Goal: Communication & Community: Answer question/provide support

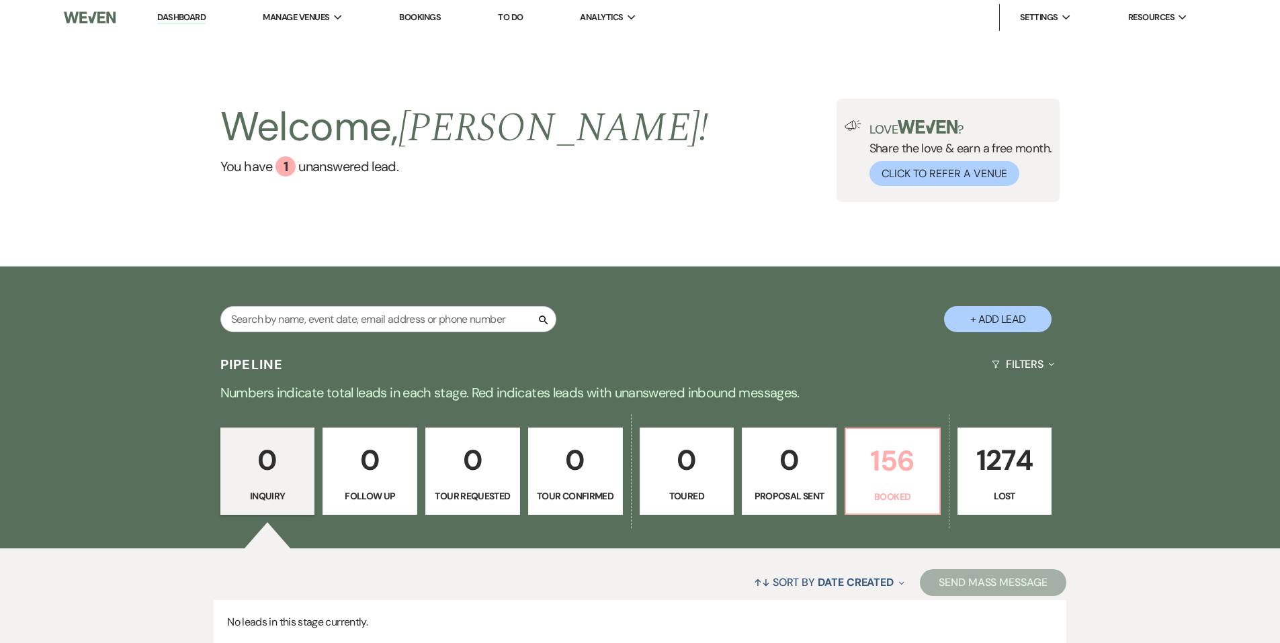
click at [899, 465] on p "156" at bounding box center [892, 461] width 77 height 45
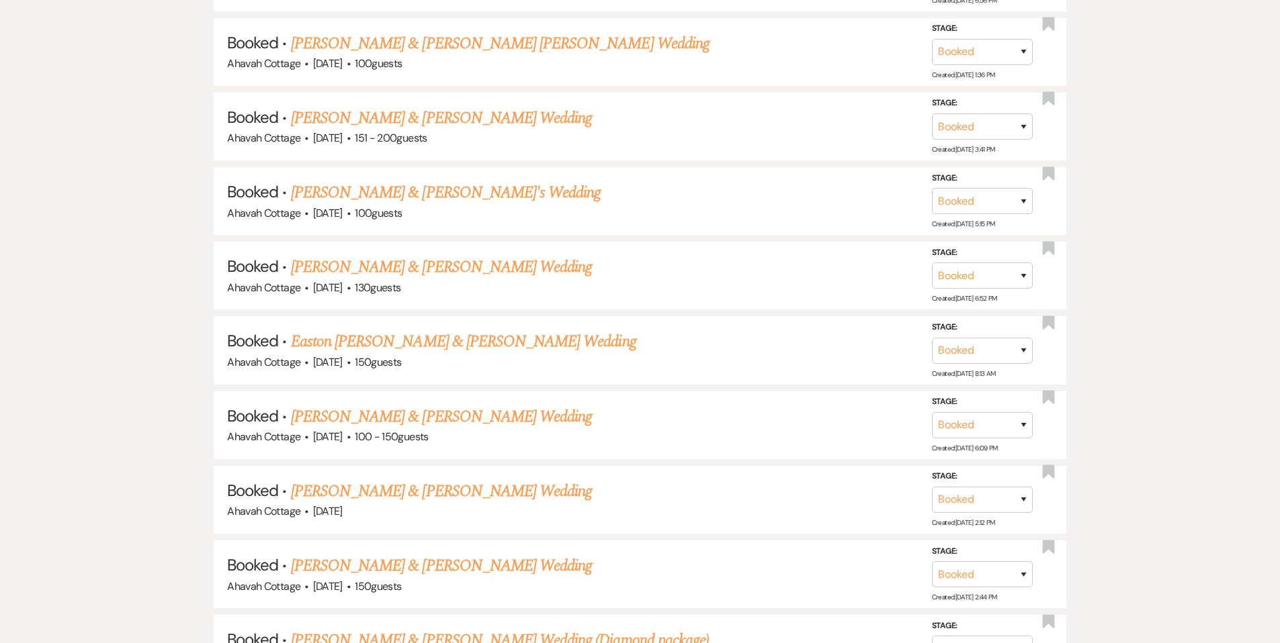
scroll to position [7954, 0]
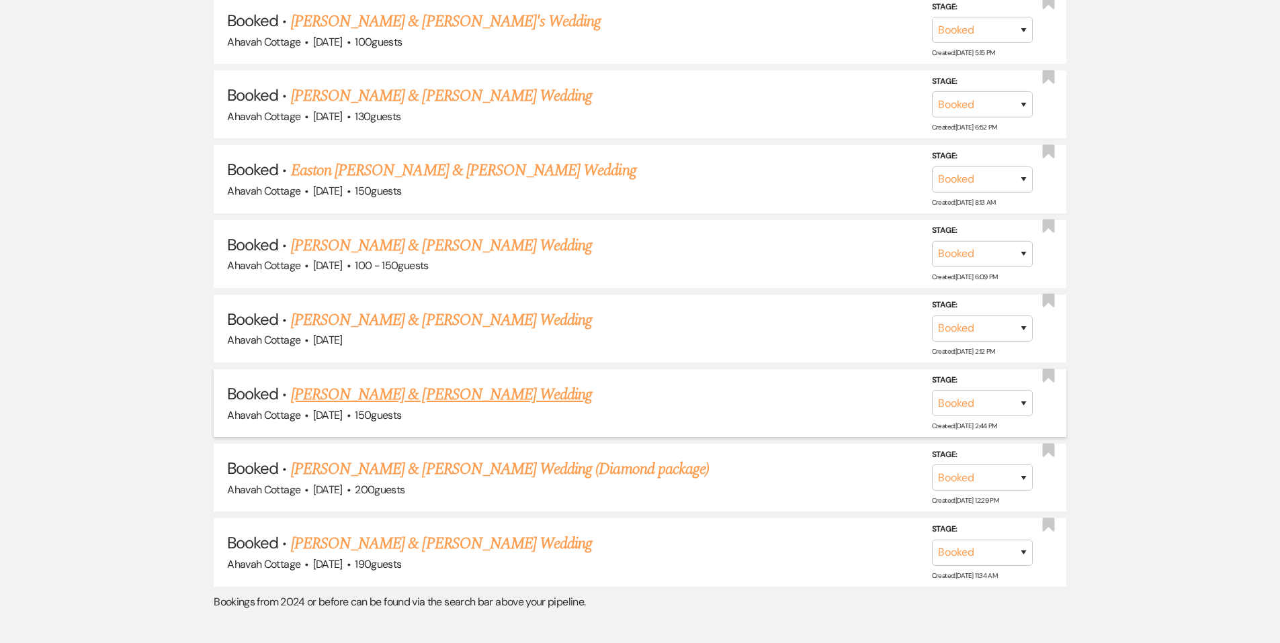
click at [422, 383] on link "[PERSON_NAME] & [PERSON_NAME] Wedding" at bounding box center [441, 395] width 301 height 24
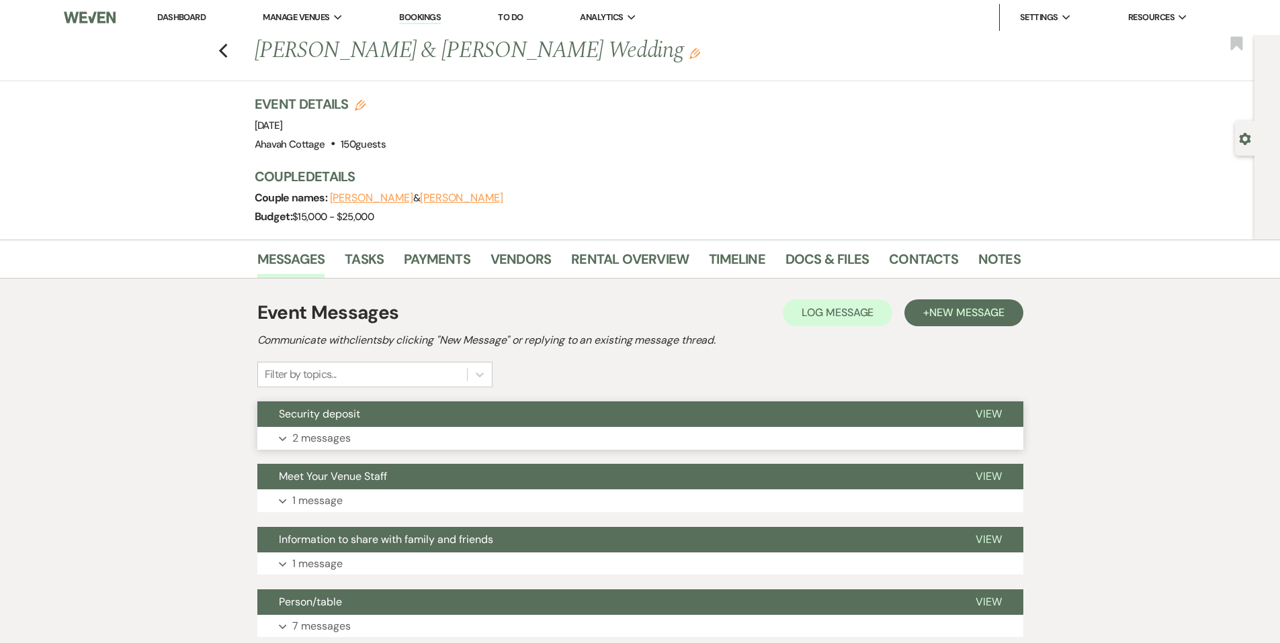
click at [314, 433] on p "2 messages" at bounding box center [321, 438] width 58 height 17
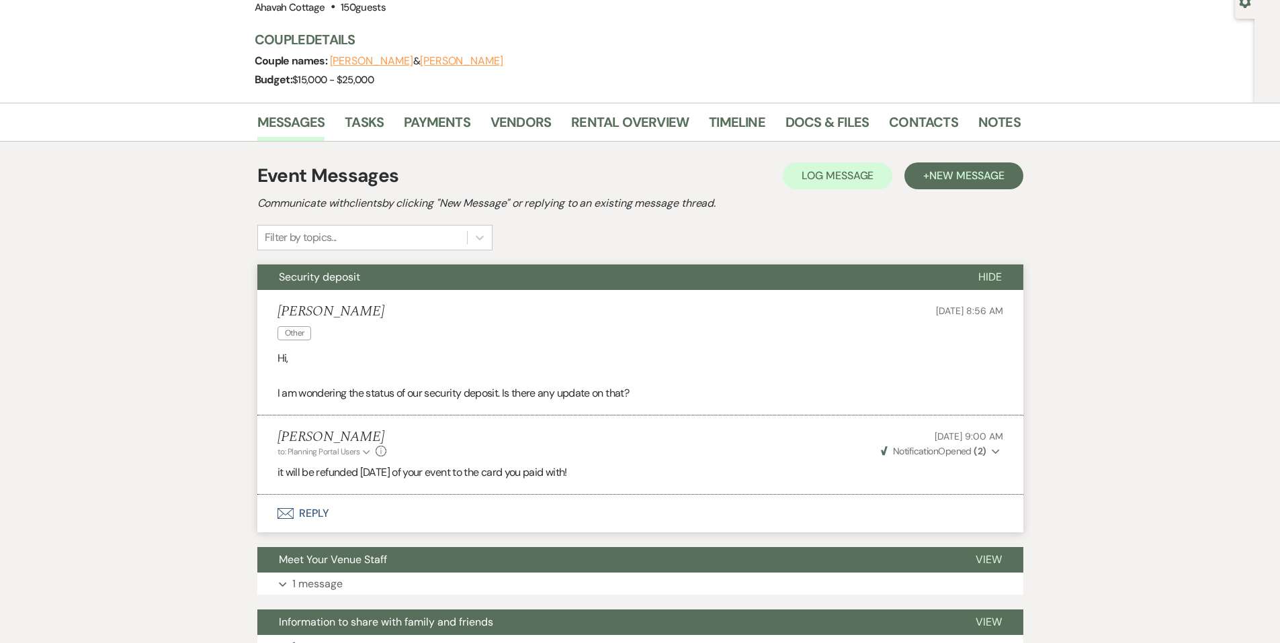
scroll to position [138, 0]
click at [314, 277] on span "Security deposit" at bounding box center [319, 276] width 81 height 14
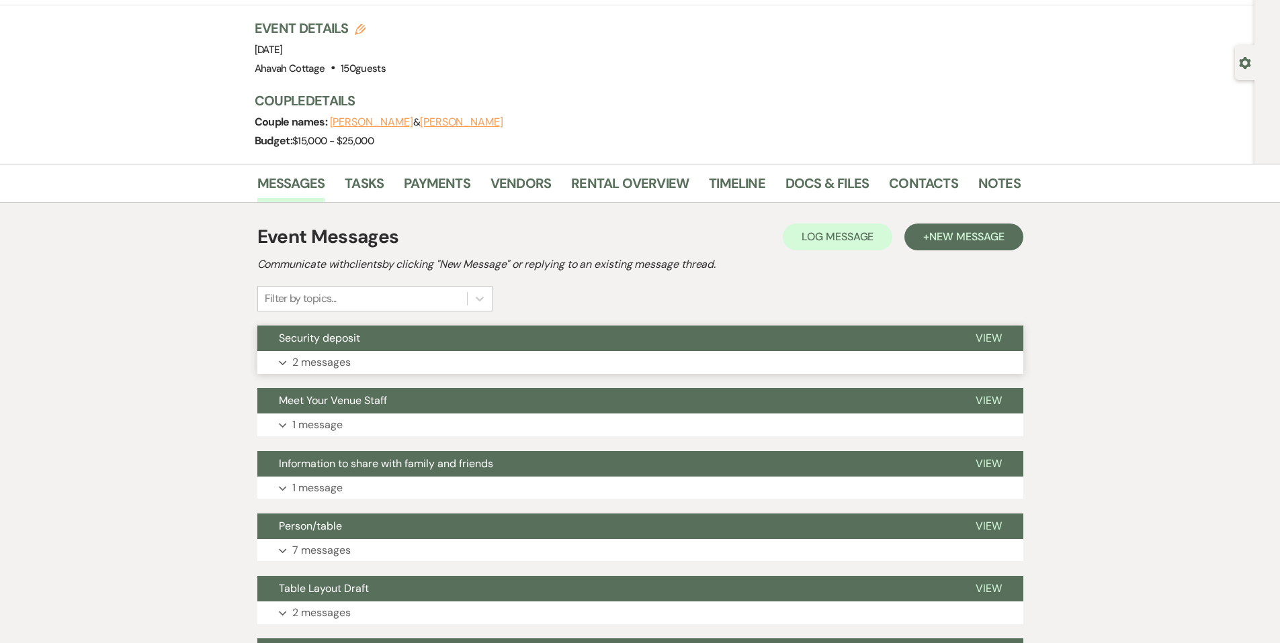
scroll to position [0, 0]
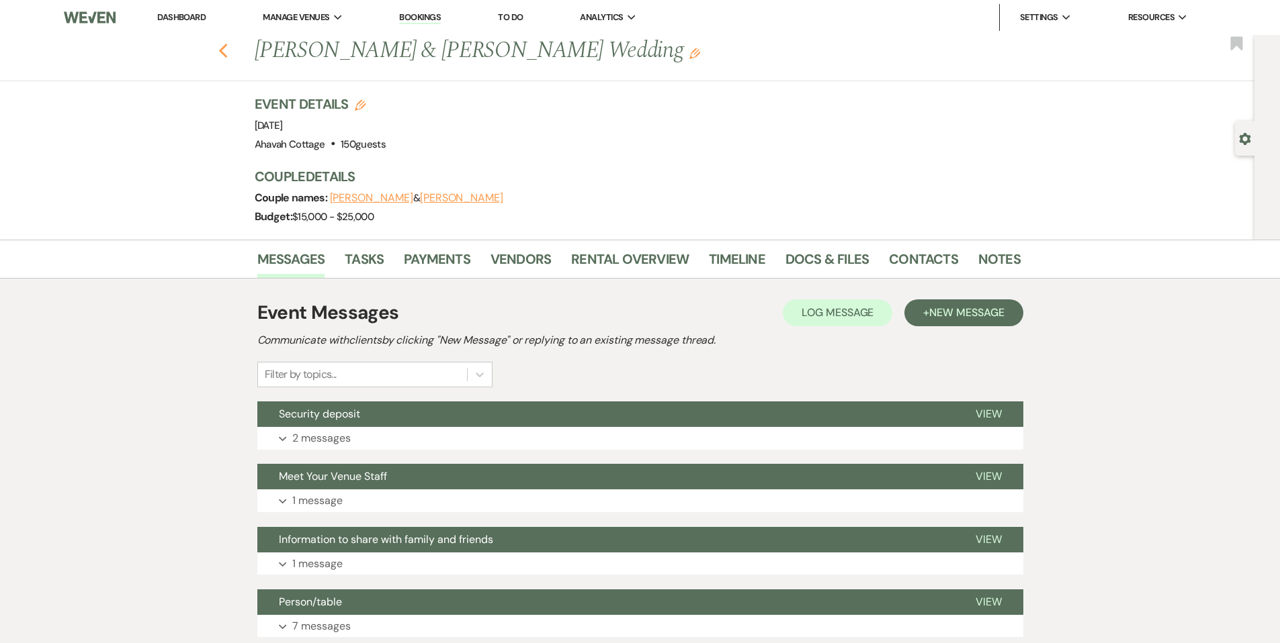
click at [227, 52] on use "button" at bounding box center [222, 51] width 9 height 15
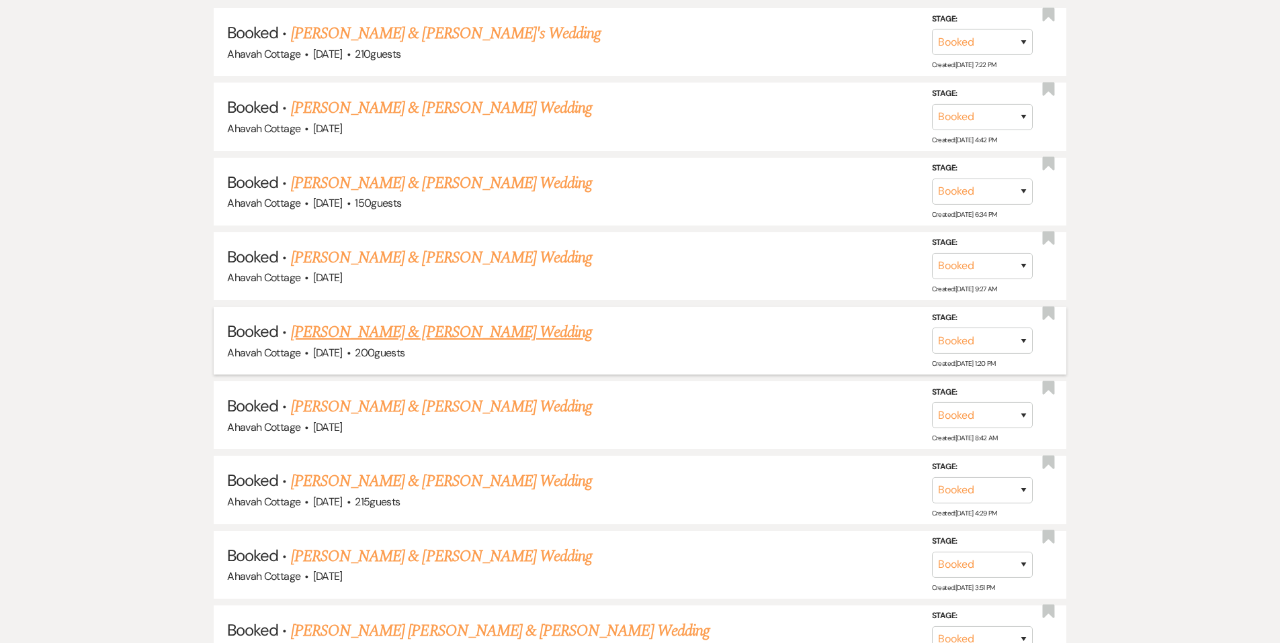
scroll to position [856, 0]
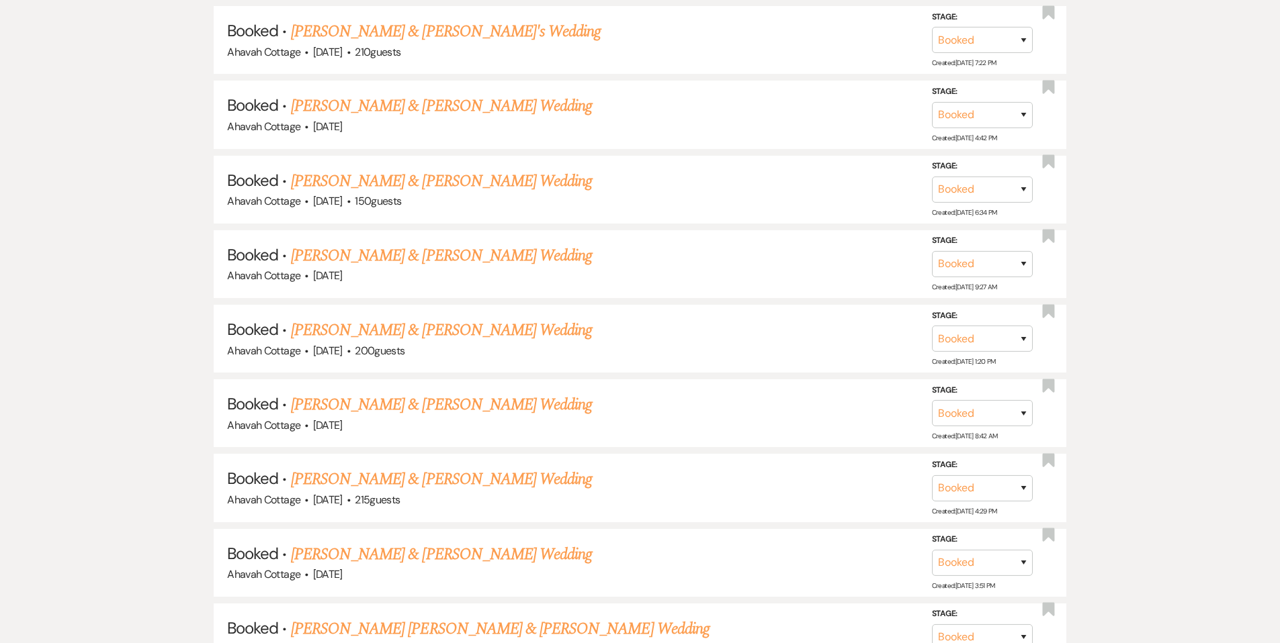
click at [468, 329] on link "[PERSON_NAME] & [PERSON_NAME] Wedding" at bounding box center [441, 330] width 301 height 24
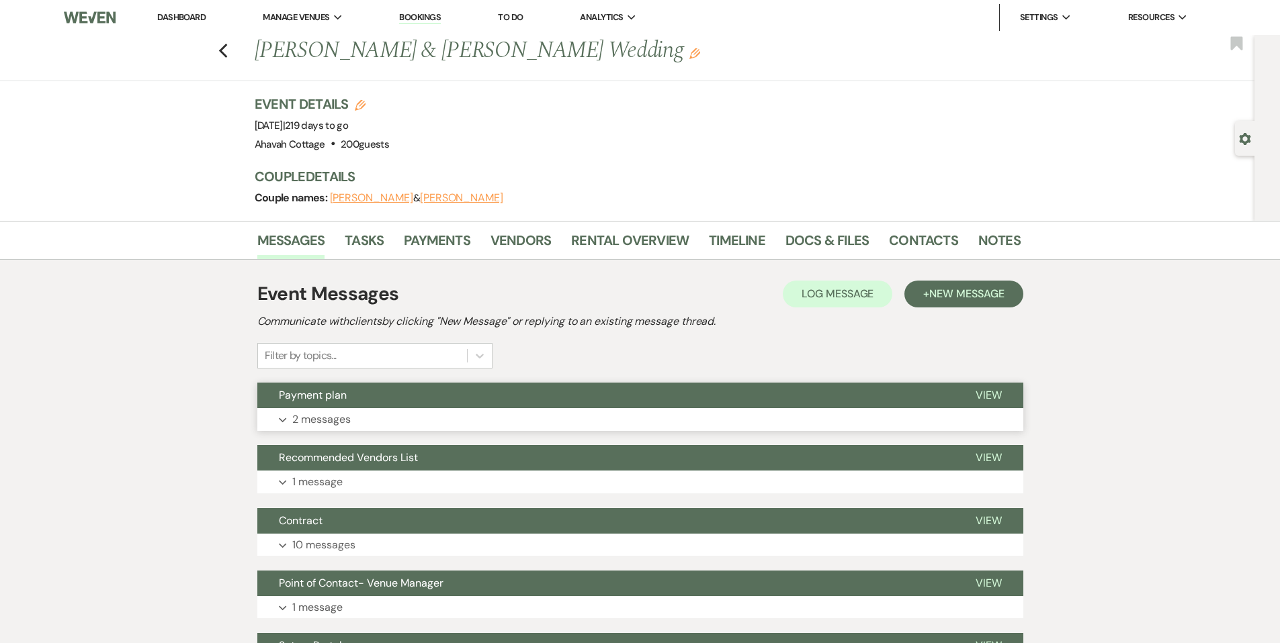
click at [328, 420] on p "2 messages" at bounding box center [321, 419] width 58 height 17
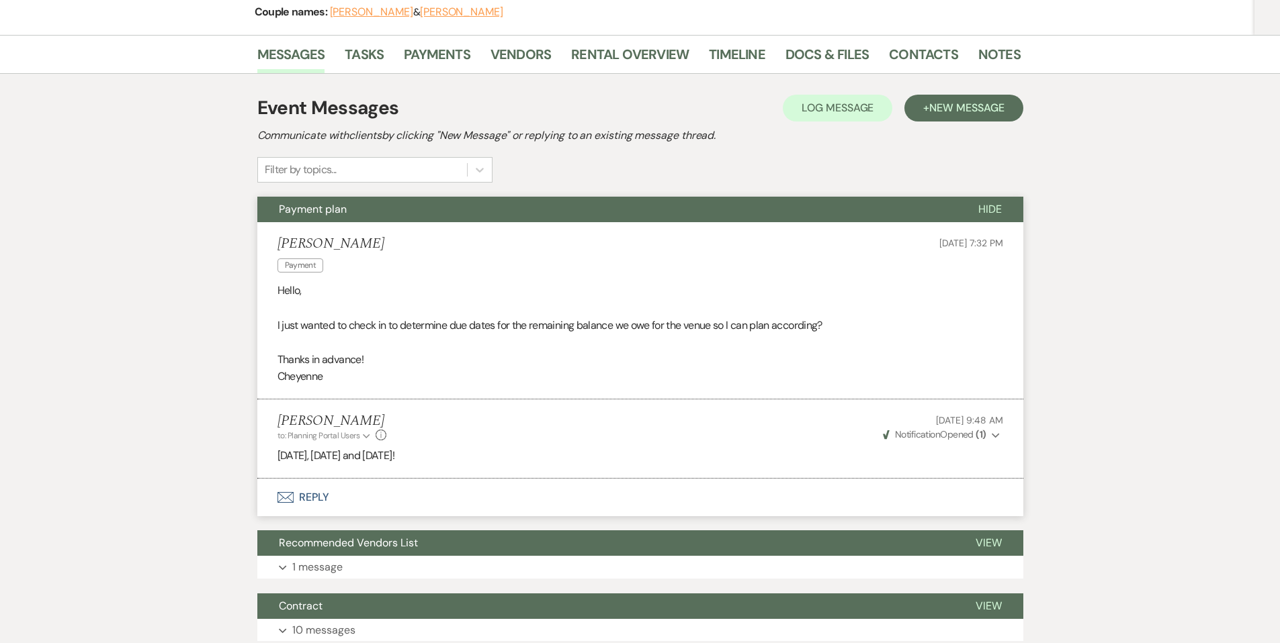
scroll to position [188, 0]
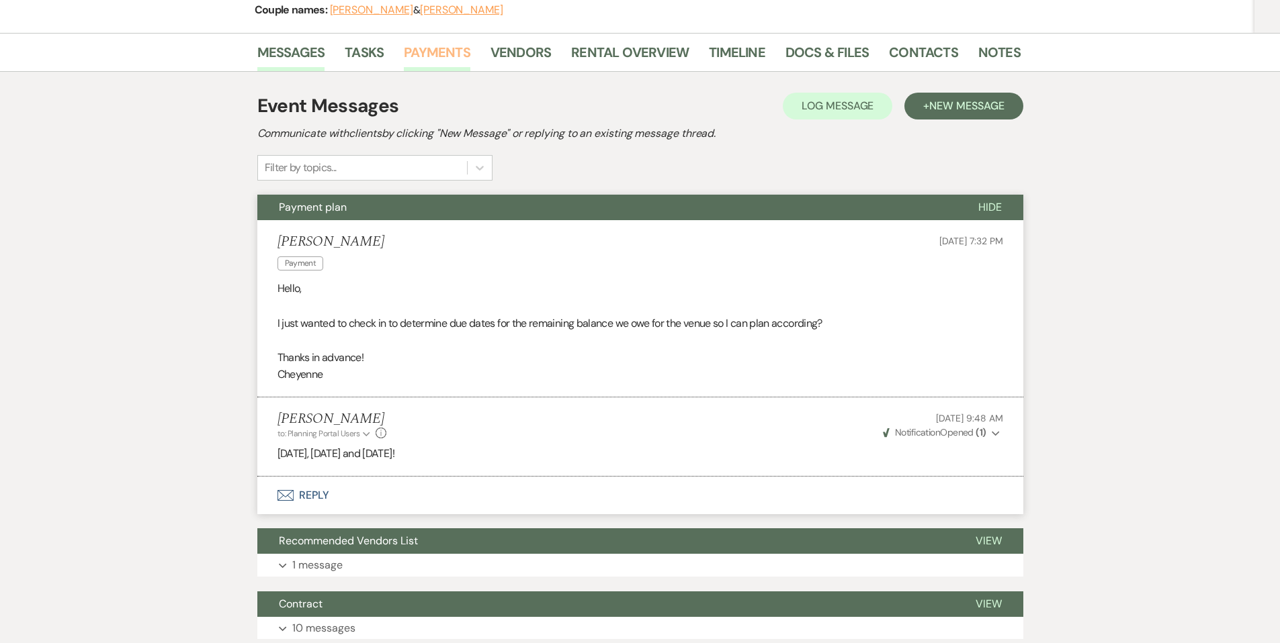
click at [447, 56] on link "Payments" at bounding box center [437, 57] width 66 height 30
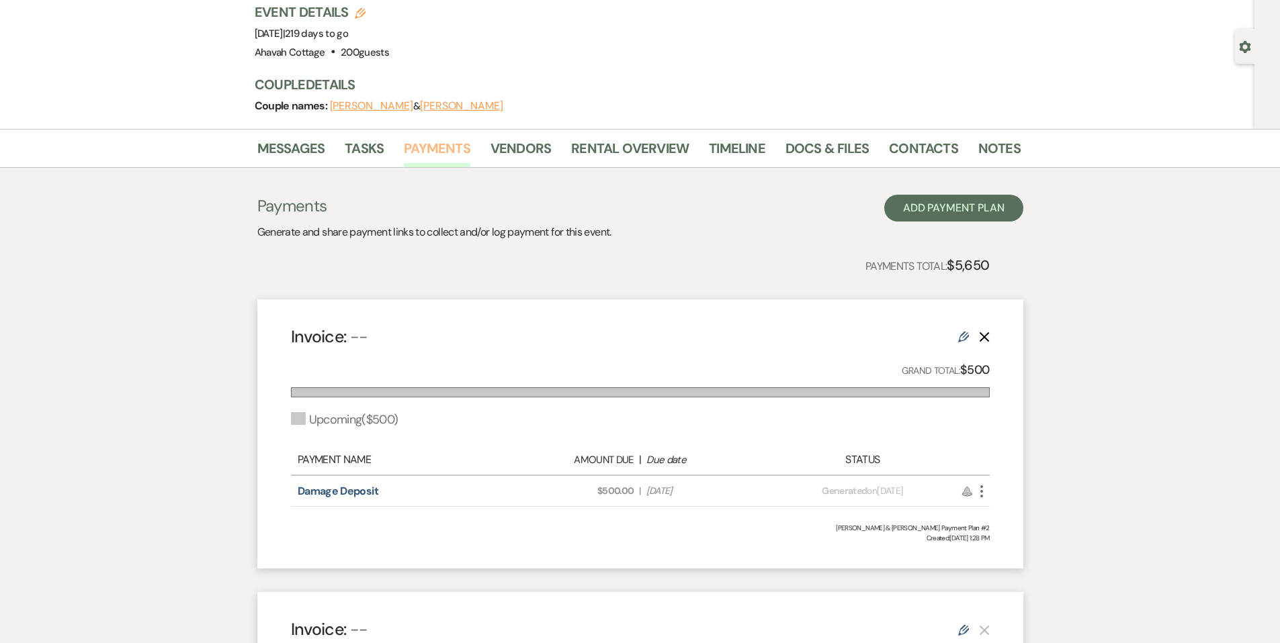
scroll to position [69, 0]
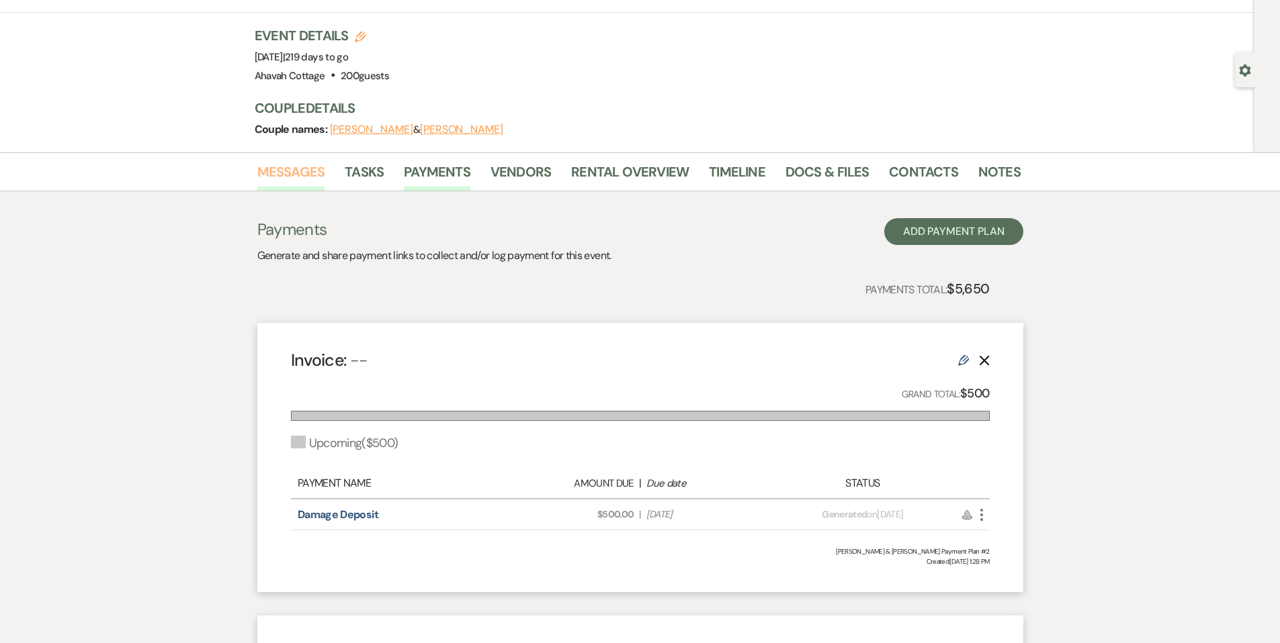
click at [303, 169] on link "Messages" at bounding box center [291, 176] width 68 height 30
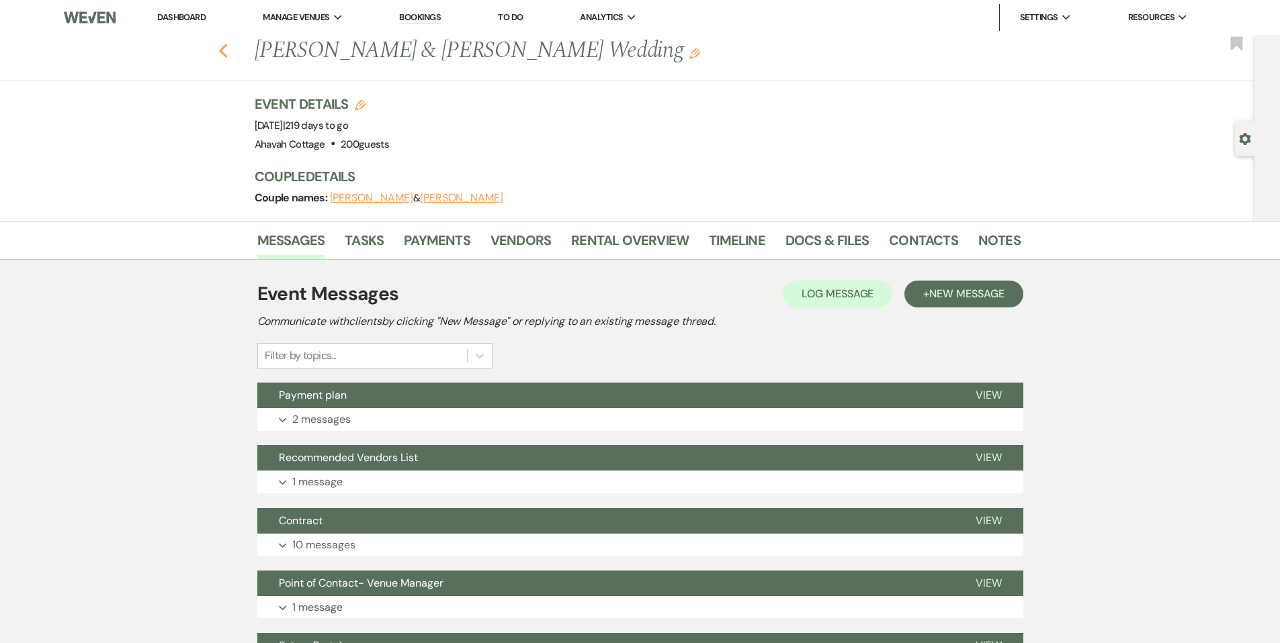
click at [224, 51] on use "button" at bounding box center [222, 51] width 9 height 15
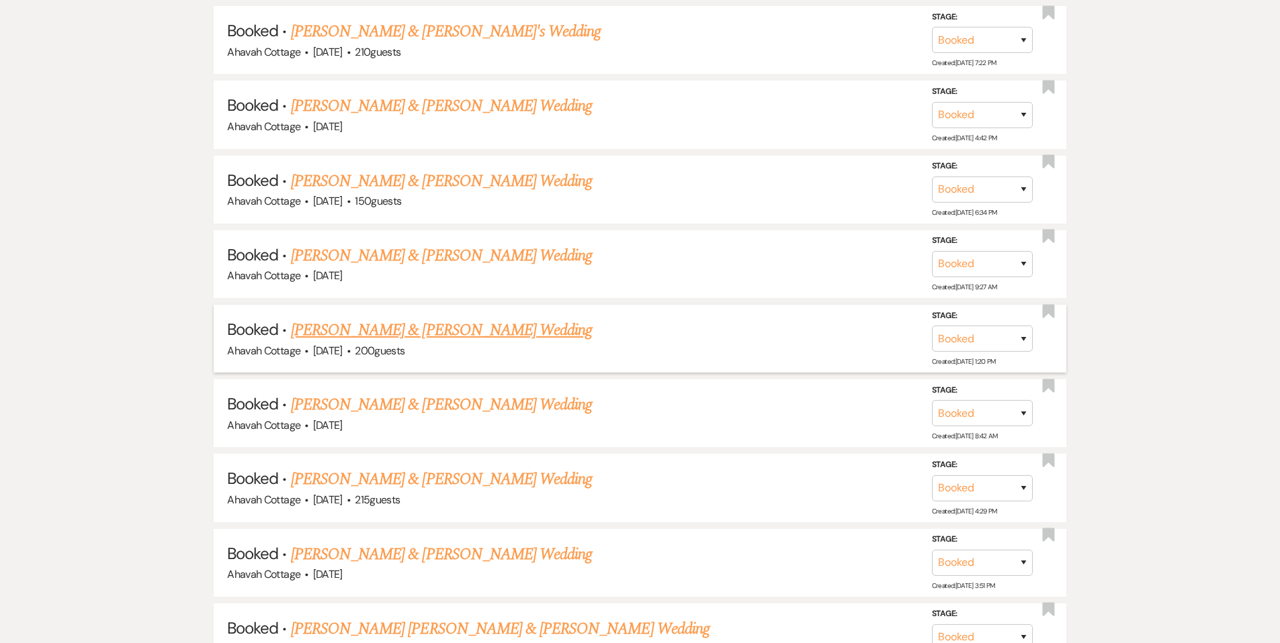
click at [411, 326] on link "[PERSON_NAME] & [PERSON_NAME] Wedding" at bounding box center [441, 330] width 301 height 24
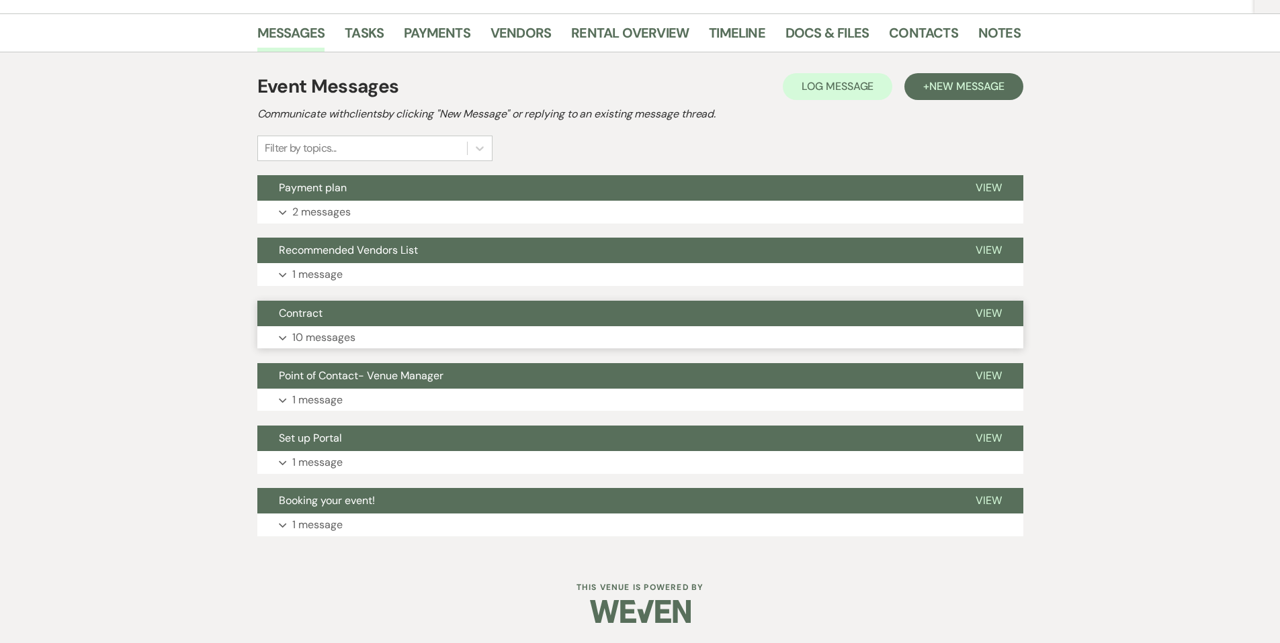
scroll to position [207, 0]
click at [314, 214] on p "2 messages" at bounding box center [321, 212] width 58 height 17
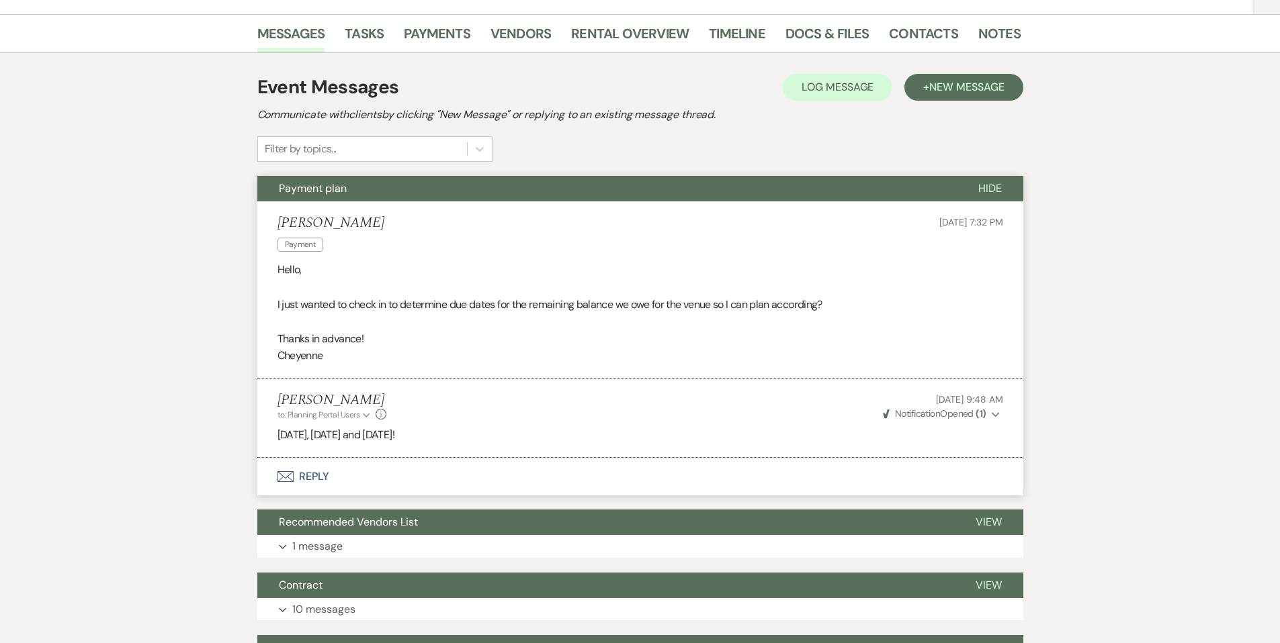
click at [319, 191] on span "Payment plan" at bounding box center [313, 188] width 68 height 14
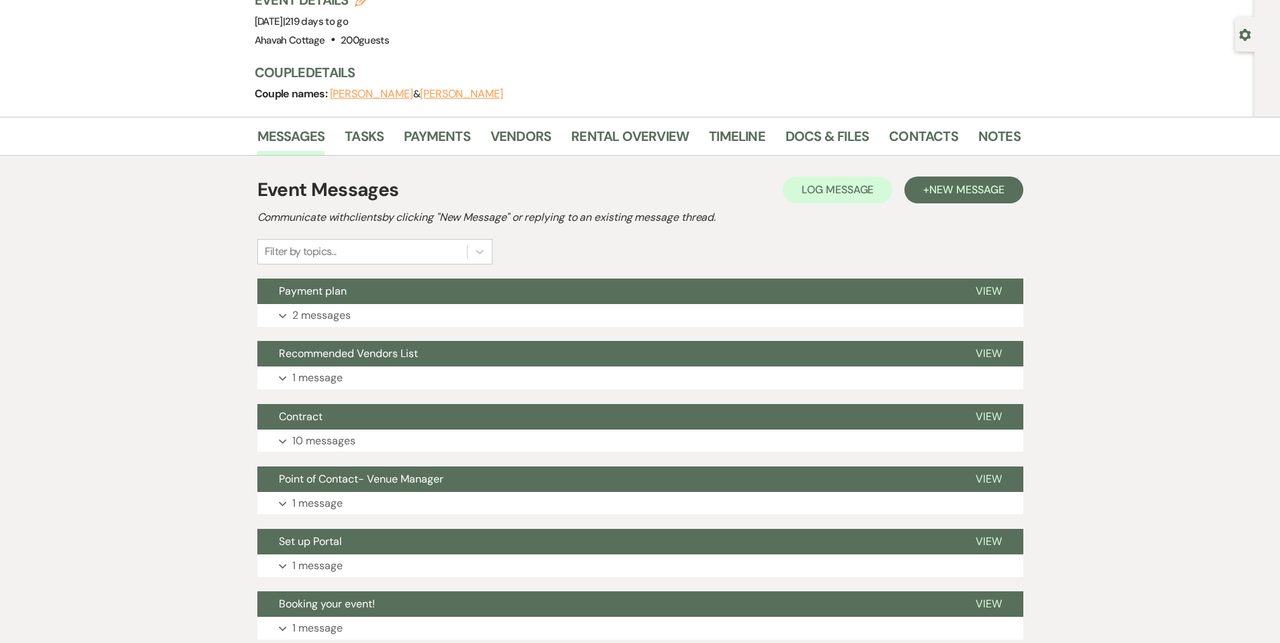
scroll to position [0, 0]
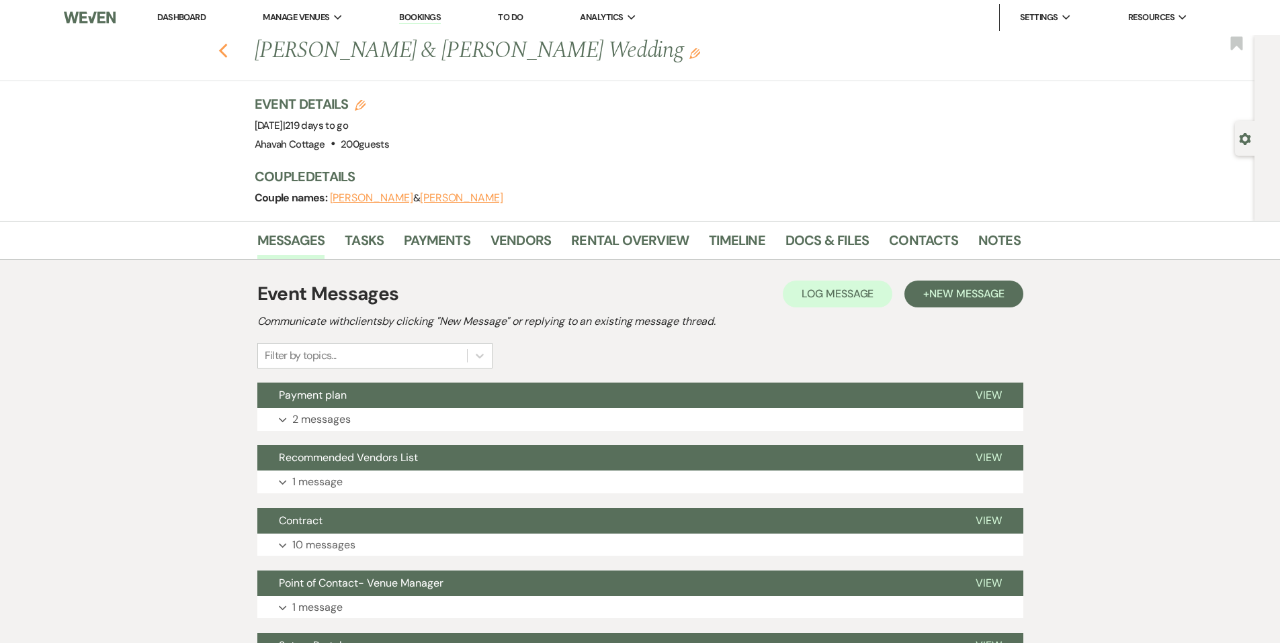
click at [225, 52] on use "button" at bounding box center [222, 51] width 9 height 15
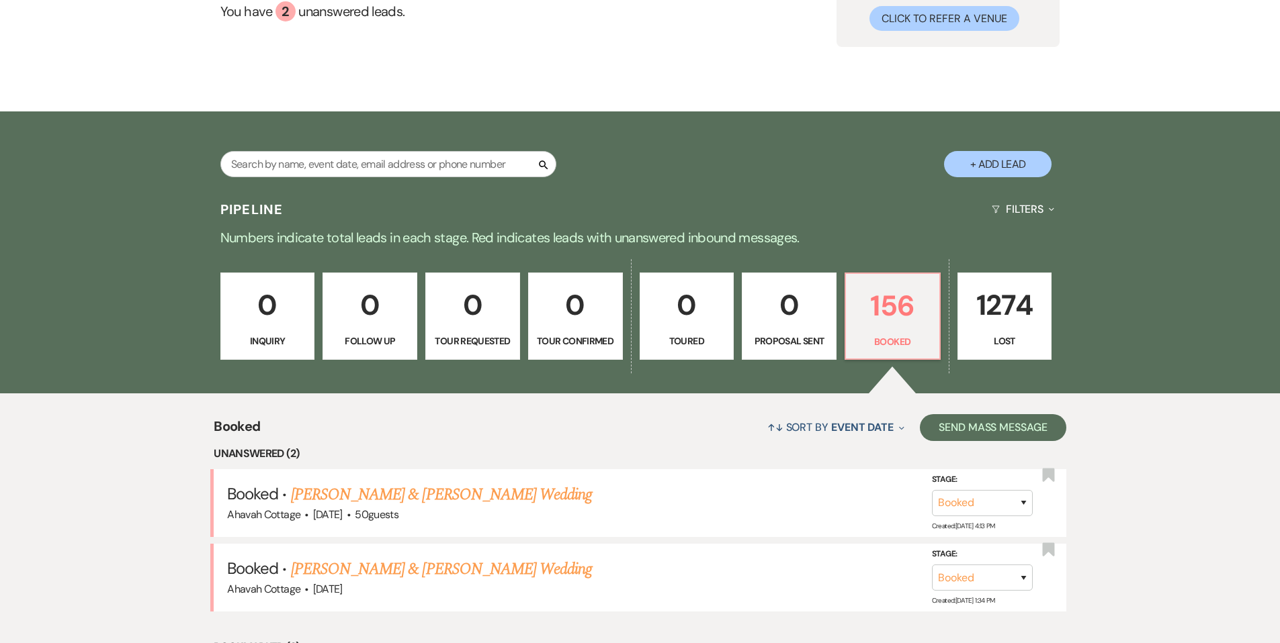
scroll to position [150, 0]
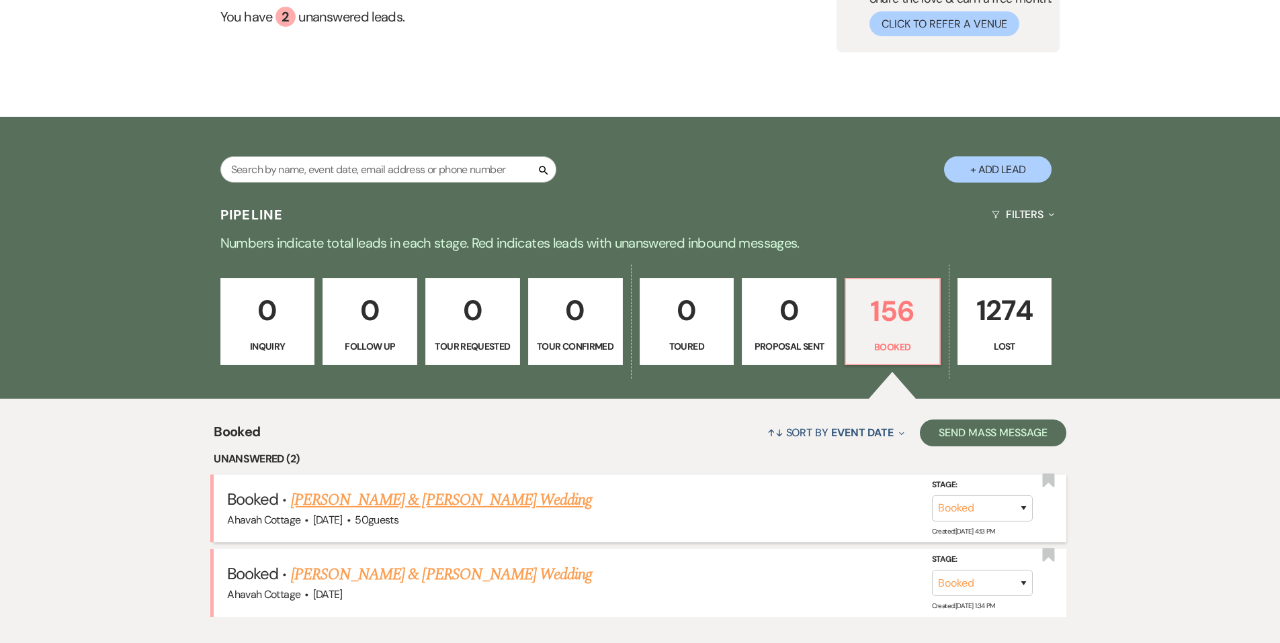
click at [486, 501] on link "[PERSON_NAME] & [PERSON_NAME] Wedding" at bounding box center [441, 500] width 301 height 24
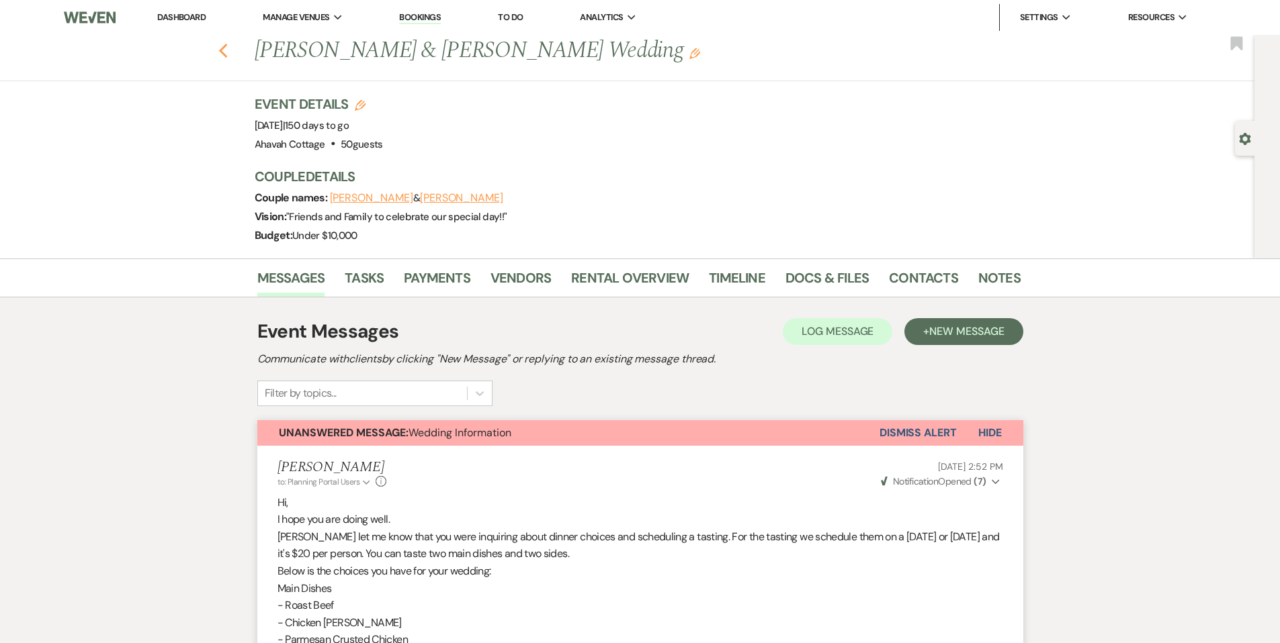
click at [227, 50] on use "button" at bounding box center [222, 51] width 9 height 15
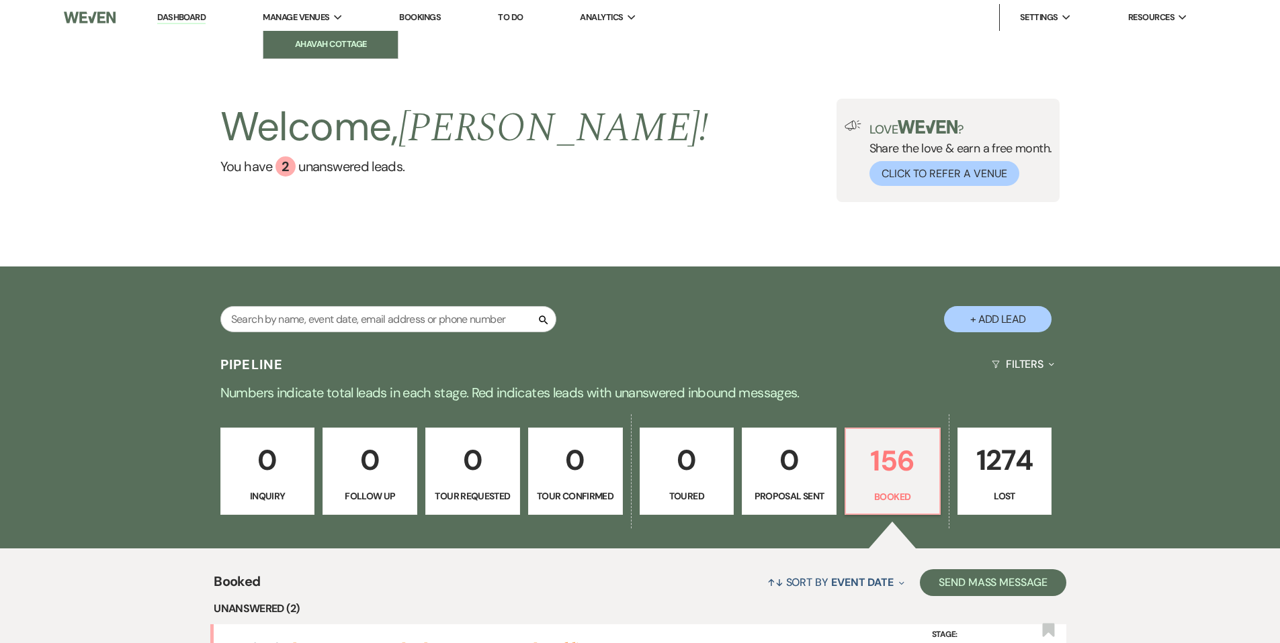
click at [318, 43] on li "Ahavah Cottage" at bounding box center [330, 44] width 121 height 13
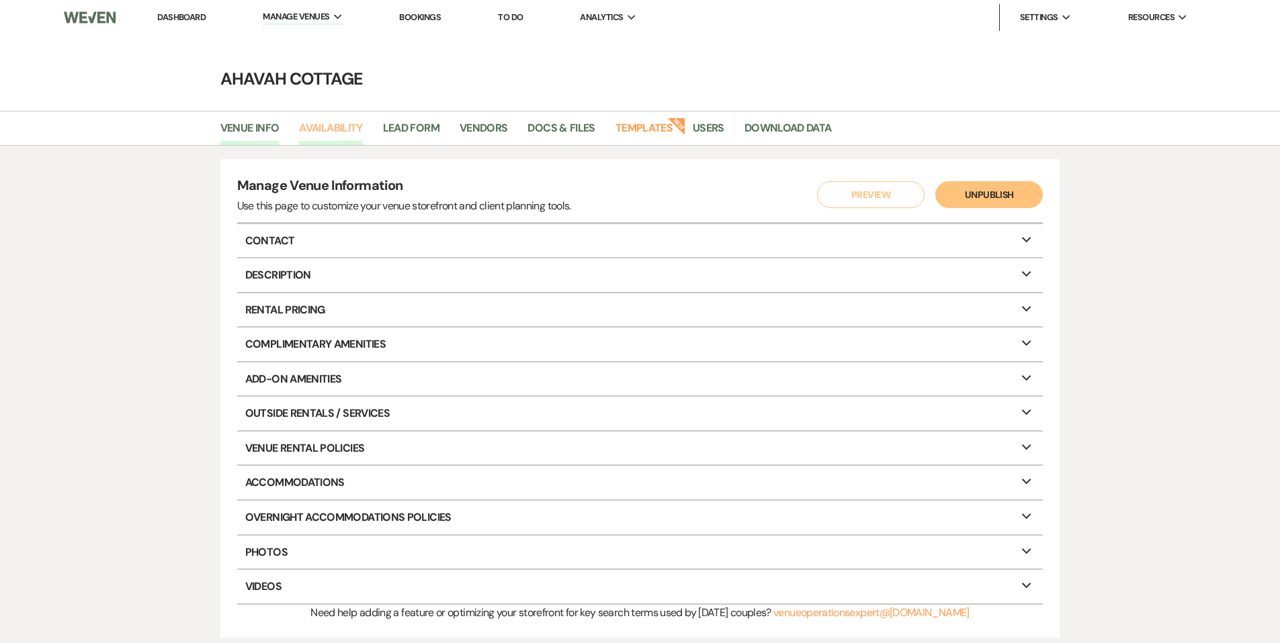
click at [318, 124] on link "Availability" at bounding box center [330, 133] width 63 height 26
select select "3"
select select "2026"
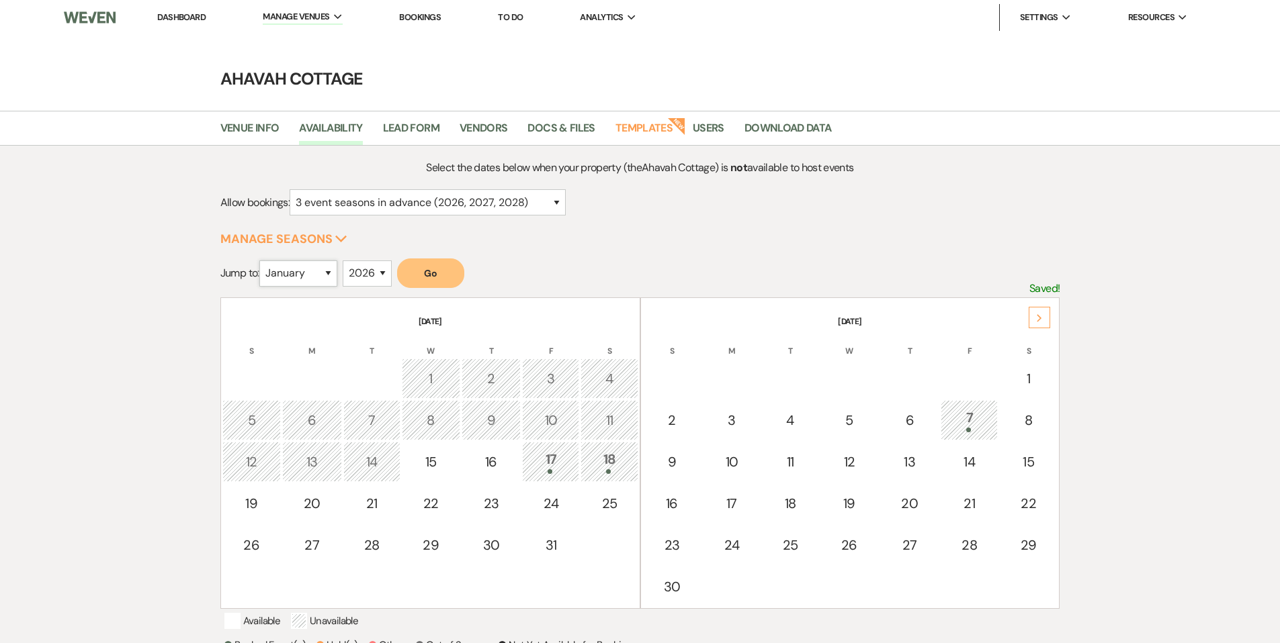
click at [334, 273] on select "January February March April May June July August September October November De…" at bounding box center [298, 274] width 78 height 26
select select "10"
click at [262, 261] on select "January February March April May June July August September October November De…" at bounding box center [298, 274] width 78 height 26
click at [442, 271] on button "Go" at bounding box center [430, 274] width 67 height 30
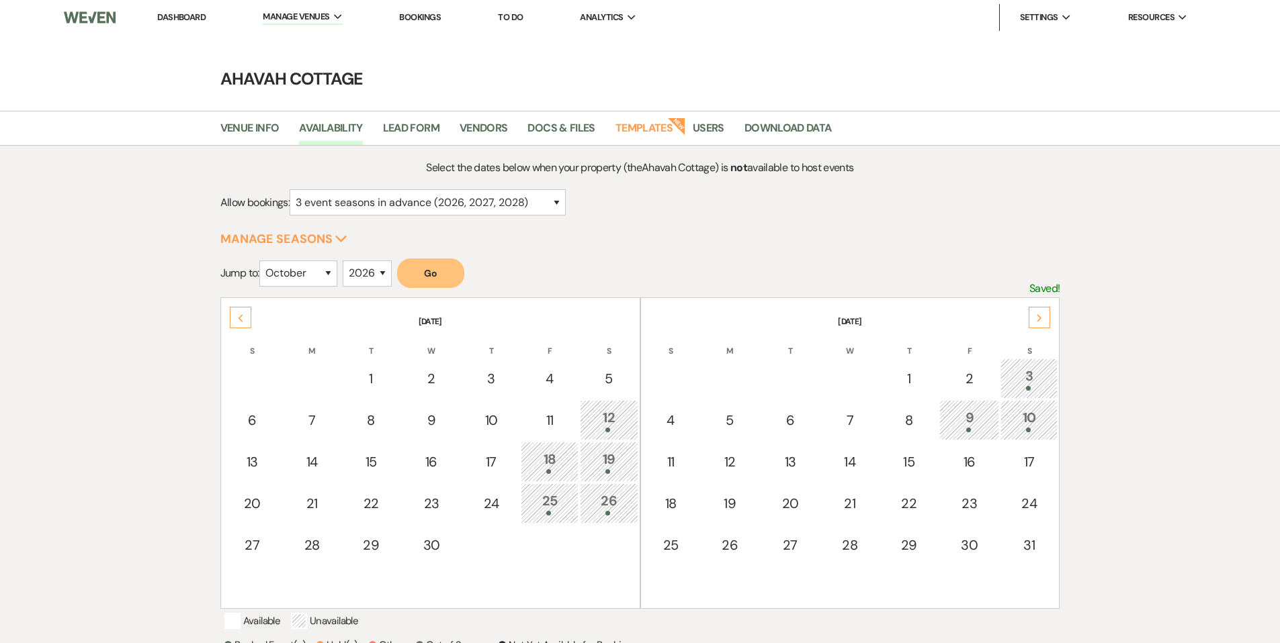
click at [1047, 310] on div "Next" at bounding box center [1038, 317] width 21 height 21
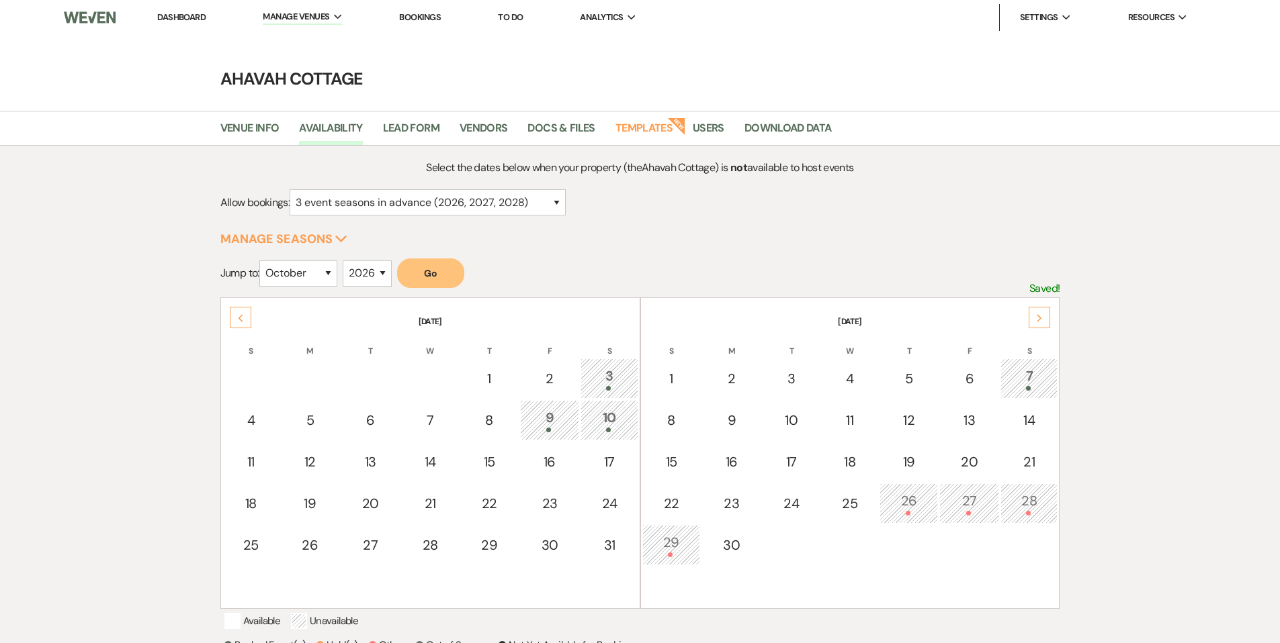
click at [182, 13] on link "Dashboard" at bounding box center [181, 16] width 48 height 11
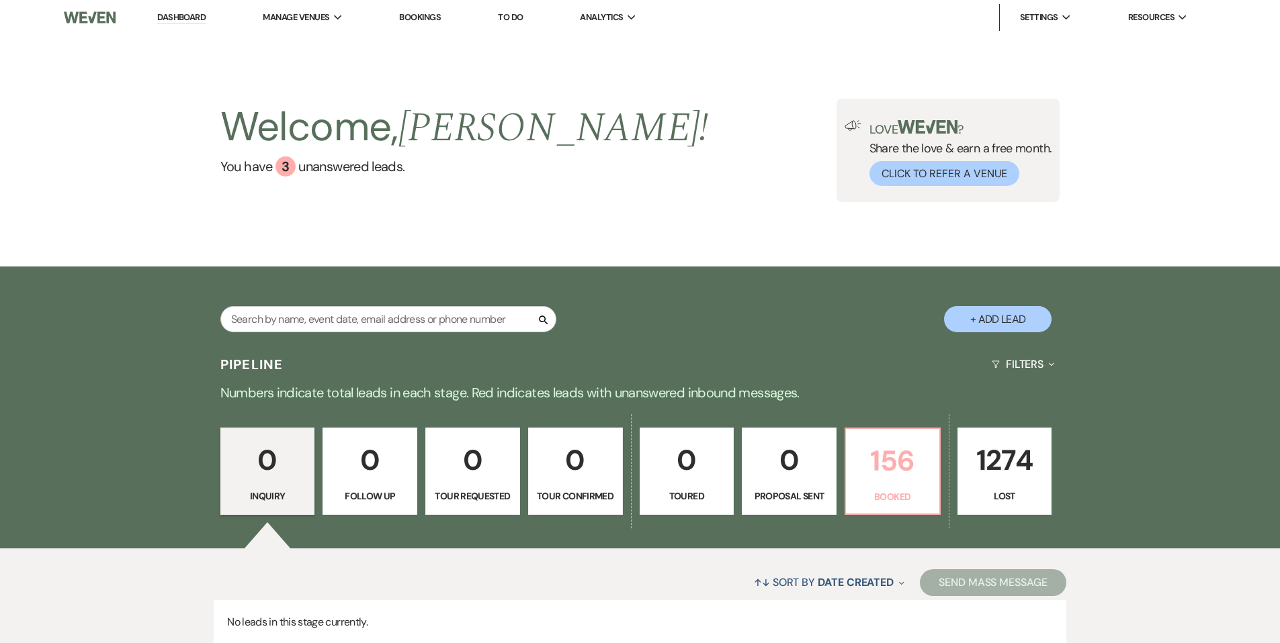
click at [902, 484] on link "156 Booked" at bounding box center [892, 471] width 96 height 87
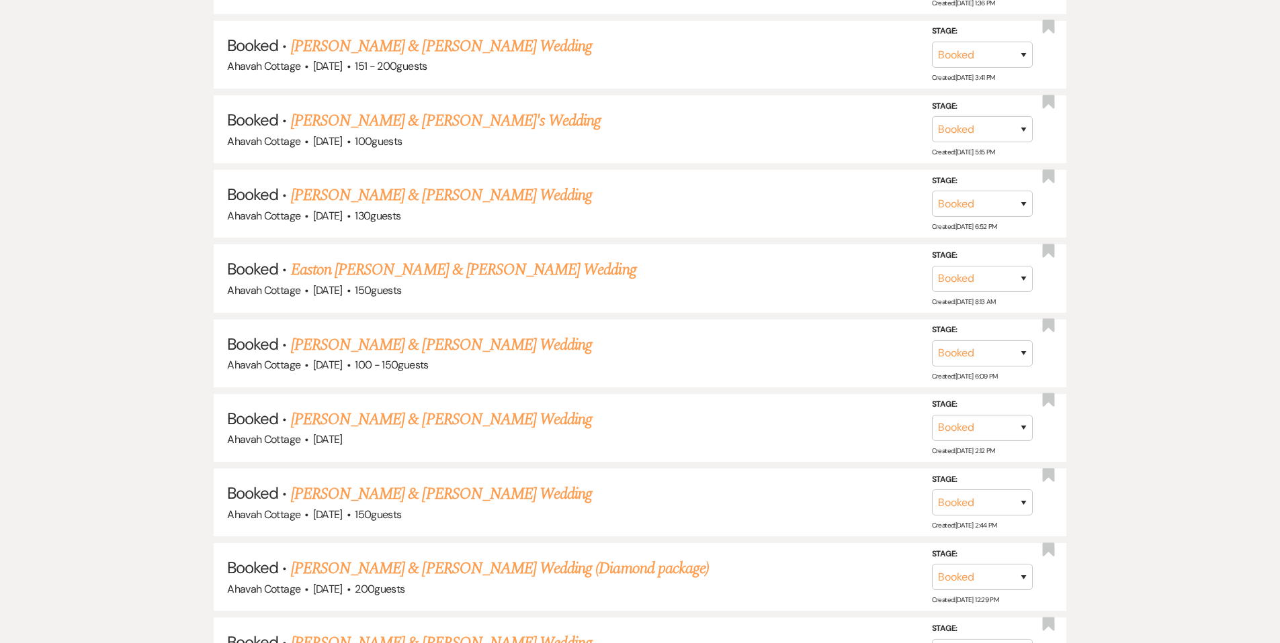
scroll to position [7954, 0]
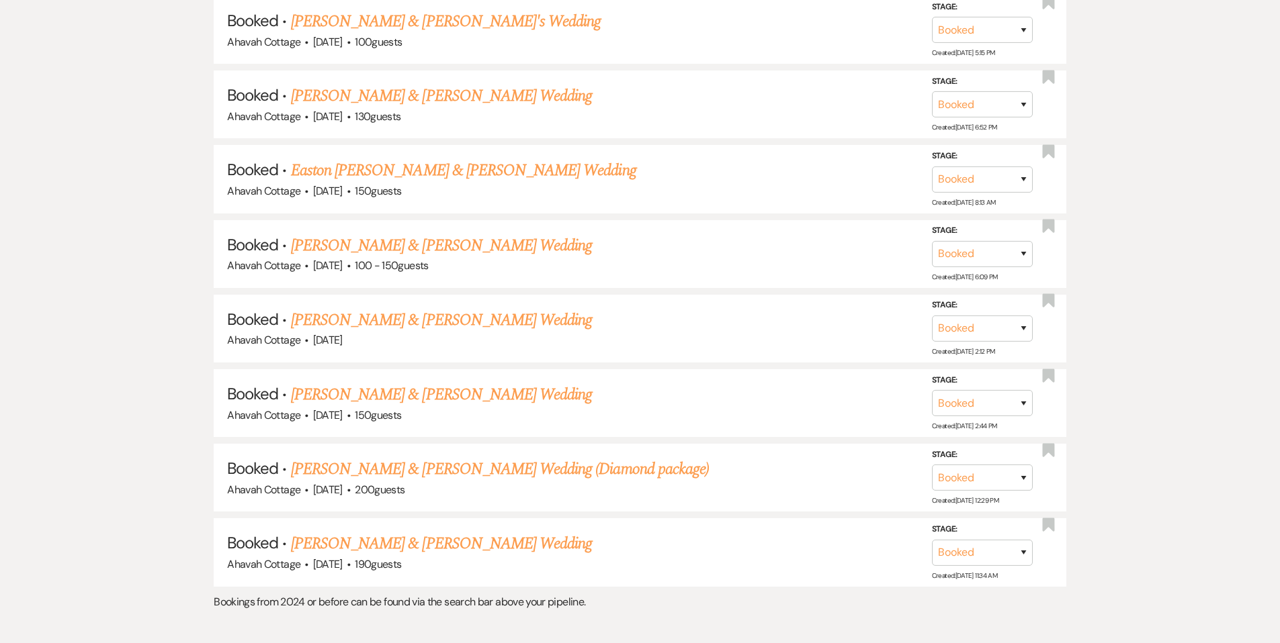
click at [413, 308] on link "[PERSON_NAME] & [PERSON_NAME] Wedding" at bounding box center [441, 320] width 301 height 24
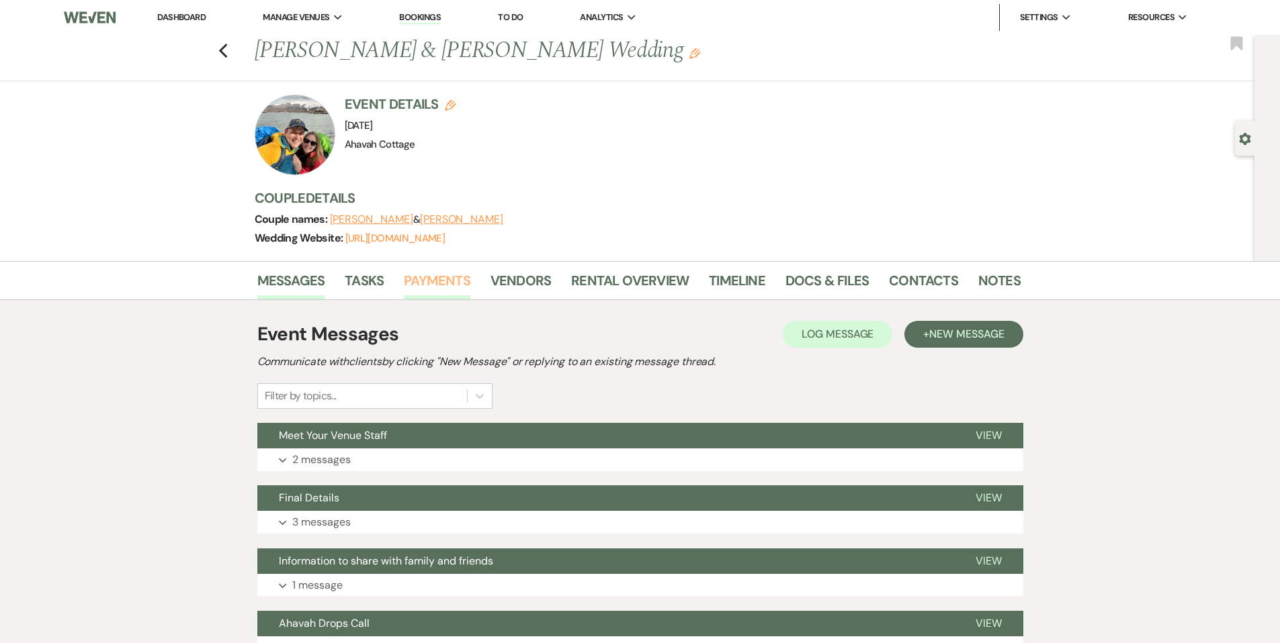
click at [419, 280] on link "Payments" at bounding box center [437, 285] width 66 height 30
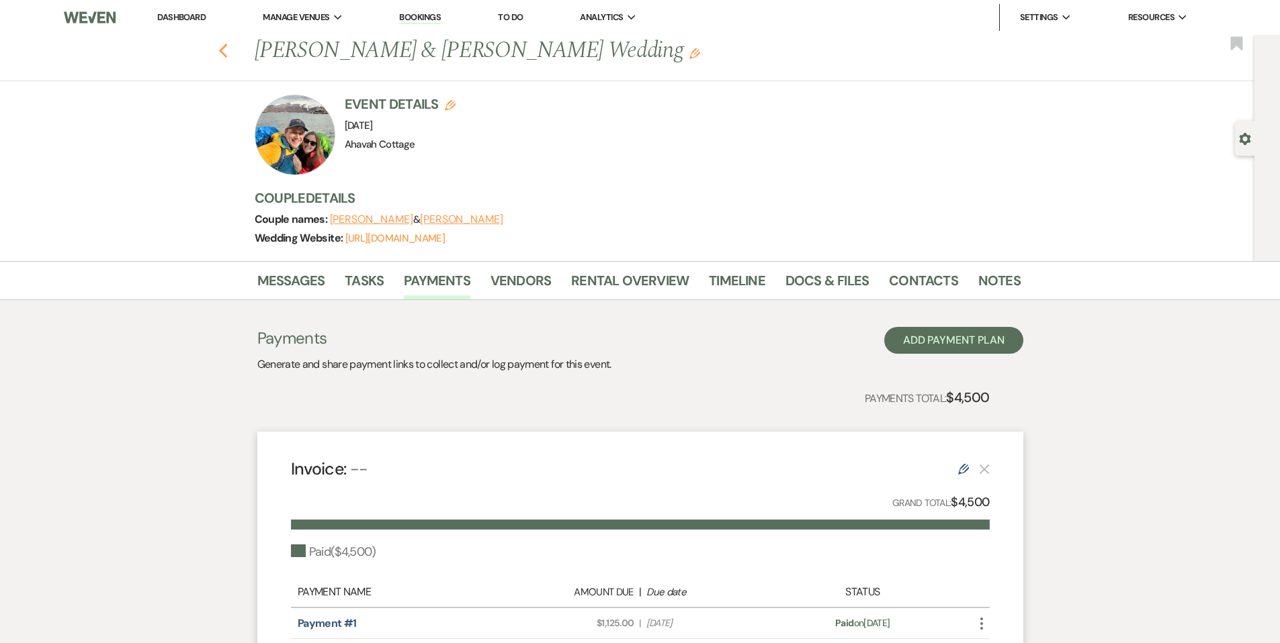
click at [227, 51] on icon "Previous" at bounding box center [223, 51] width 10 height 16
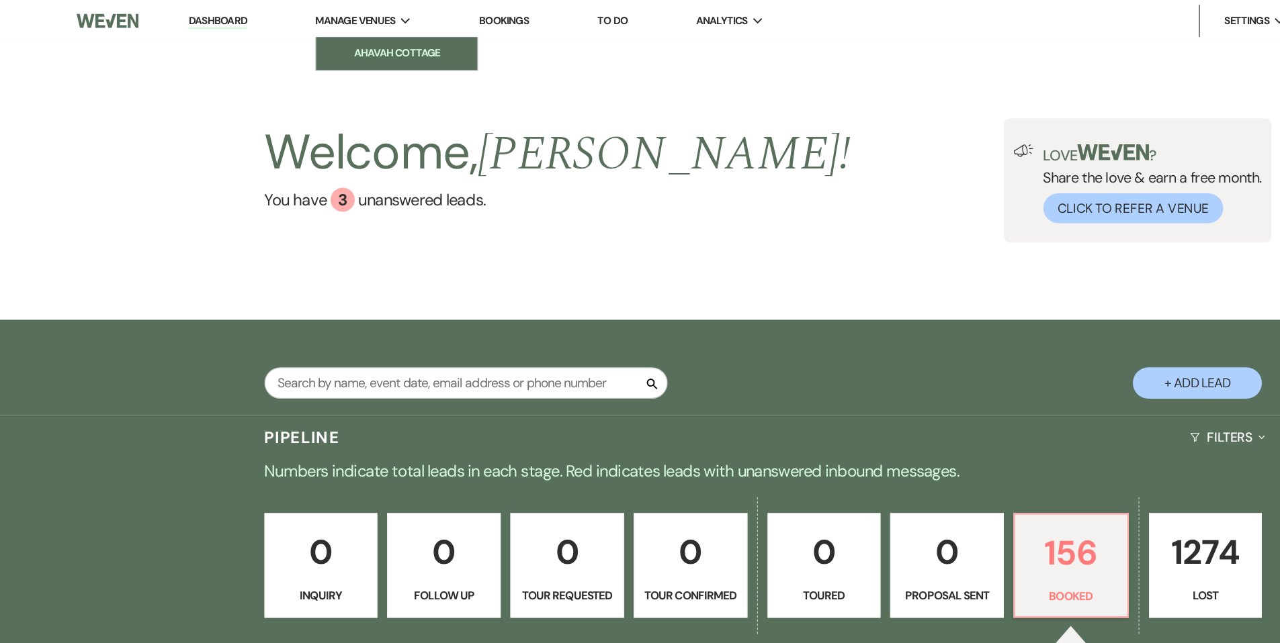
click at [298, 40] on li "Ahavah Cottage" at bounding box center [330, 44] width 121 height 13
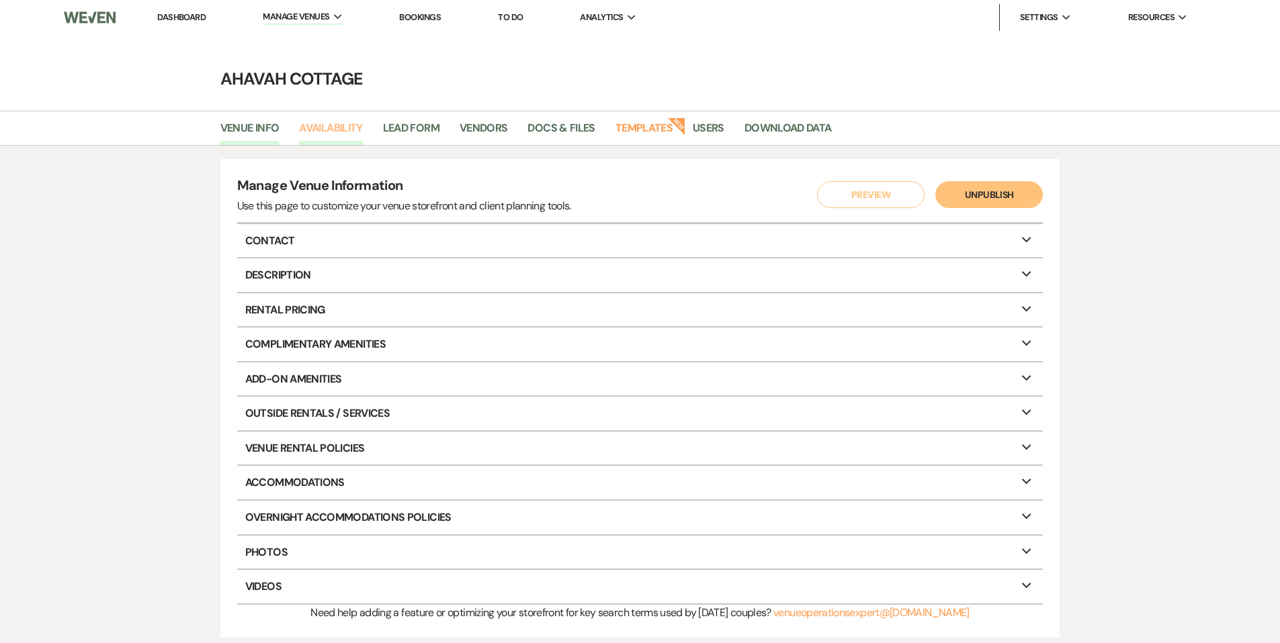
click at [326, 130] on link "Availability" at bounding box center [330, 133] width 63 height 26
select select "3"
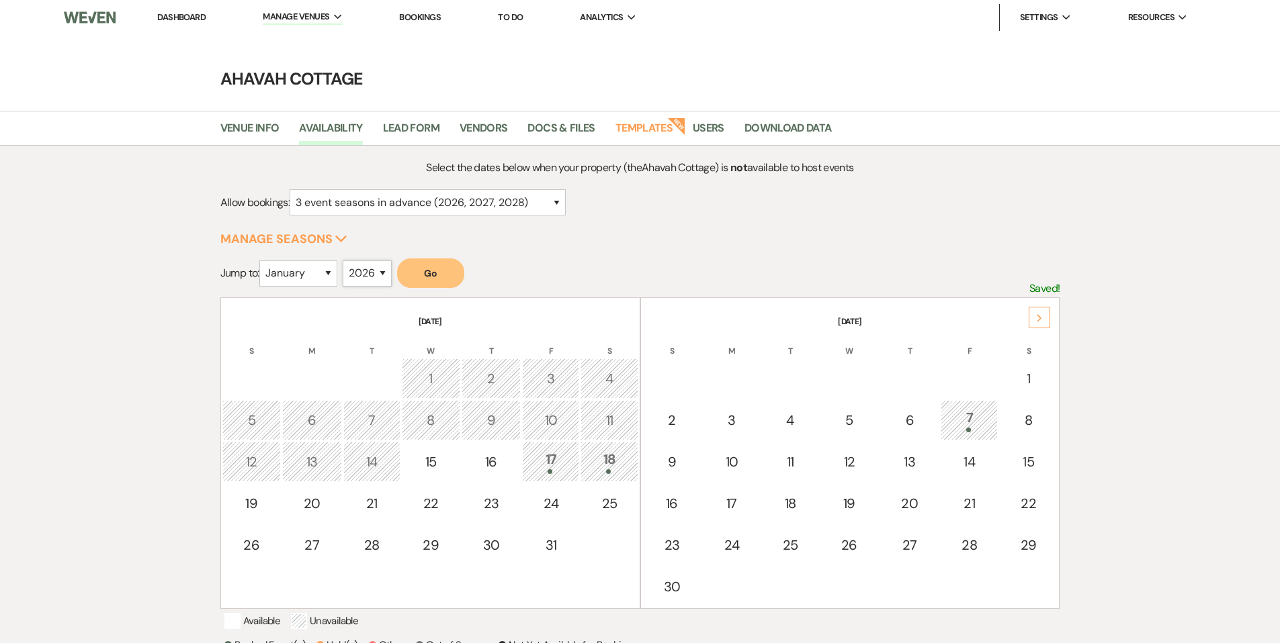
click at [387, 270] on select "2025 2026 2027 2028 2029" at bounding box center [367, 274] width 49 height 26
select select "2027"
click at [346, 261] on select "2025 2026 2027 2028 2029" at bounding box center [367, 274] width 49 height 26
click at [332, 272] on select "January February March April May June July August September October November De…" at bounding box center [298, 274] width 78 height 26
select select "5"
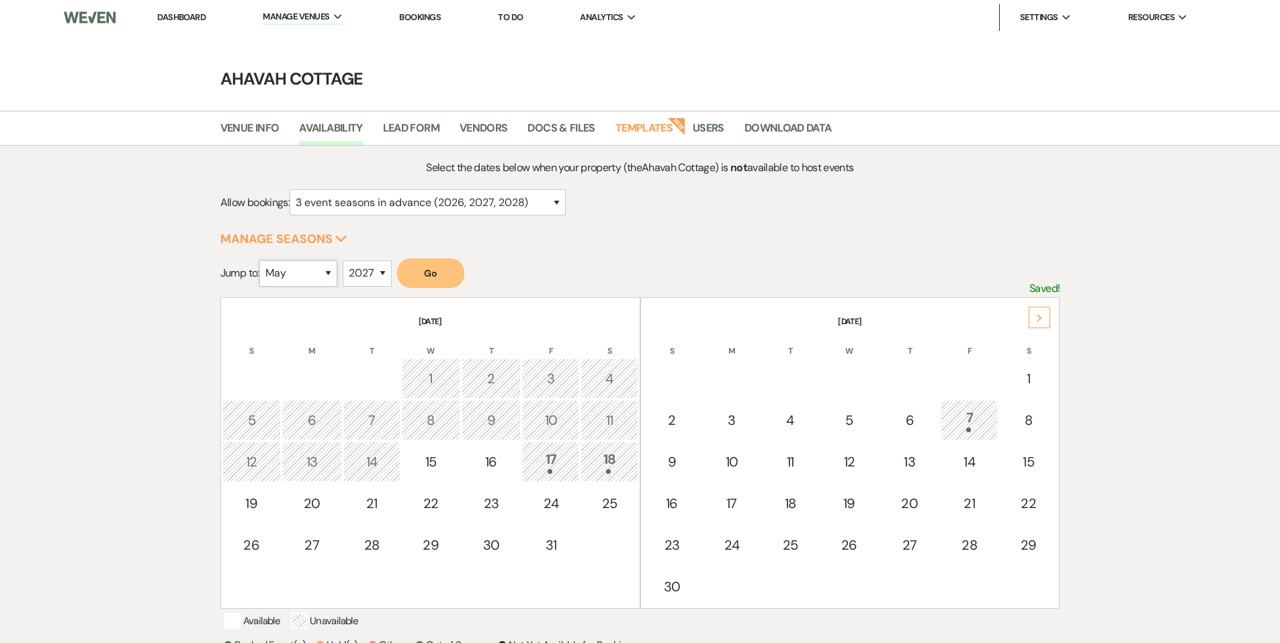
click at [262, 261] on select "January February March April May June July August September October November De…" at bounding box center [298, 274] width 78 height 26
click at [426, 273] on button "Go" at bounding box center [430, 274] width 67 height 30
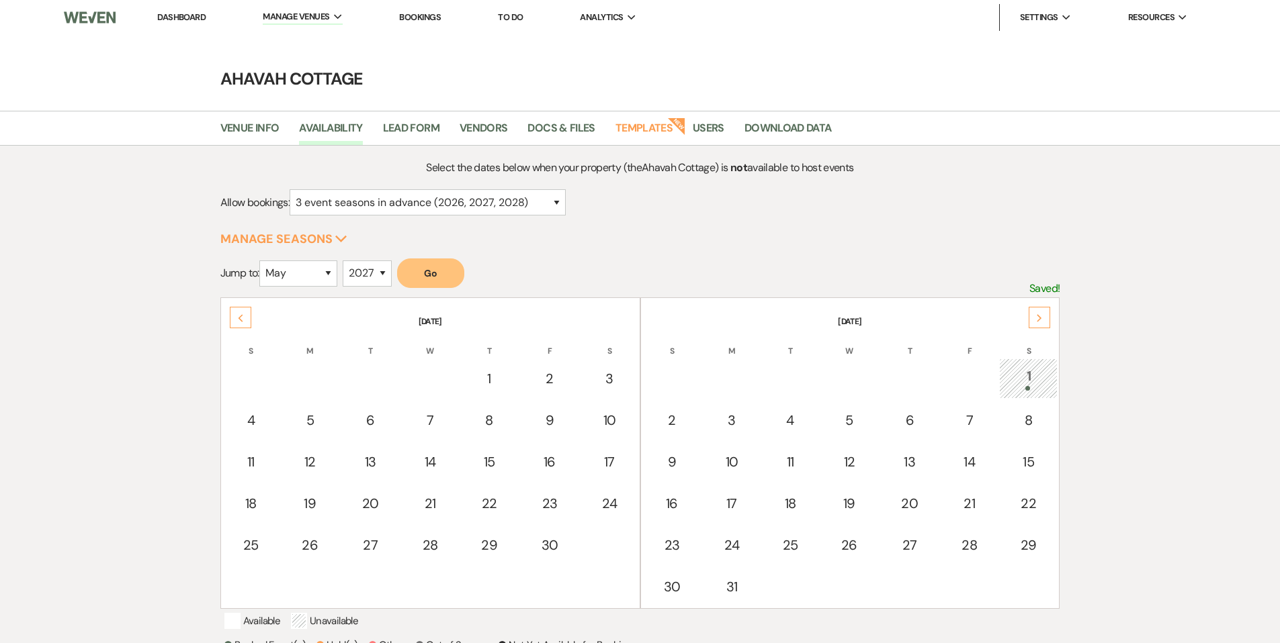
click at [1037, 317] on icon "Next" at bounding box center [1039, 318] width 7 height 8
click at [175, 17] on link "Dashboard" at bounding box center [181, 16] width 48 height 11
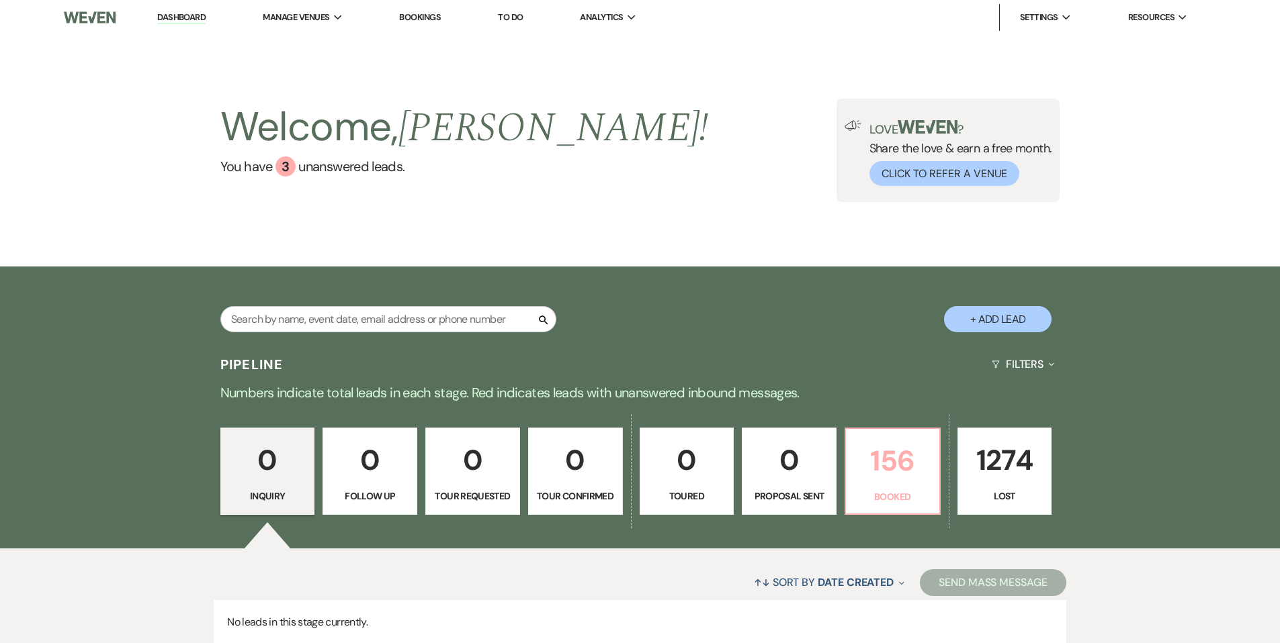
click at [880, 482] on p "156" at bounding box center [892, 461] width 77 height 45
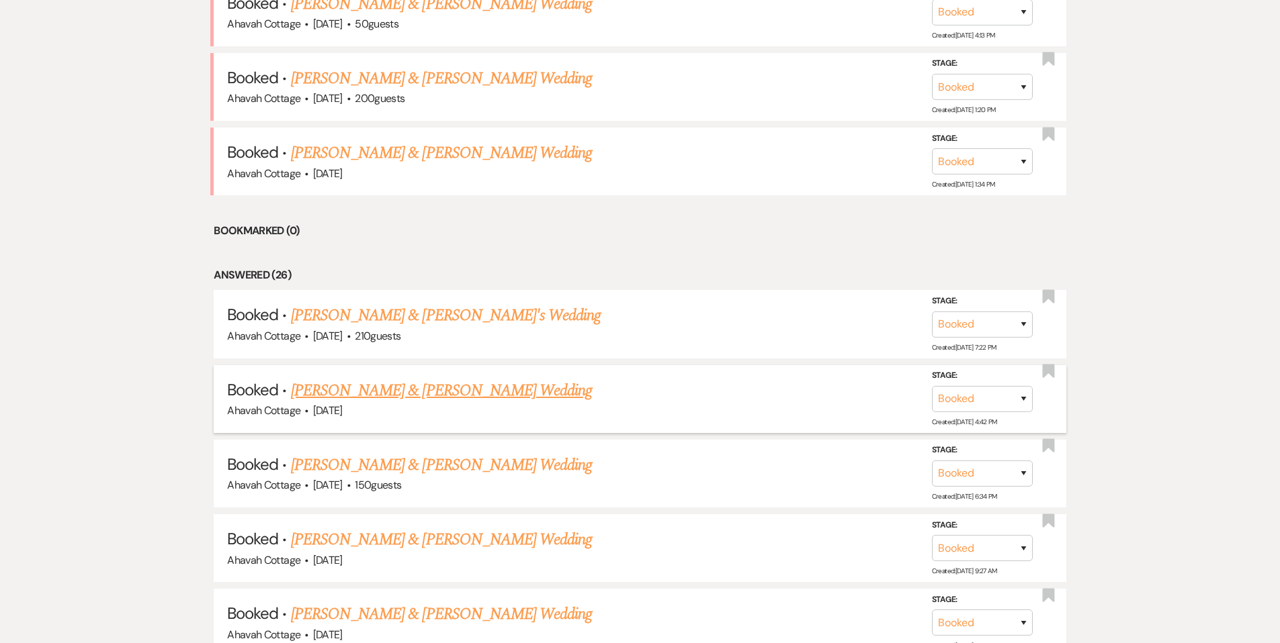
scroll to position [648, 0]
click at [447, 311] on link "[PERSON_NAME] & [PERSON_NAME]'s Wedding" at bounding box center [446, 314] width 310 height 24
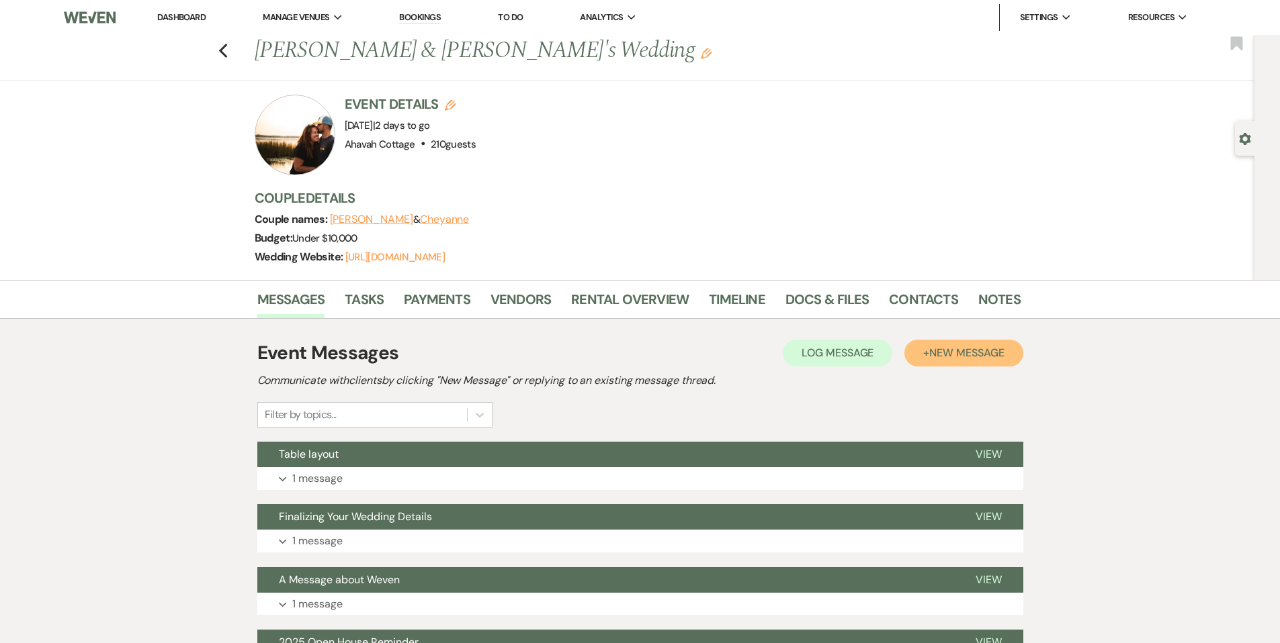
click at [932, 354] on span "New Message" at bounding box center [966, 353] width 75 height 14
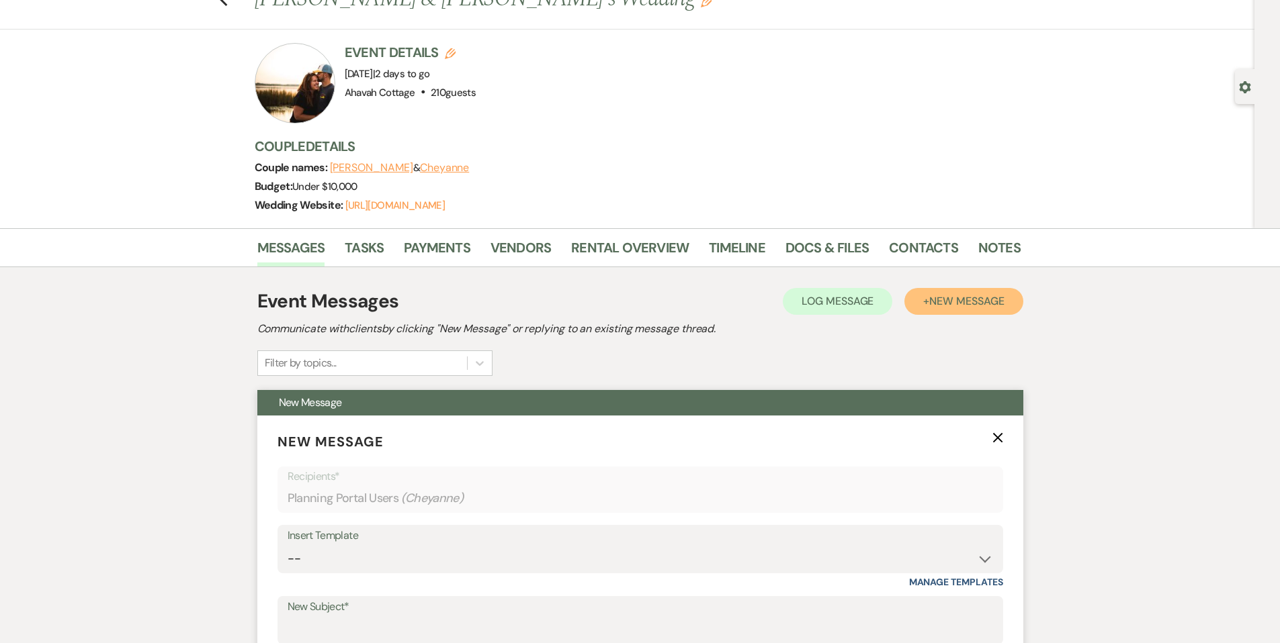
scroll to position [64, 0]
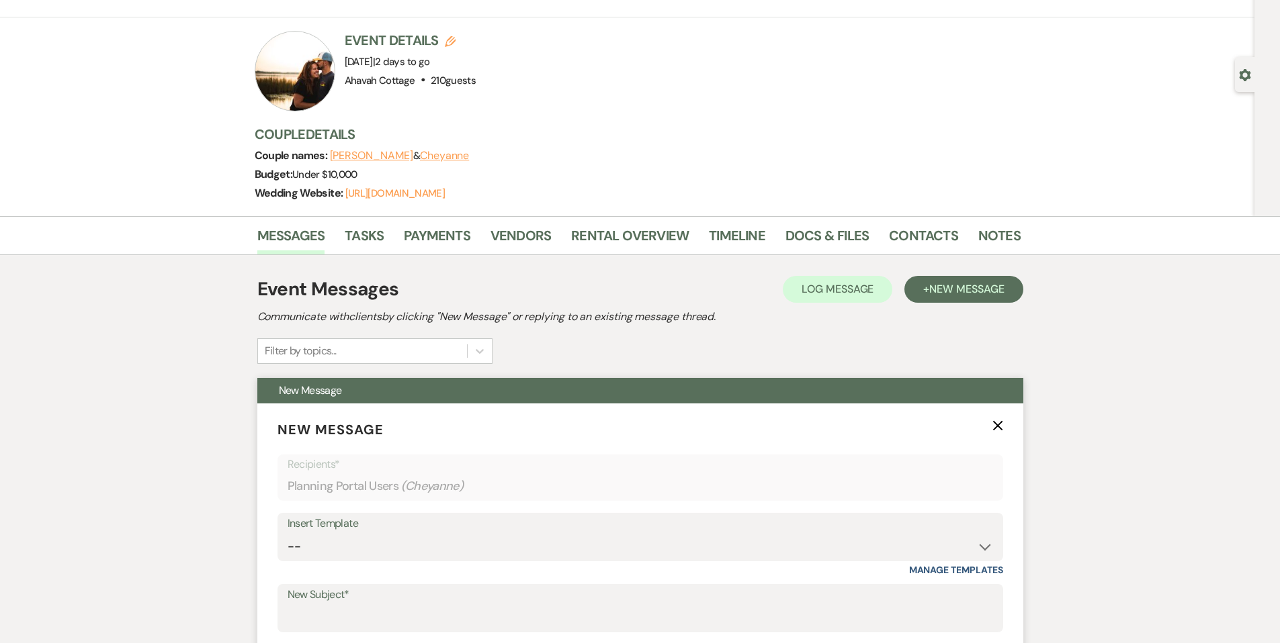
click at [353, 531] on div "Insert Template" at bounding box center [639, 524] width 705 height 19
click at [351, 537] on select "-- Weven Planning Portal Introduction (Booked Events) Contract (Pre-Booked Lead…" at bounding box center [639, 547] width 705 height 26
select select "3547"
click at [287, 534] on select "-- Weven Planning Portal Introduction (Booked Events) Contract (Pre-Booked Lead…" at bounding box center [639, 547] width 705 height 26
type input "Information to share with family and friends"
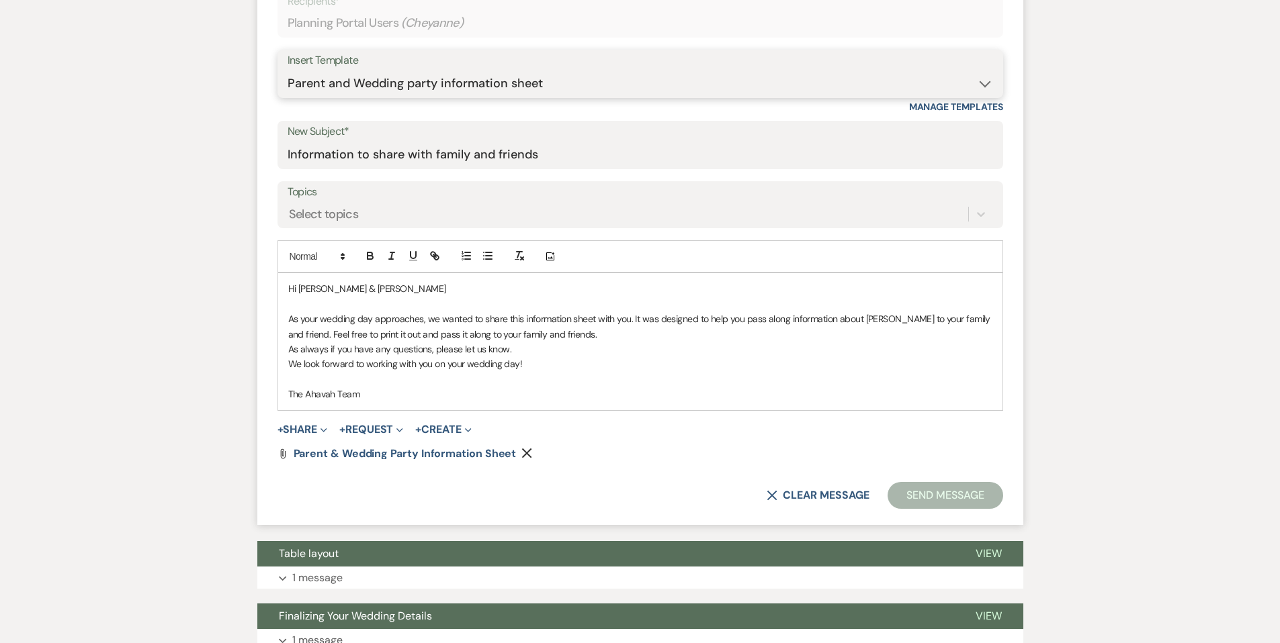
scroll to position [528, 0]
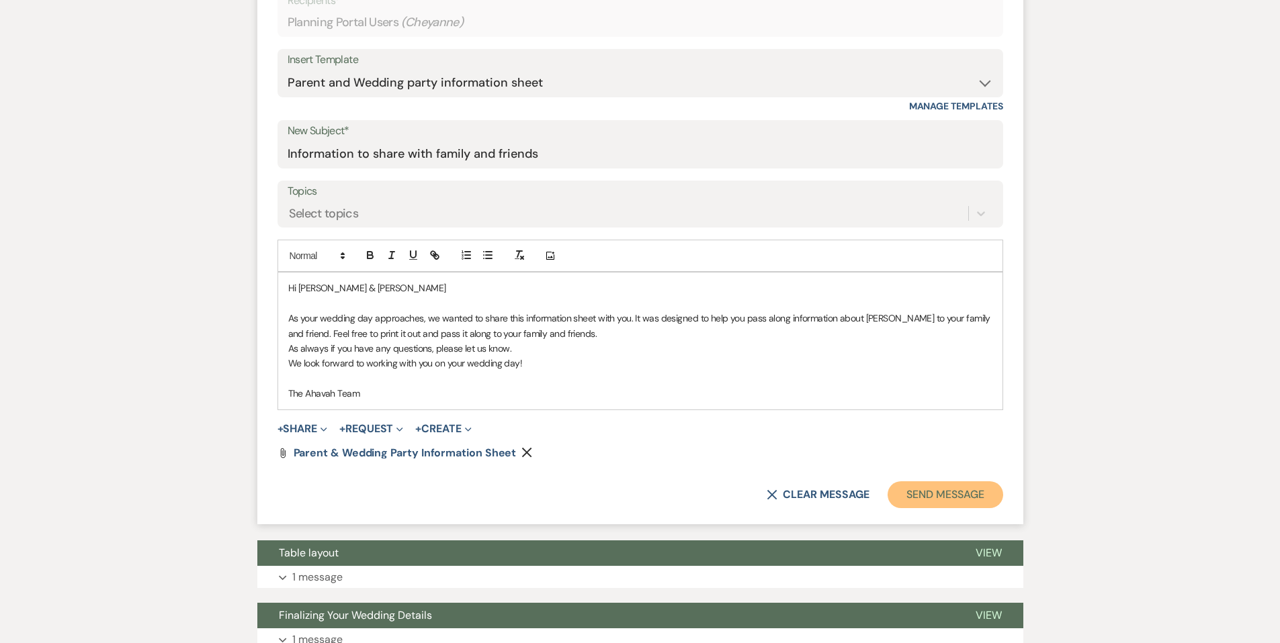
click at [928, 486] on button "Send Message" at bounding box center [944, 495] width 115 height 27
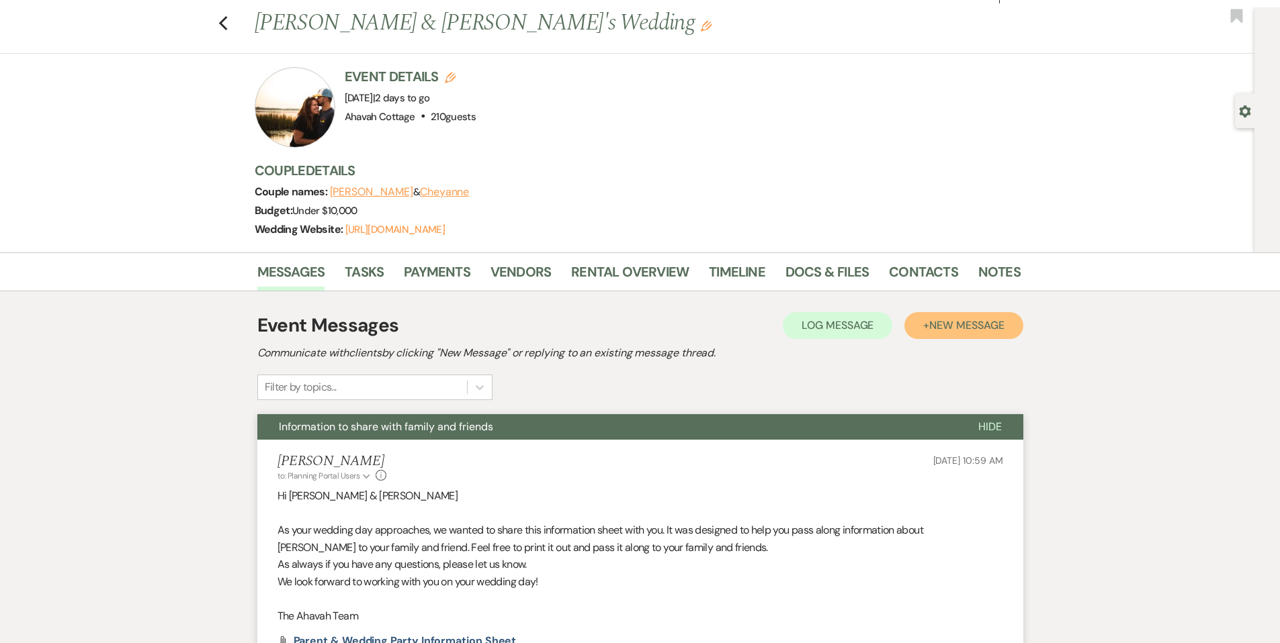
click at [935, 326] on span "New Message" at bounding box center [966, 325] width 75 height 14
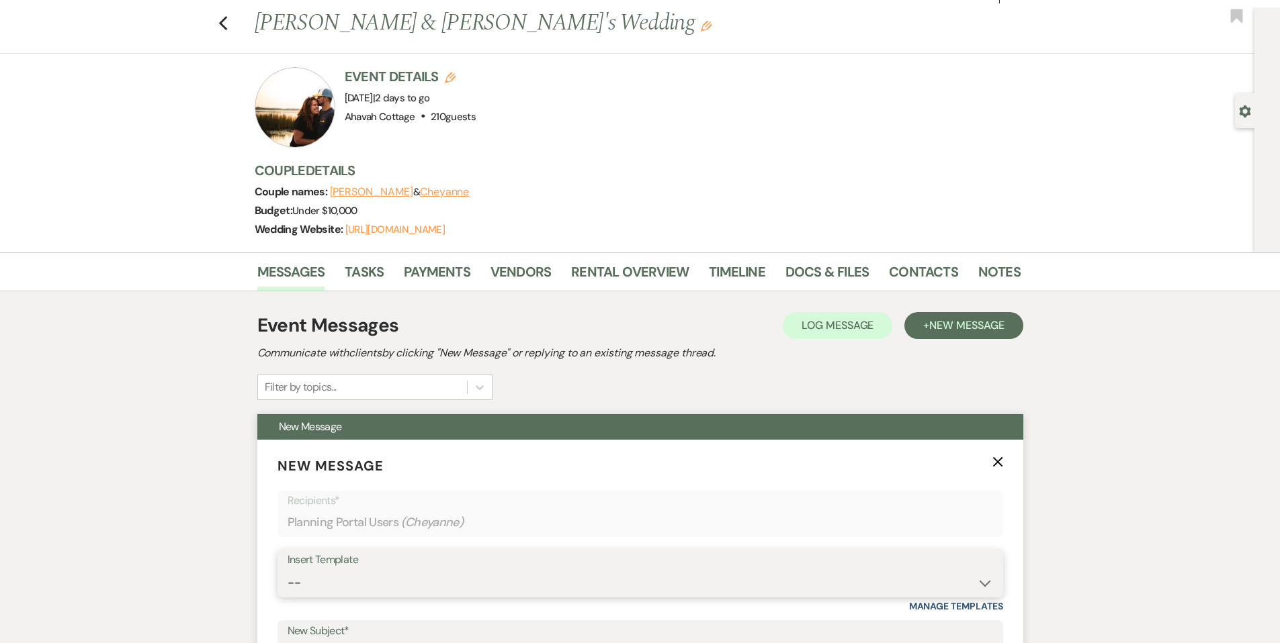
click at [305, 582] on select "-- Weven Planning Portal Introduction (Booked Events) Contract (Pre-Booked Lead…" at bounding box center [639, 583] width 705 height 26
select select "2525"
click at [287, 570] on select "-- Weven Planning Portal Introduction (Booked Events) Contract (Pre-Booked Lead…" at bounding box center [639, 583] width 705 height 26
type input "Meet Your Venue Staff"
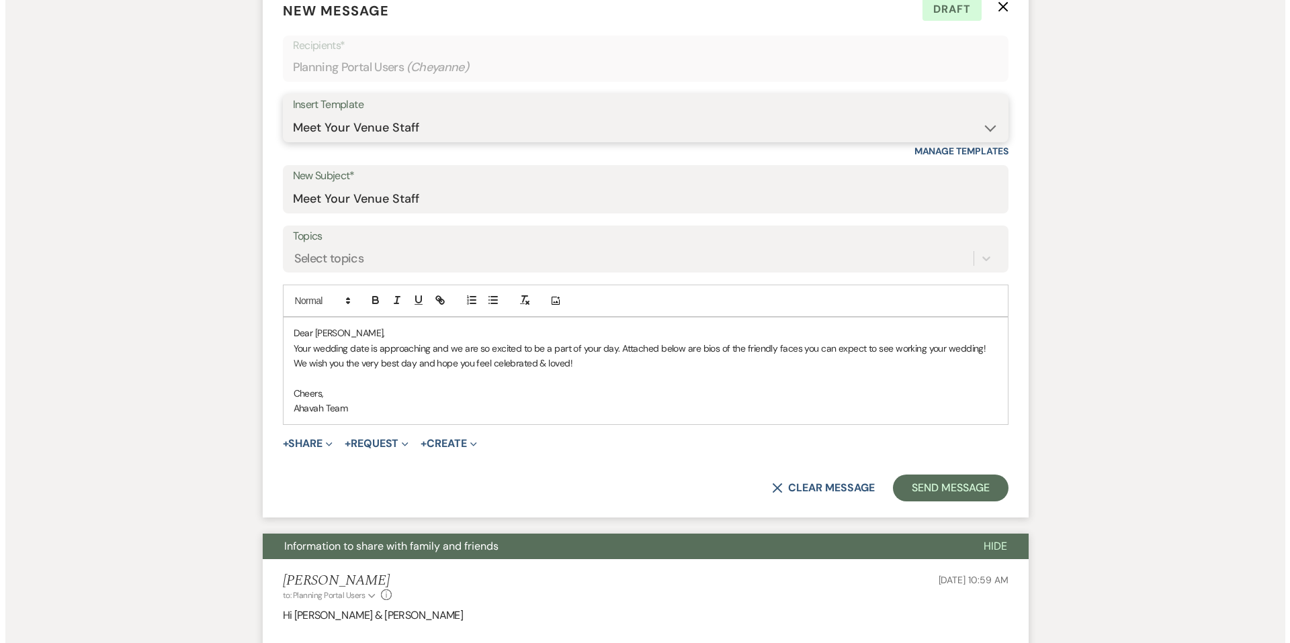
scroll to position [484, 0]
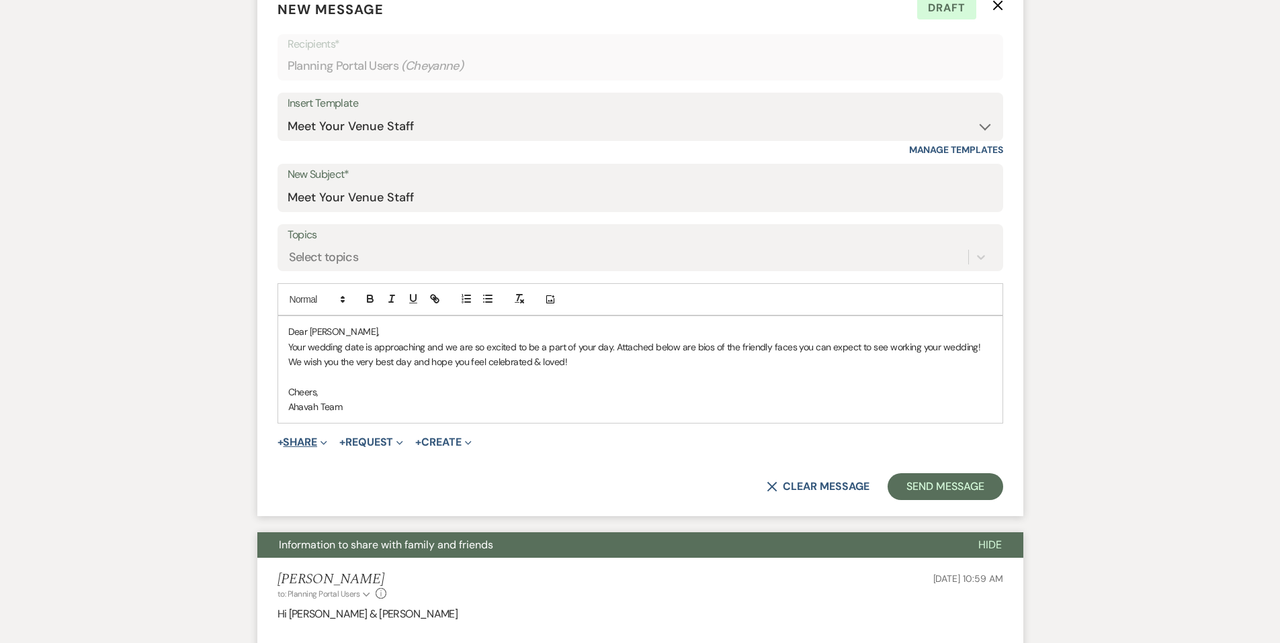
click at [310, 439] on button "+ Share Expand" at bounding box center [302, 442] width 50 height 11
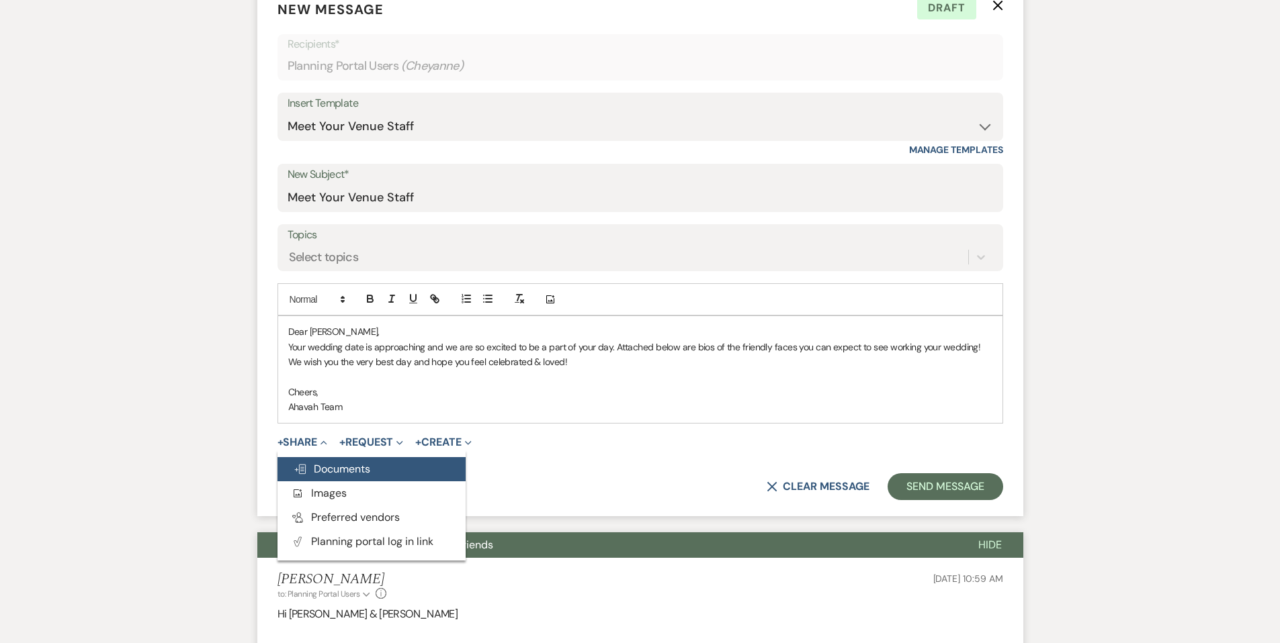
click at [320, 476] on button "Doc Upload Documents" at bounding box center [371, 469] width 188 height 24
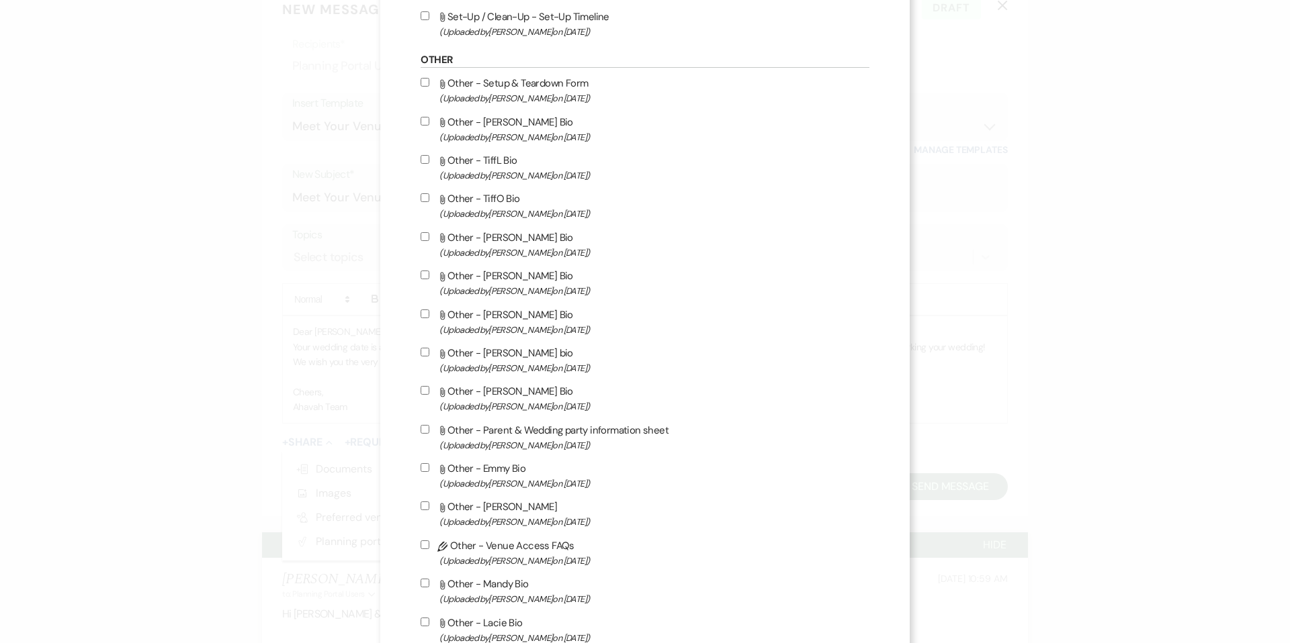
scroll to position [2026, 0]
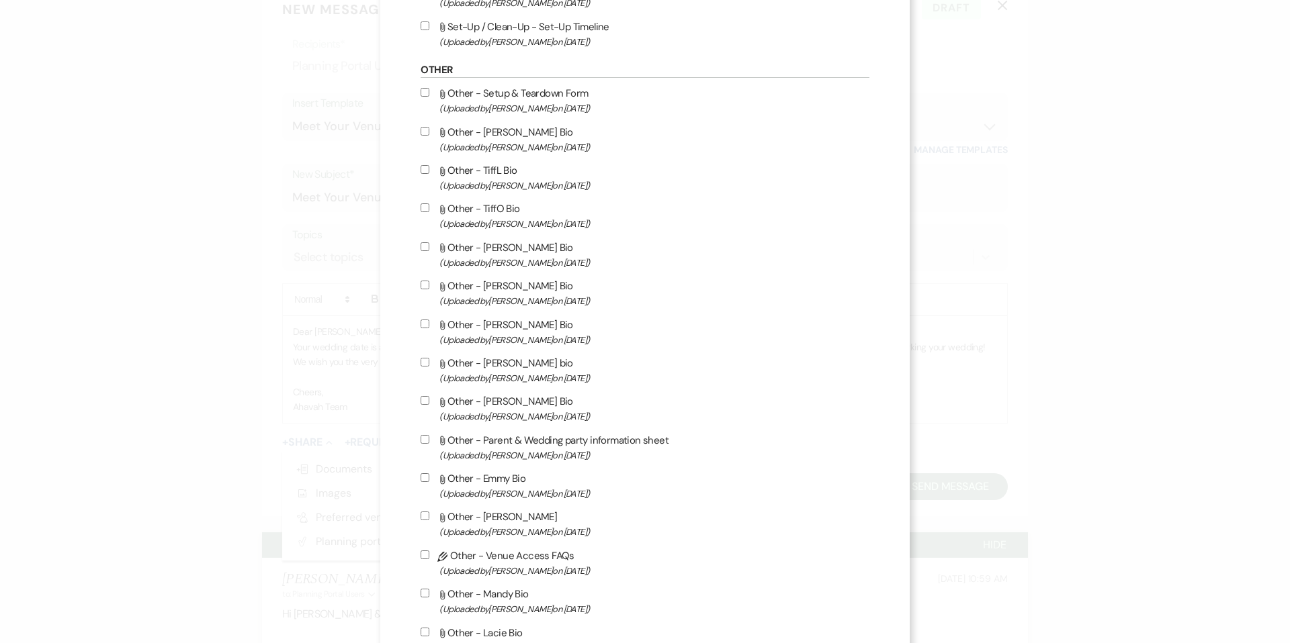
click at [429, 405] on input "Attach File Other - [PERSON_NAME] Bio (Uploaded by [PERSON_NAME] on [DATE] )" at bounding box center [424, 400] width 9 height 9
checkbox input "true"
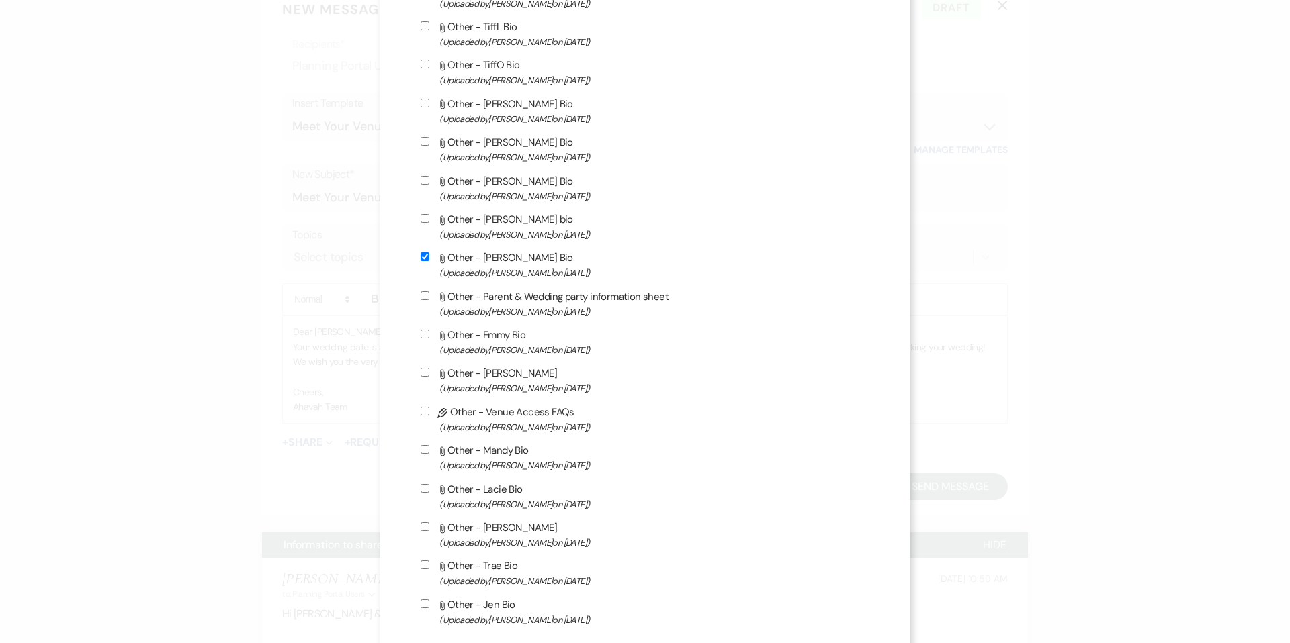
scroll to position [2171, 0]
click at [429, 453] on input "Attach File Other - Mandy Bio (Uploaded by [PERSON_NAME] on [DATE] )" at bounding box center [424, 448] width 9 height 9
checkbox input "true"
click at [429, 492] on input "Attach File Other - Lacie Bio (Uploaded by [PERSON_NAME] on [DATE] )" at bounding box center [424, 487] width 9 height 9
checkbox input "true"
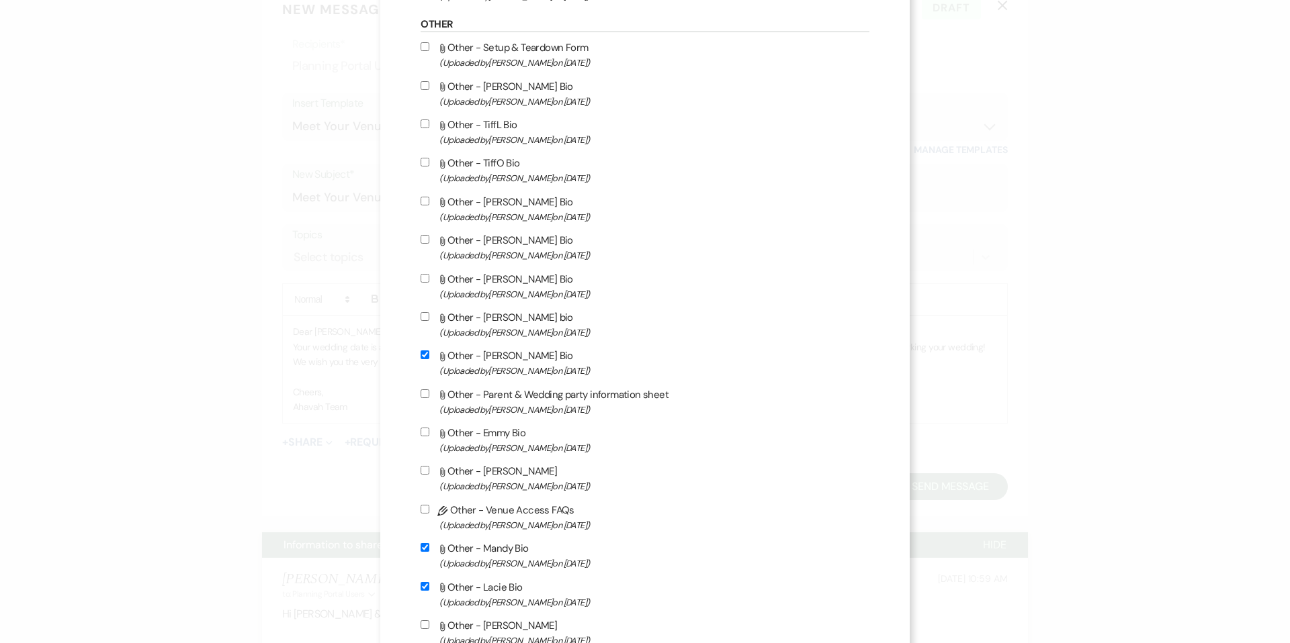
scroll to position [2069, 0]
click at [429, 130] on input "Attach File Other - TiffL Bio (Uploaded by [PERSON_NAME] on [DATE] )" at bounding box center [424, 126] width 9 height 9
checkbox input "true"
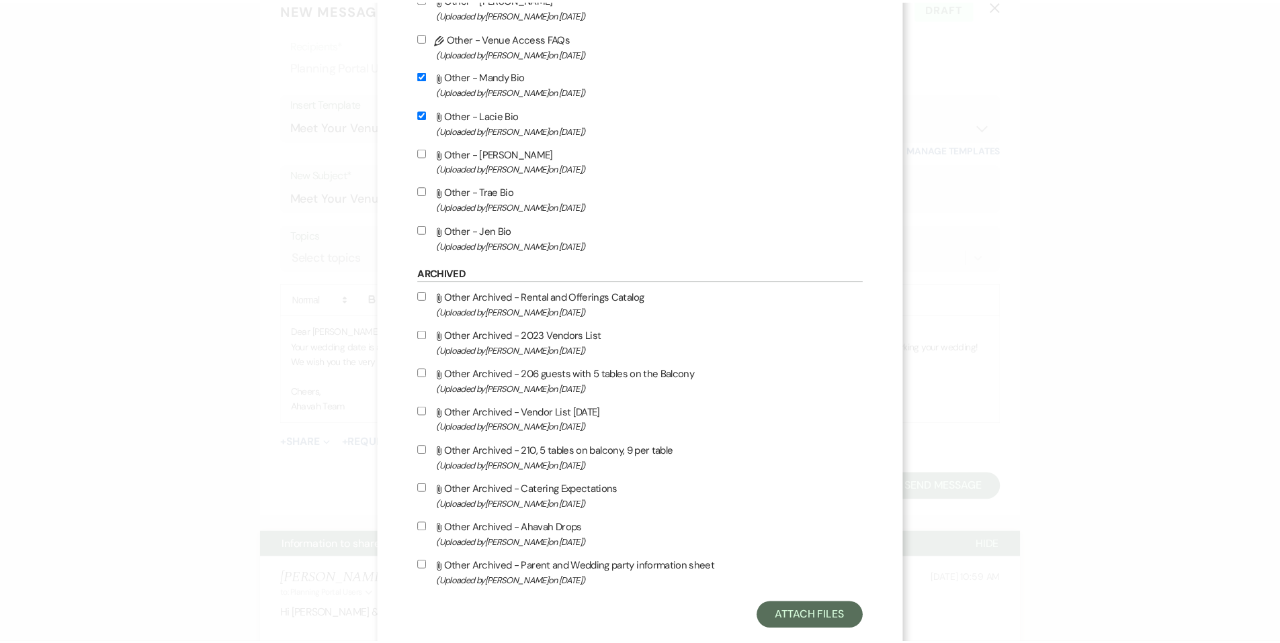
scroll to position [2596, 0]
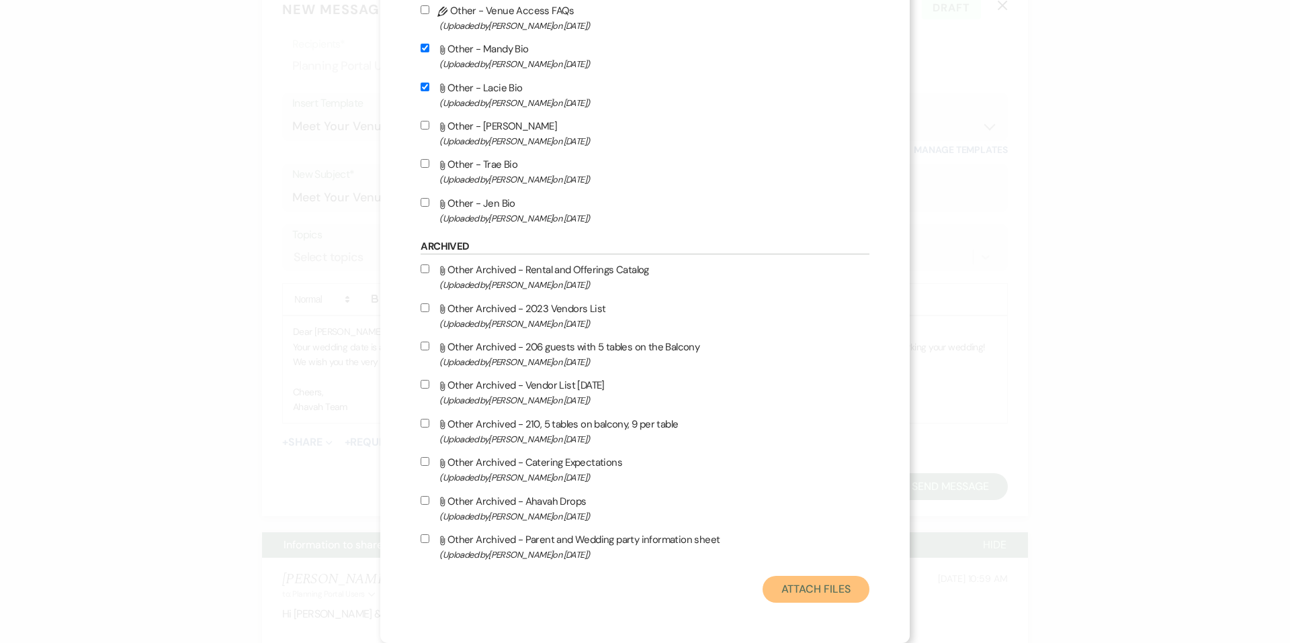
click at [768, 592] on button "Attach Files" at bounding box center [815, 589] width 107 height 27
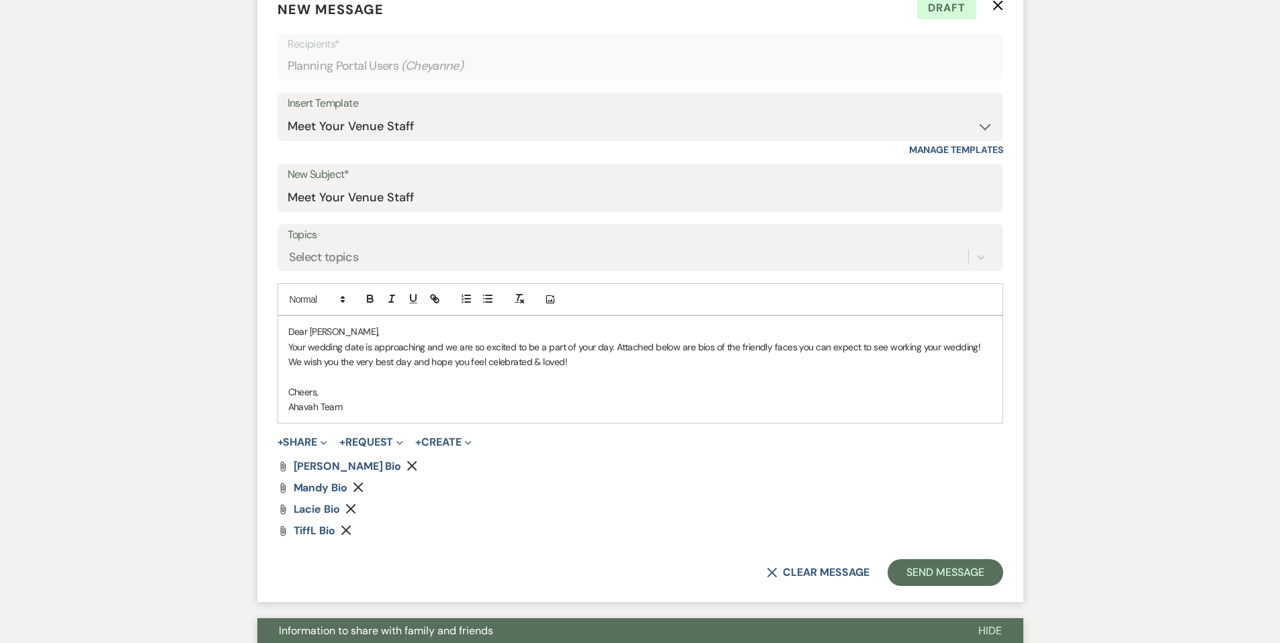
click at [988, 349] on p "Your wedding date is approaching and we are so excited to be a part of your day…" at bounding box center [640, 347] width 704 height 15
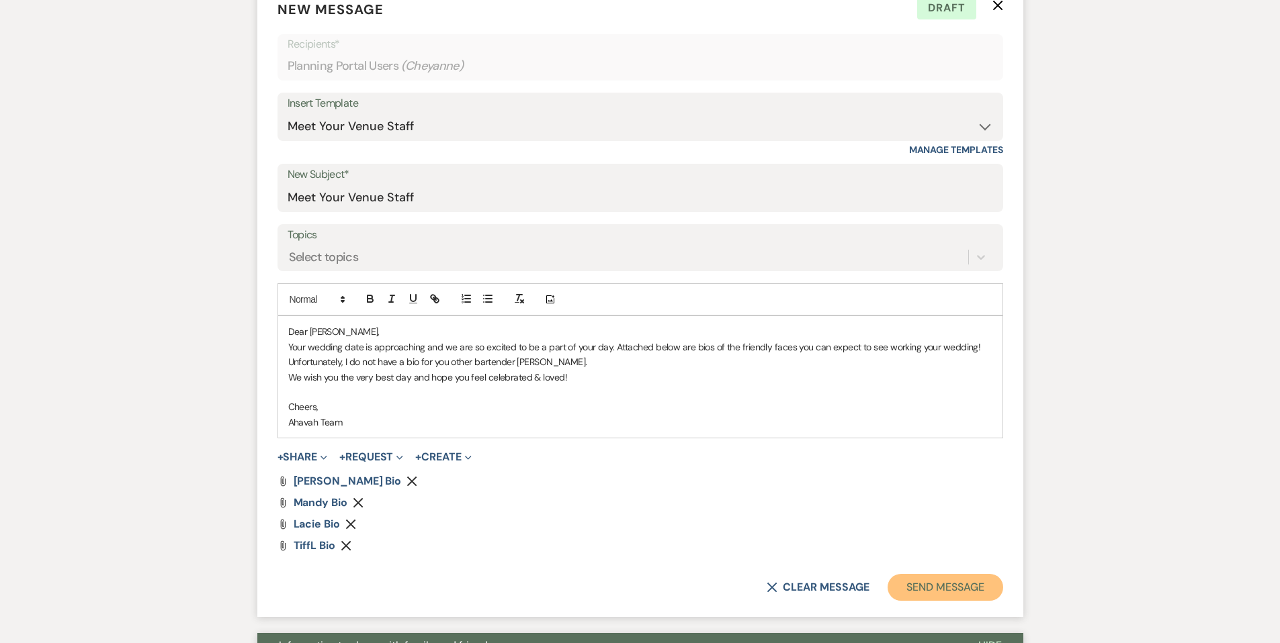
click at [932, 586] on button "Send Message" at bounding box center [944, 587] width 115 height 27
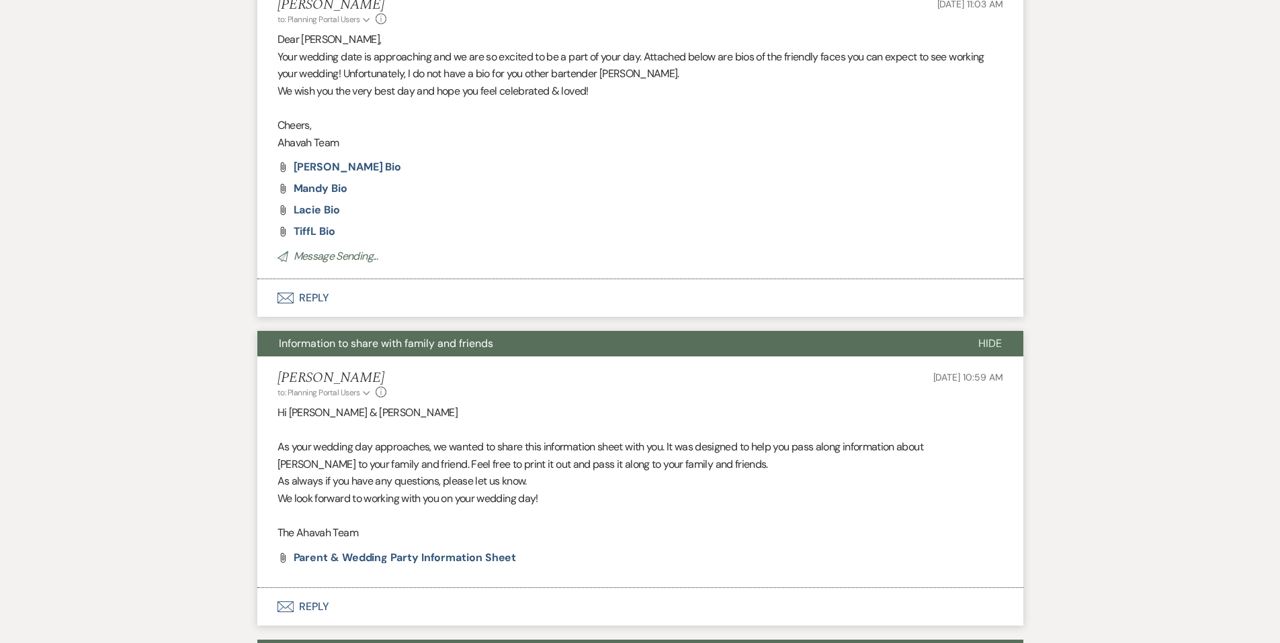
scroll to position [0, 0]
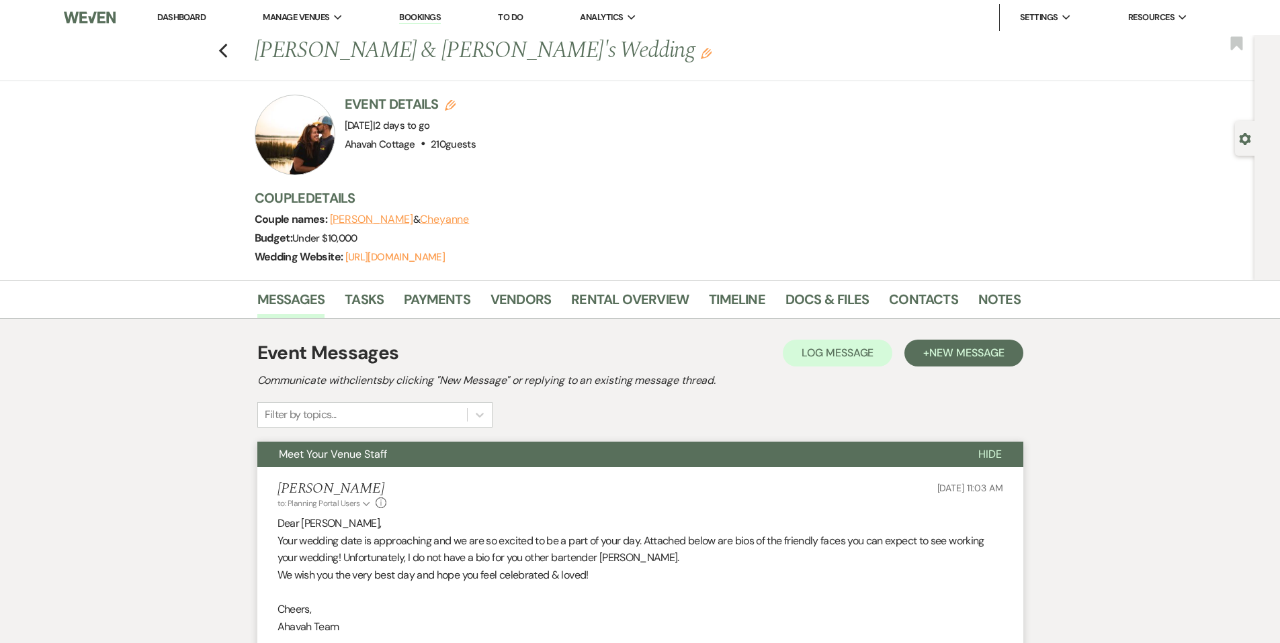
click at [371, 449] on span "Meet Your Venue Staff" at bounding box center [333, 454] width 108 height 14
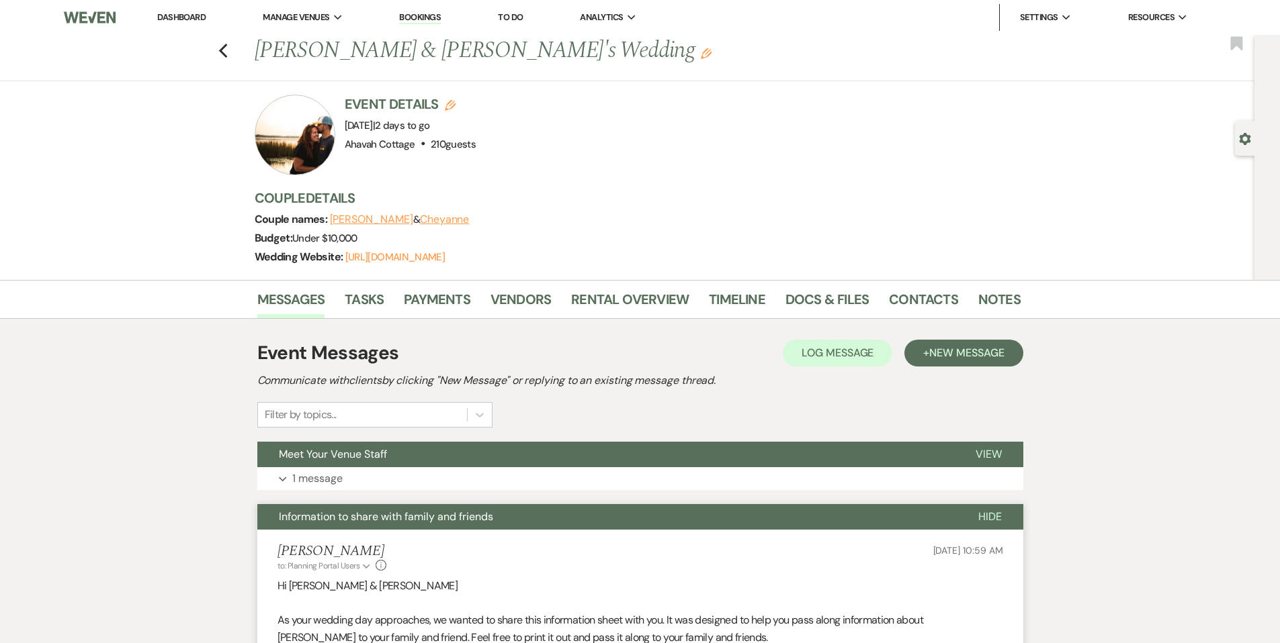
click at [351, 516] on span "Information to share with family and friends" at bounding box center [386, 517] width 214 height 14
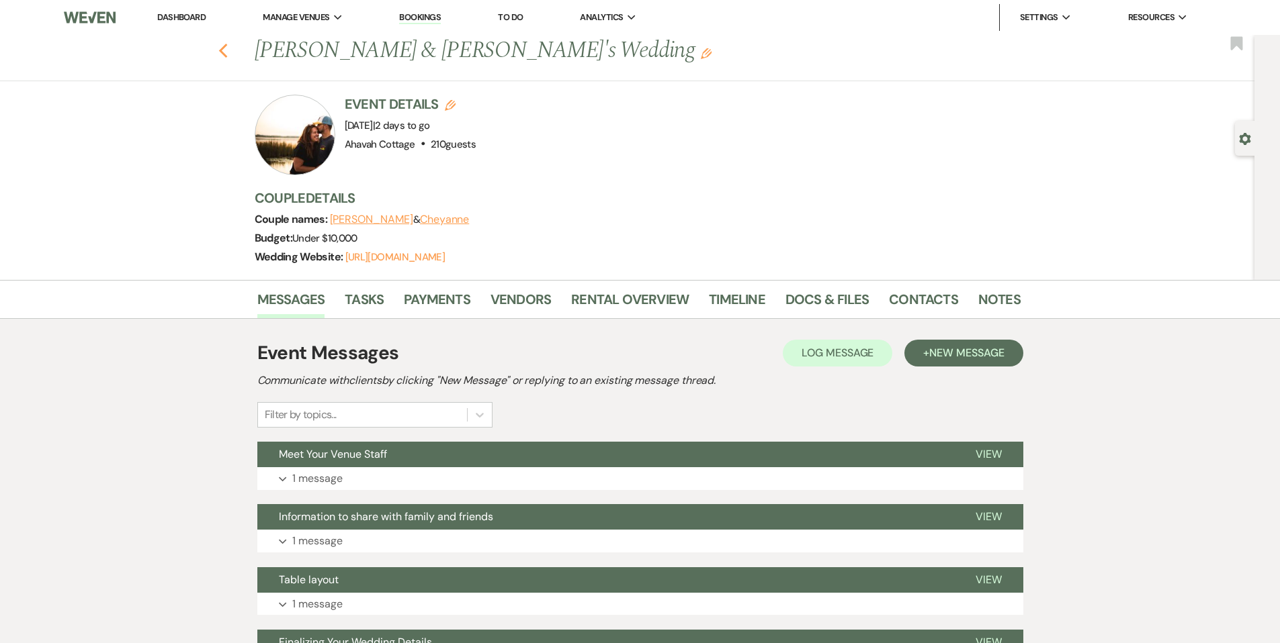
click at [227, 48] on use "button" at bounding box center [222, 51] width 9 height 15
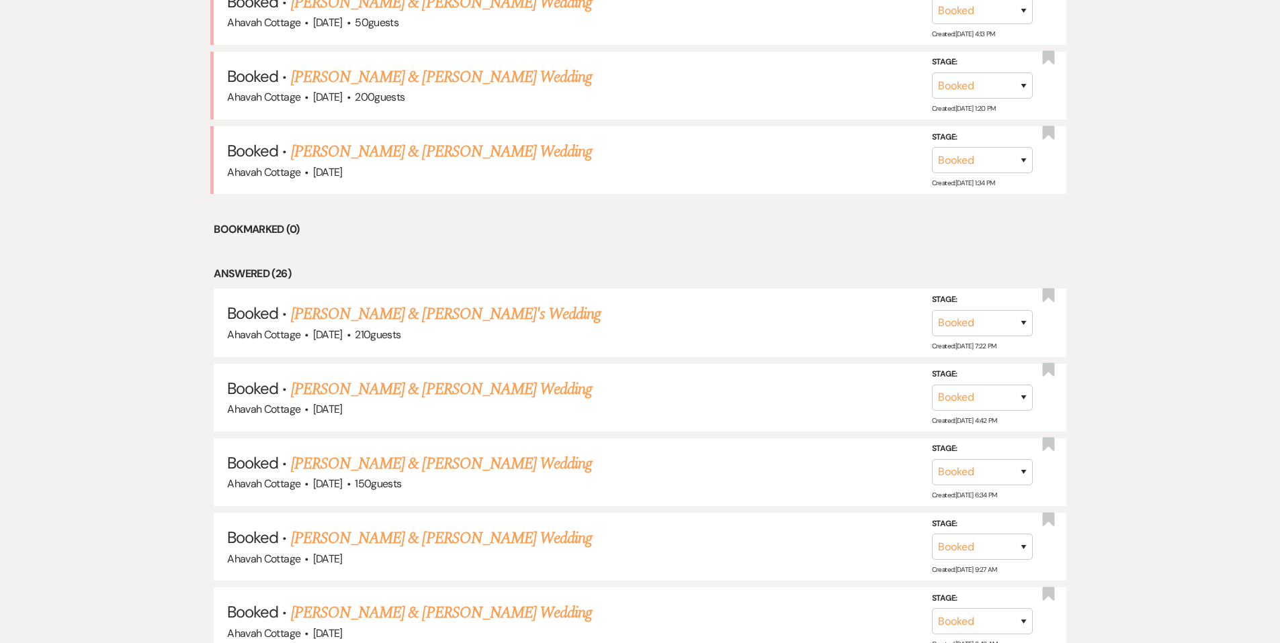
click at [431, 382] on link "[PERSON_NAME] & [PERSON_NAME] Wedding" at bounding box center [441, 389] width 301 height 24
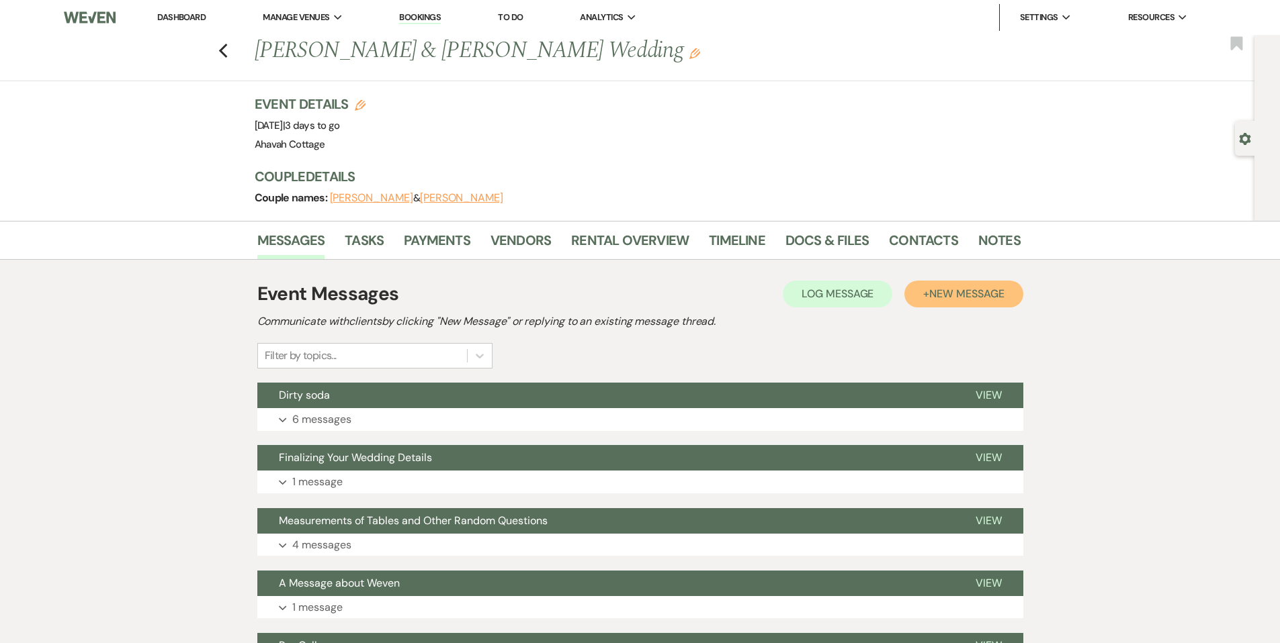
click at [930, 295] on span "New Message" at bounding box center [966, 294] width 75 height 14
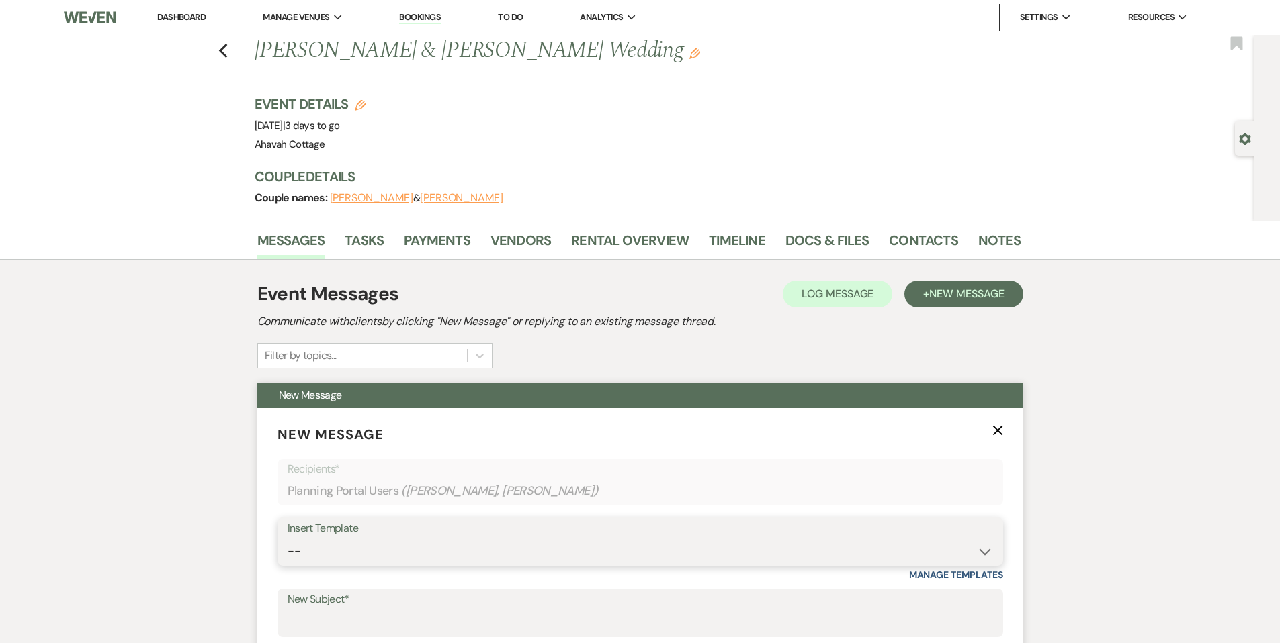
click at [326, 545] on select "-- Weven Planning Portal Introduction (Booked Events) Contract (Pre-Booked Lead…" at bounding box center [639, 552] width 705 height 26
select select "3547"
click at [287, 539] on select "-- Weven Planning Portal Introduction (Booked Events) Contract (Pre-Booked Lead…" at bounding box center [639, 552] width 705 height 26
type input "Information to share with family and friends"
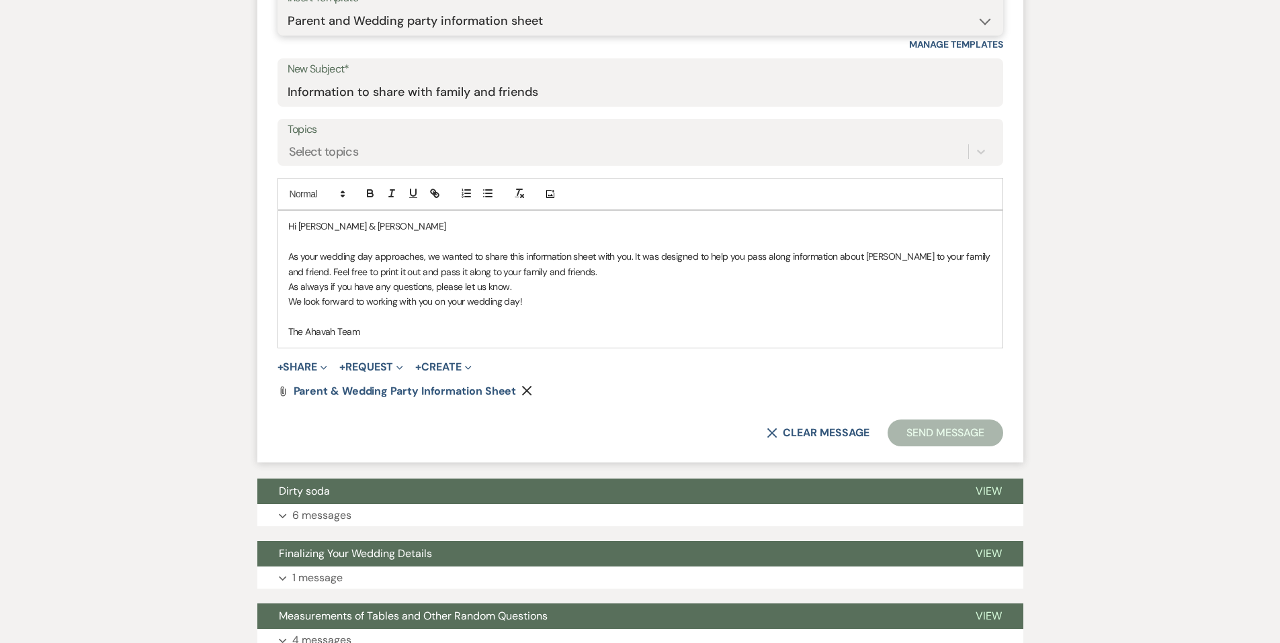
scroll to position [533, 0]
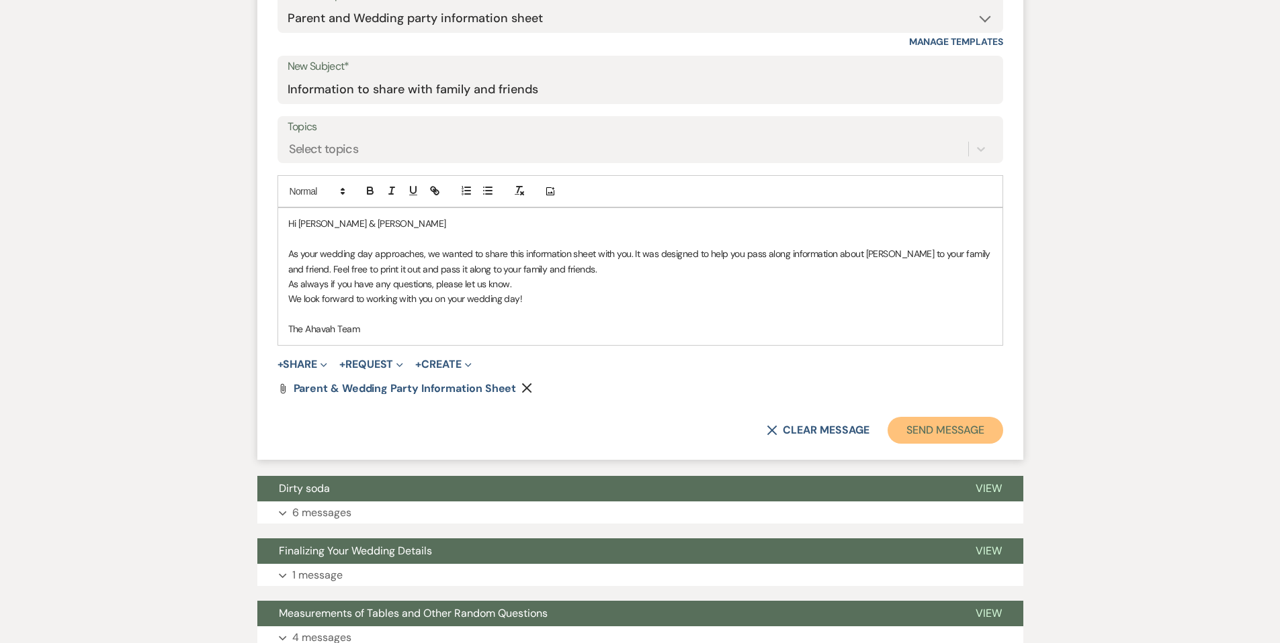
click at [897, 421] on button "Send Message" at bounding box center [944, 430] width 115 height 27
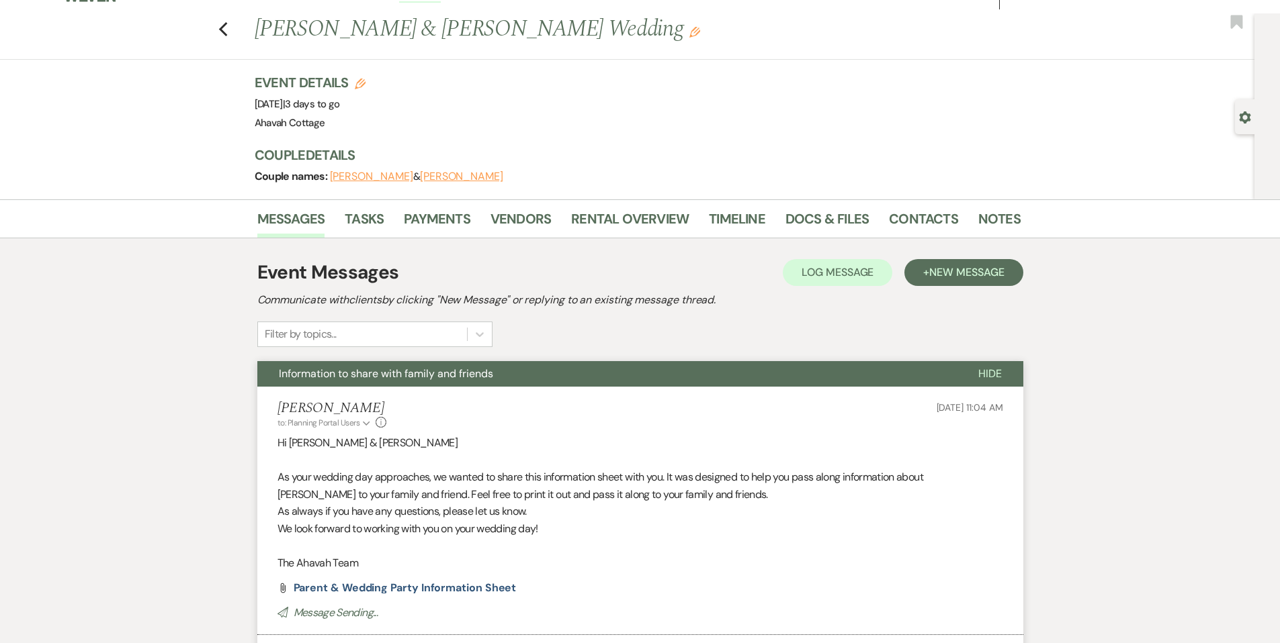
scroll to position [0, 0]
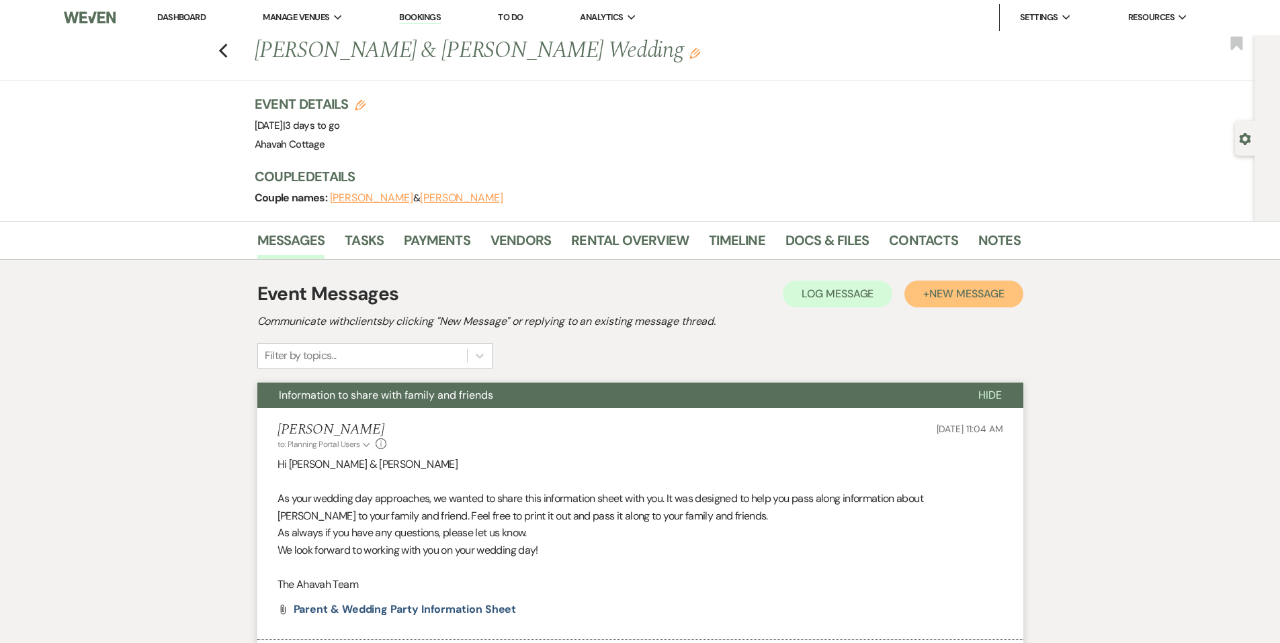
click at [932, 296] on span "New Message" at bounding box center [966, 294] width 75 height 14
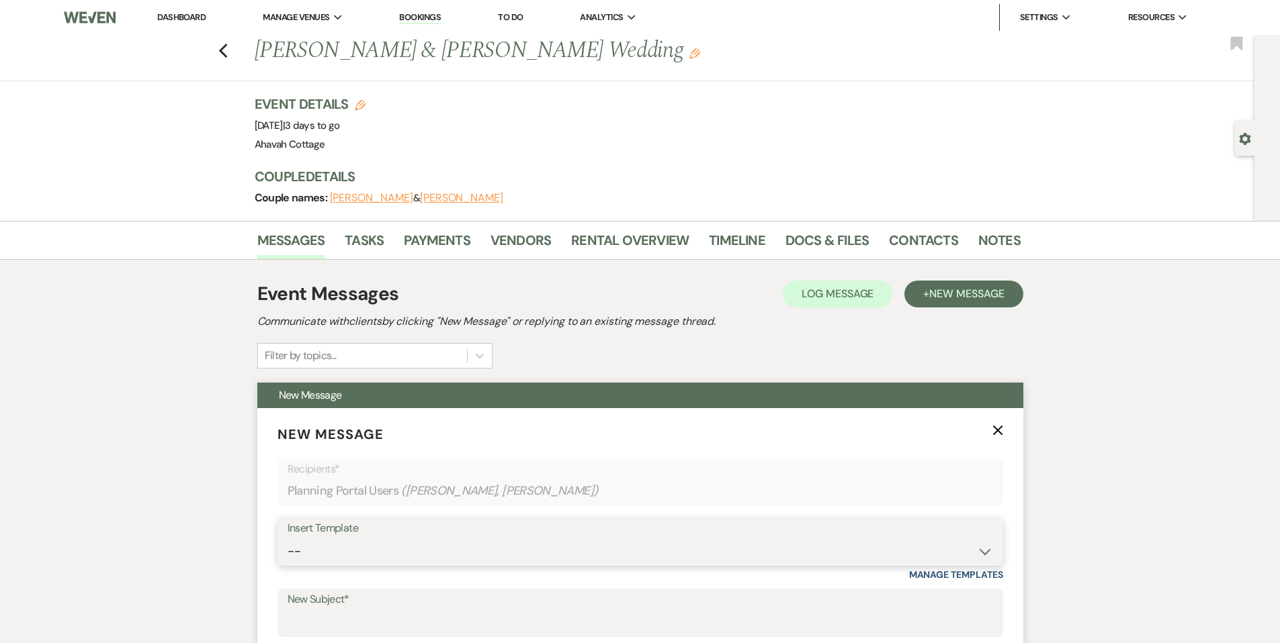
click at [318, 546] on select "-- Weven Planning Portal Introduction (Booked Events) Contract (Pre-Booked Lead…" at bounding box center [639, 552] width 705 height 26
select select "2525"
click at [287, 539] on select "-- Weven Planning Portal Introduction (Booked Events) Contract (Pre-Booked Lead…" at bounding box center [639, 552] width 705 height 26
type input "Meet Your Venue Staff"
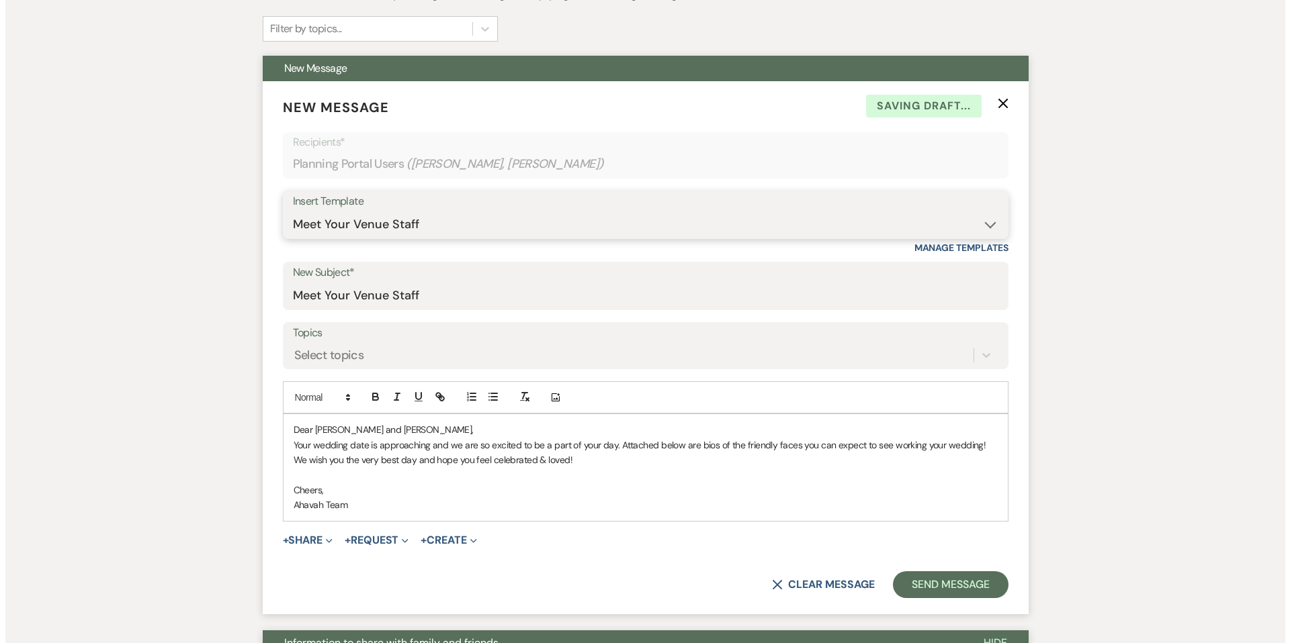
scroll to position [335, 0]
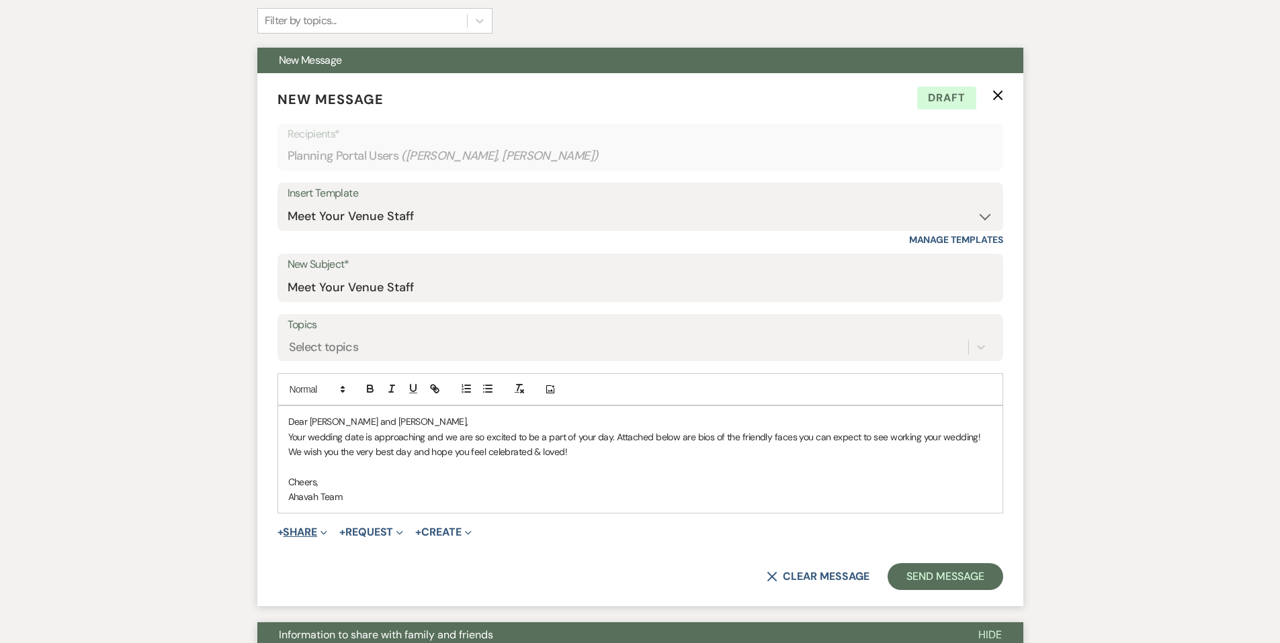
click at [306, 531] on button "+ Share Expand" at bounding box center [302, 532] width 50 height 11
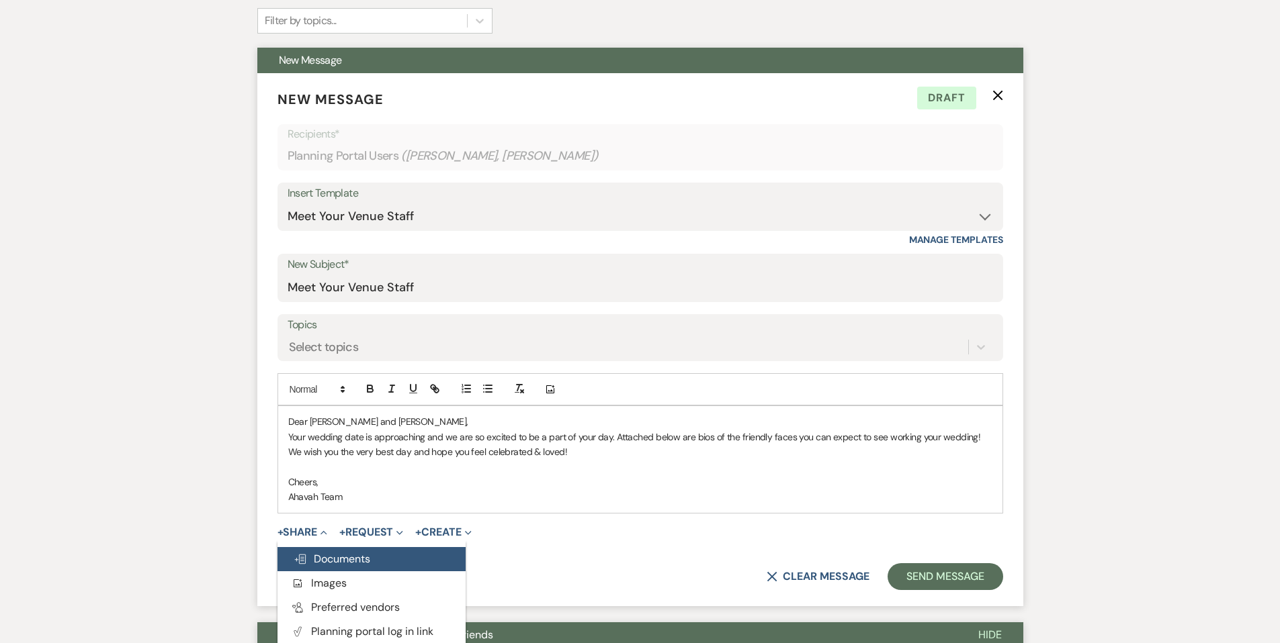
click at [365, 553] on span "Doc Upload Documents" at bounding box center [332, 559] width 77 height 14
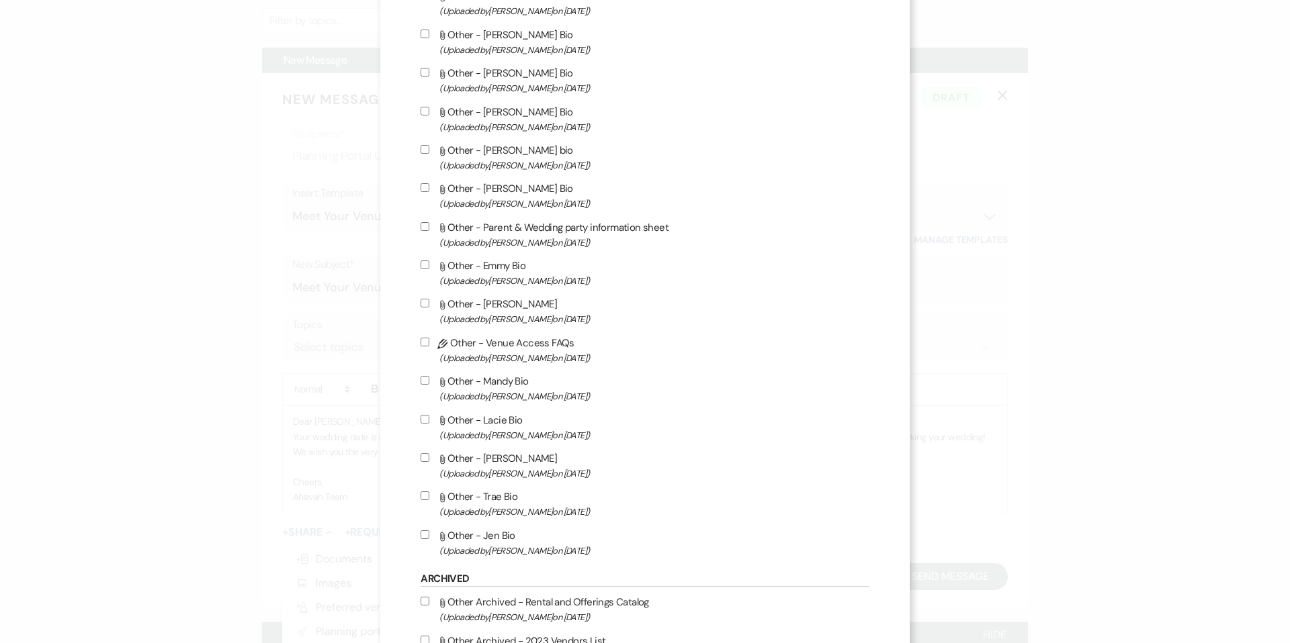
scroll to position [2241, 0]
click at [429, 383] on input "Attach File Other - Mandy Bio (Uploaded by [PERSON_NAME] on [DATE] )" at bounding box center [424, 378] width 9 height 9
checkbox input "true"
click at [429, 460] on input "Attach File Other - [PERSON_NAME] (Uploaded by [PERSON_NAME] on [DATE] )" at bounding box center [424, 455] width 9 height 9
checkbox input "true"
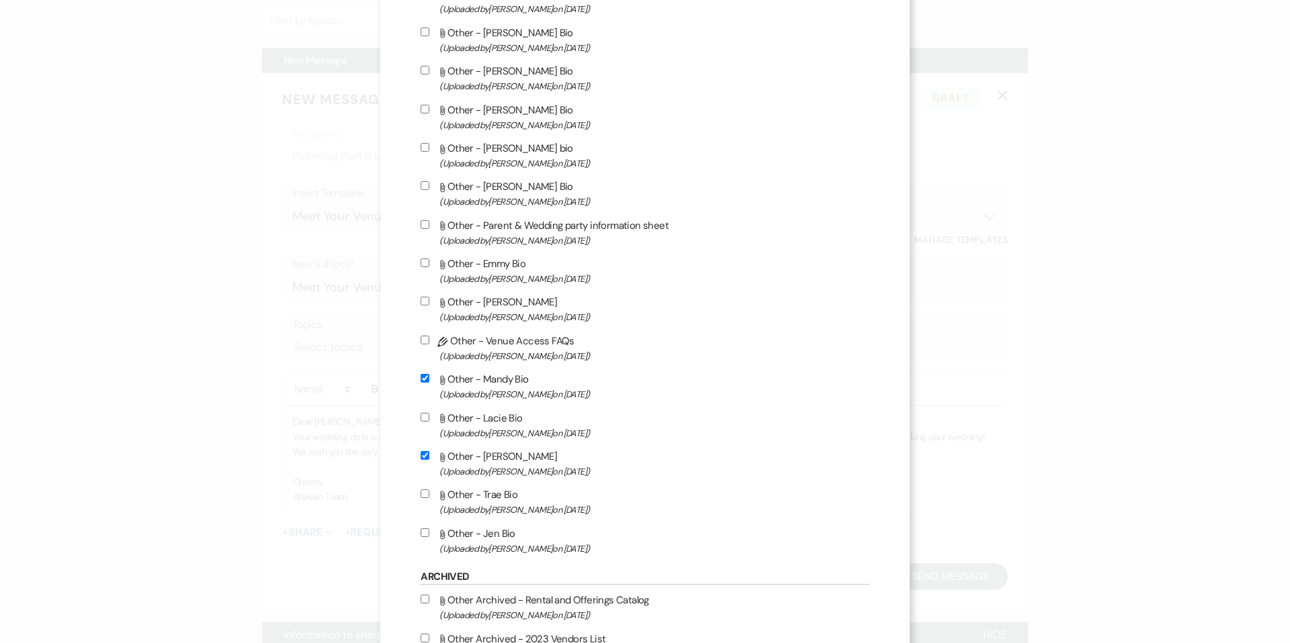
drag, startPoint x: 439, startPoint y: 554, endPoint x: 445, endPoint y: 539, distance: 16.0
click at [429, 537] on input "Attach File Other - [PERSON_NAME] Bio (Uploaded by [PERSON_NAME] on [DATE] )" at bounding box center [424, 533] width 9 height 9
checkbox input "true"
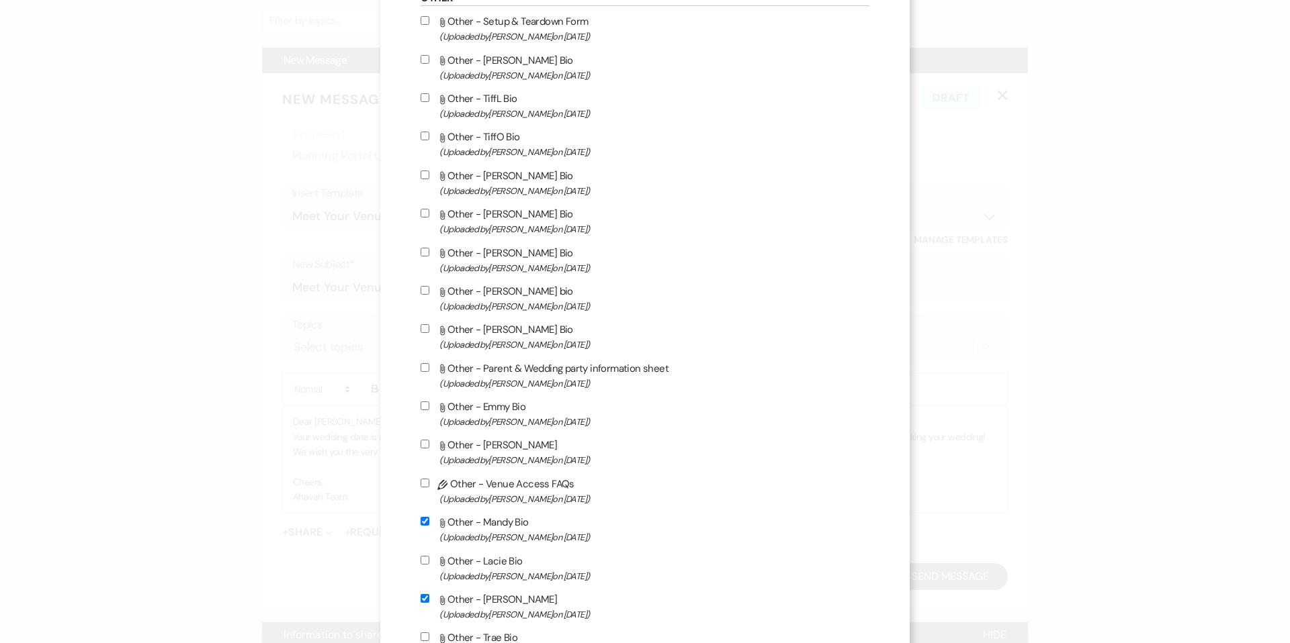
scroll to position [2096, 0]
click at [429, 104] on input "Attach File Other - TiffL Bio (Uploaded by [PERSON_NAME] on [DATE] )" at bounding box center [424, 99] width 9 height 9
checkbox input "true"
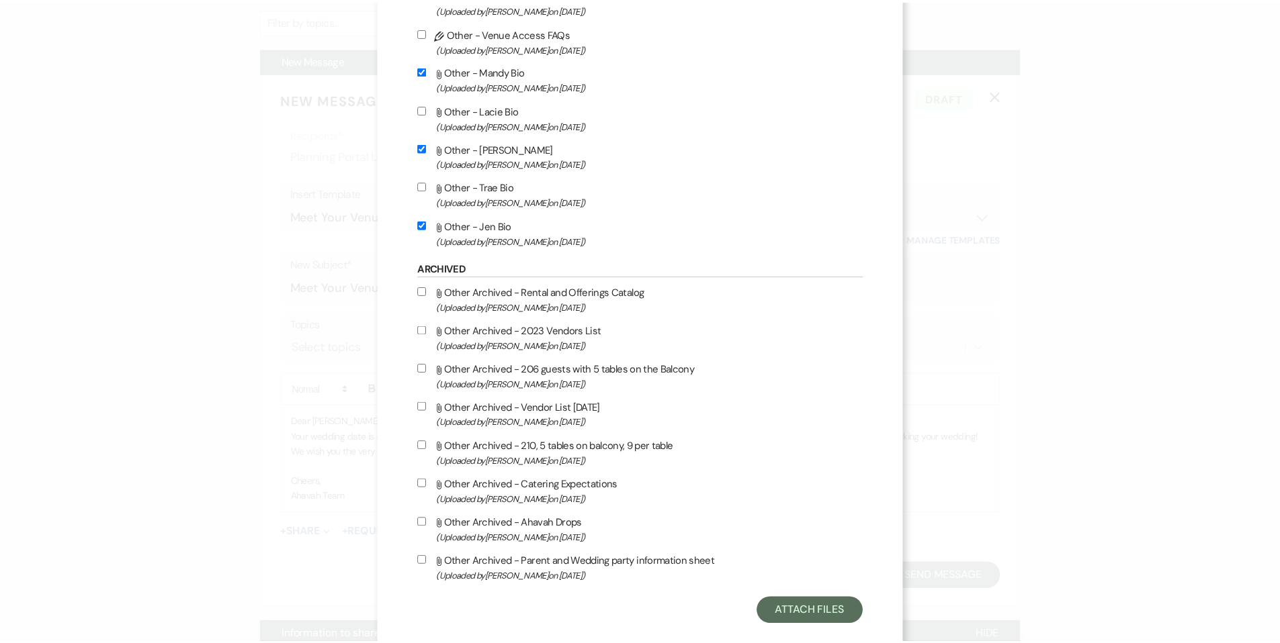
scroll to position [2596, 0]
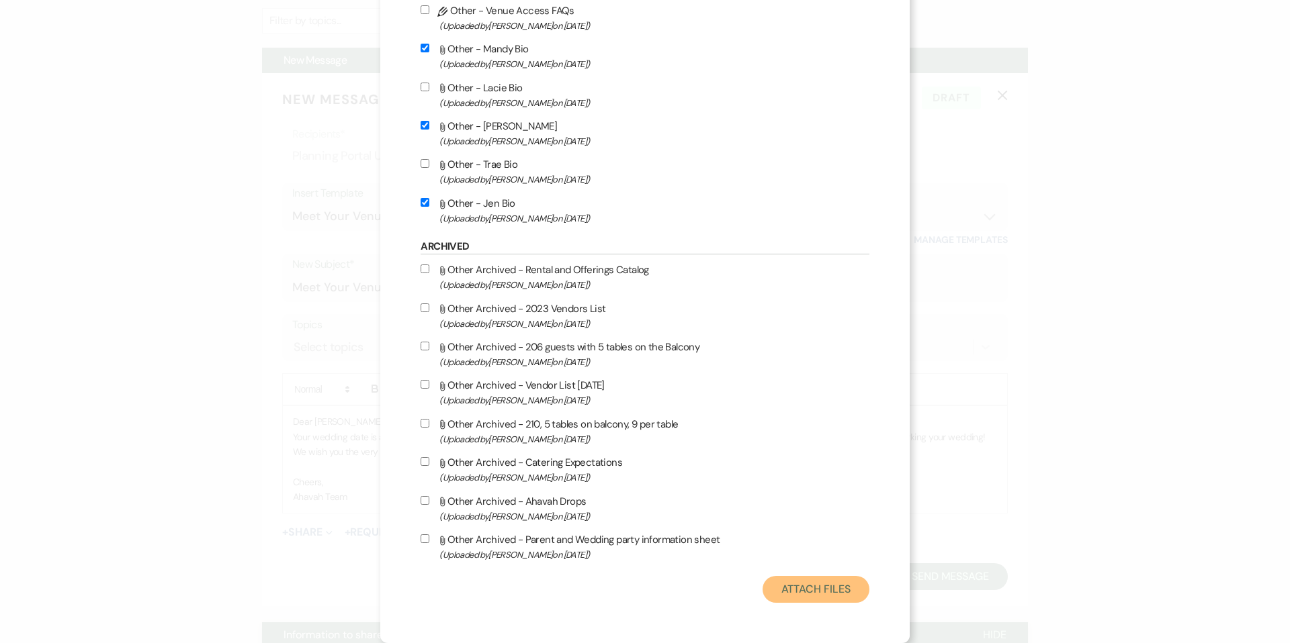
click at [762, 588] on button "Attach Files" at bounding box center [815, 589] width 107 height 27
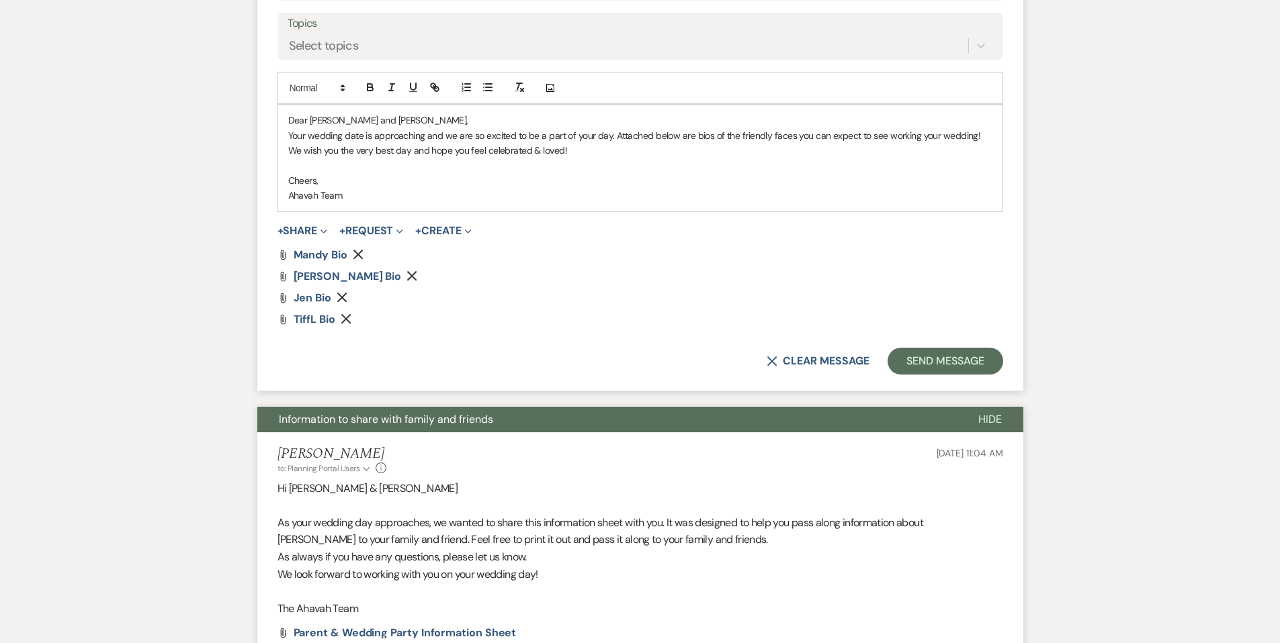
scroll to position [637, 0]
click at [922, 364] on button "Send Message" at bounding box center [944, 360] width 115 height 27
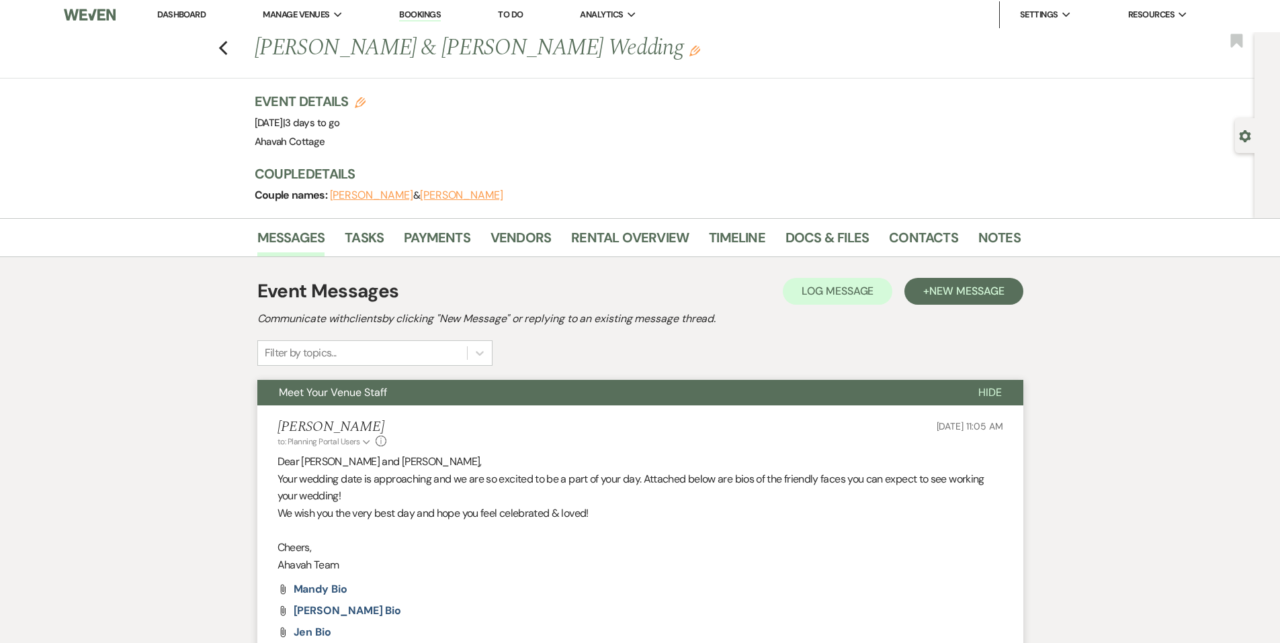
scroll to position [0, 0]
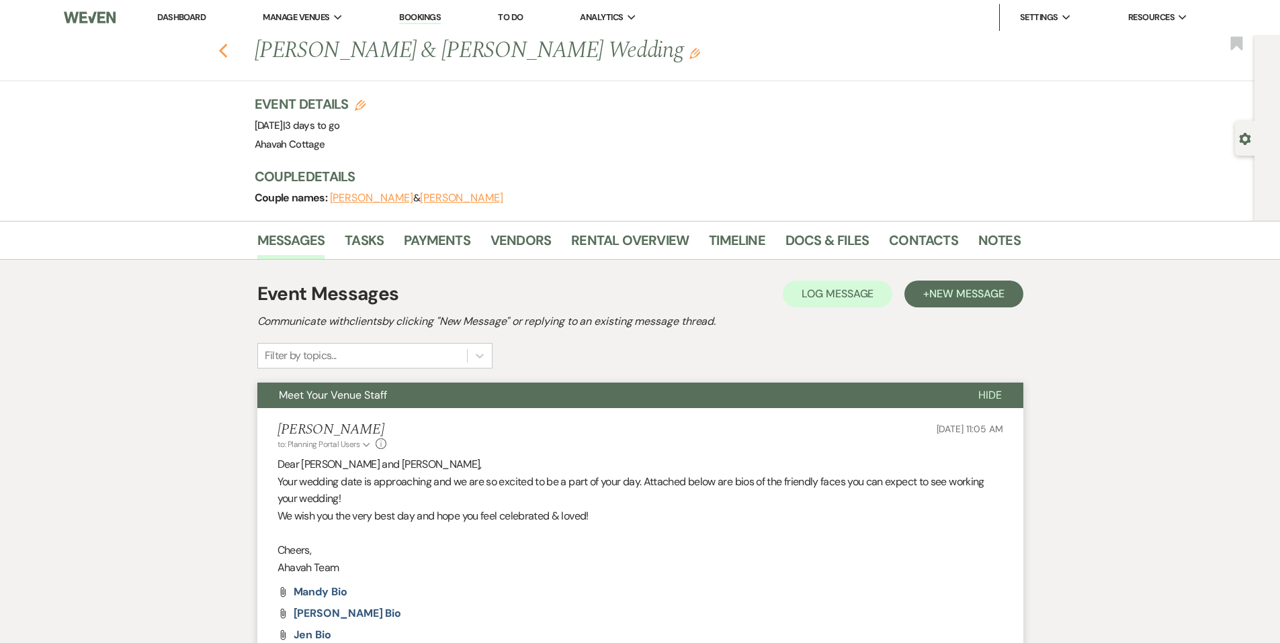
click at [226, 54] on icon "Previous" at bounding box center [223, 51] width 10 height 16
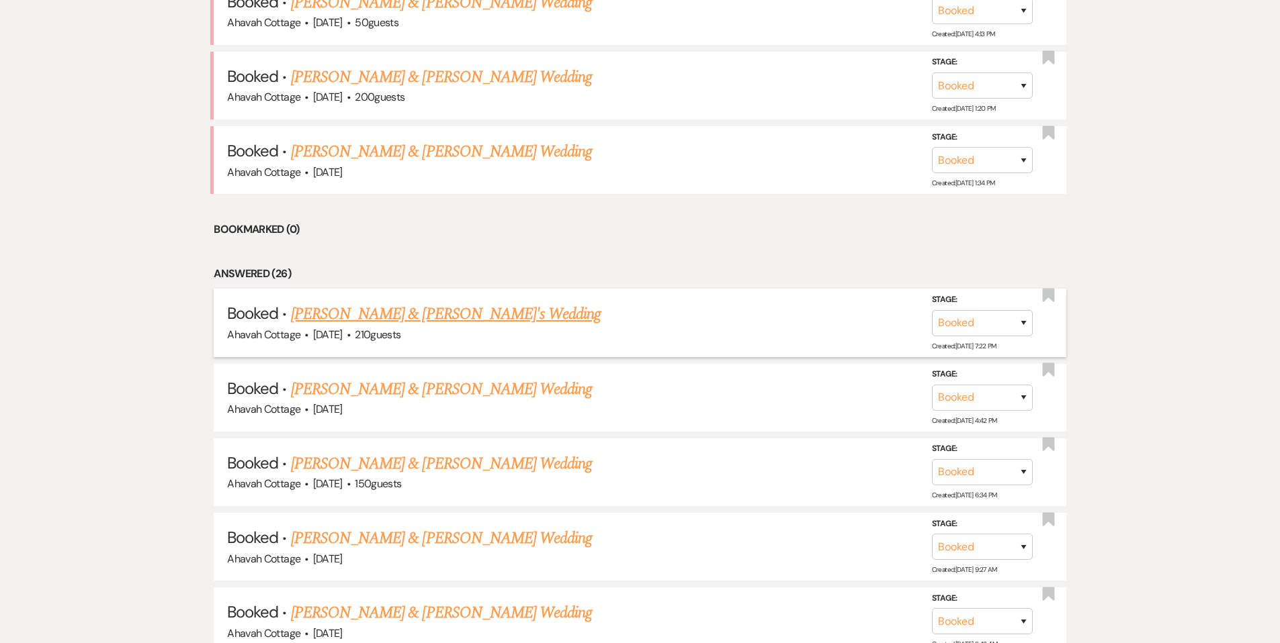
click at [432, 315] on link "[PERSON_NAME] & [PERSON_NAME]'s Wedding" at bounding box center [446, 314] width 310 height 24
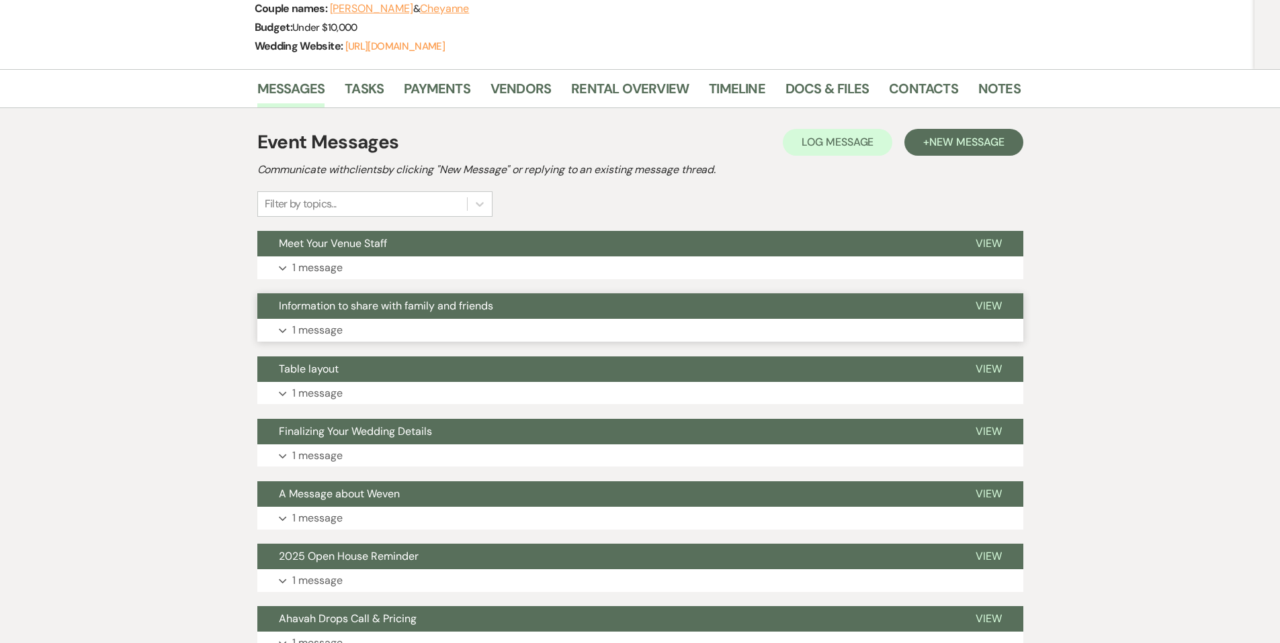
scroll to position [213, 0]
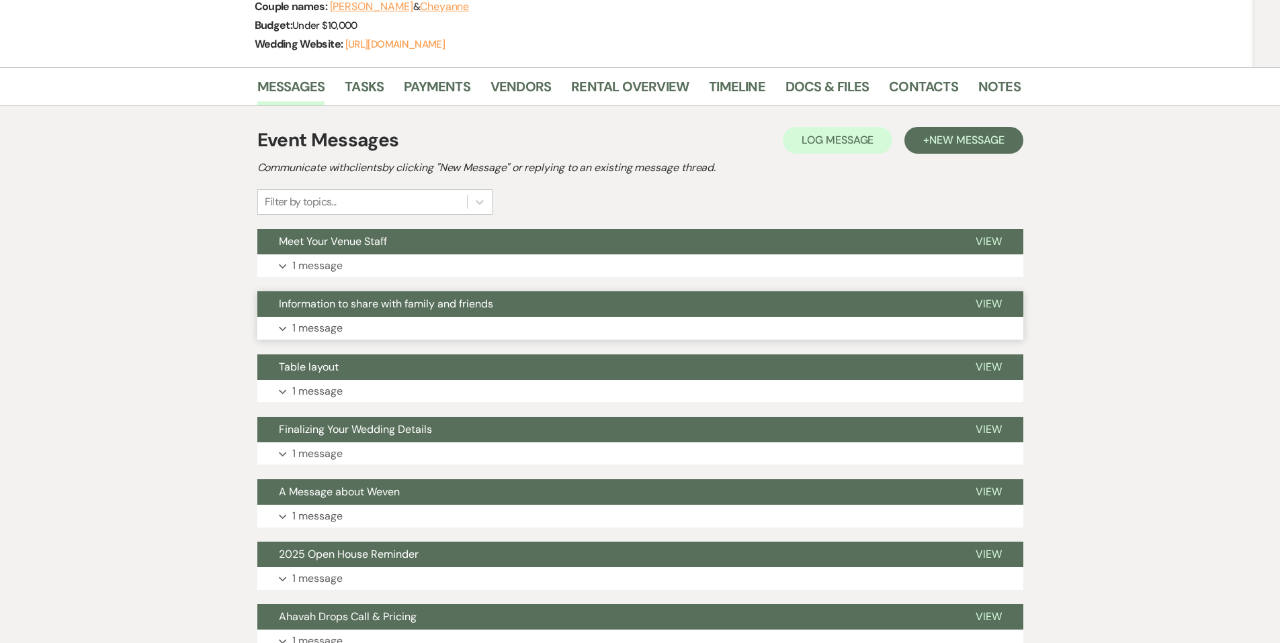
click at [977, 305] on span "View" at bounding box center [988, 304] width 26 height 14
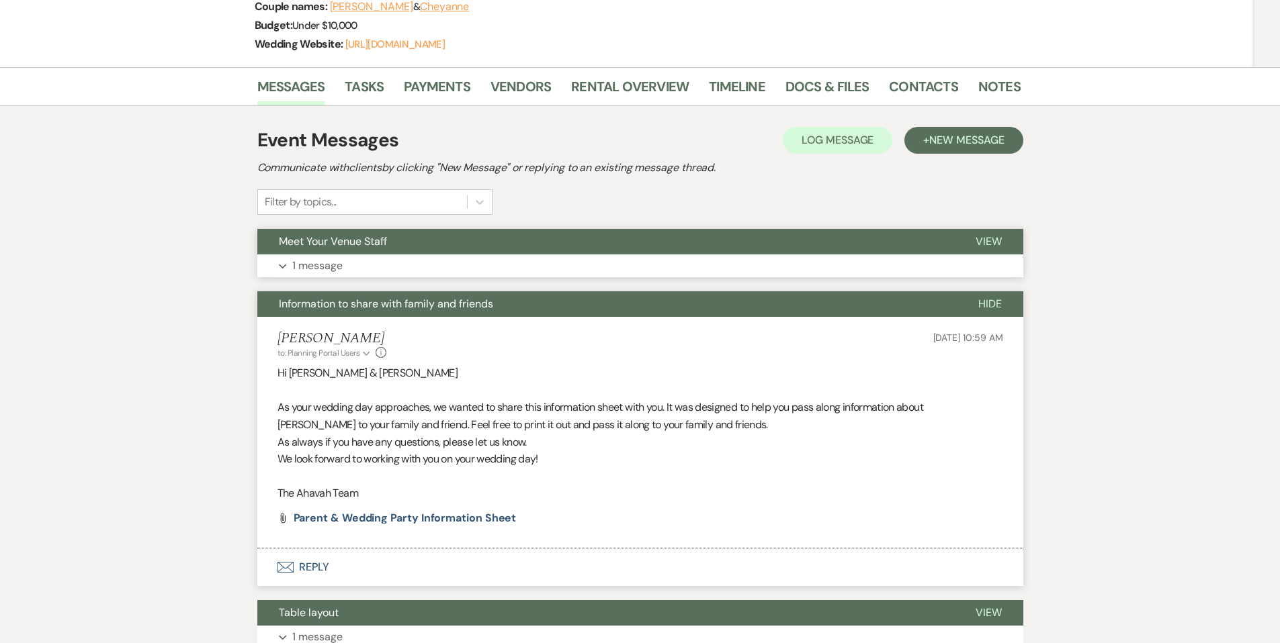
click at [983, 242] on span "View" at bounding box center [988, 241] width 26 height 14
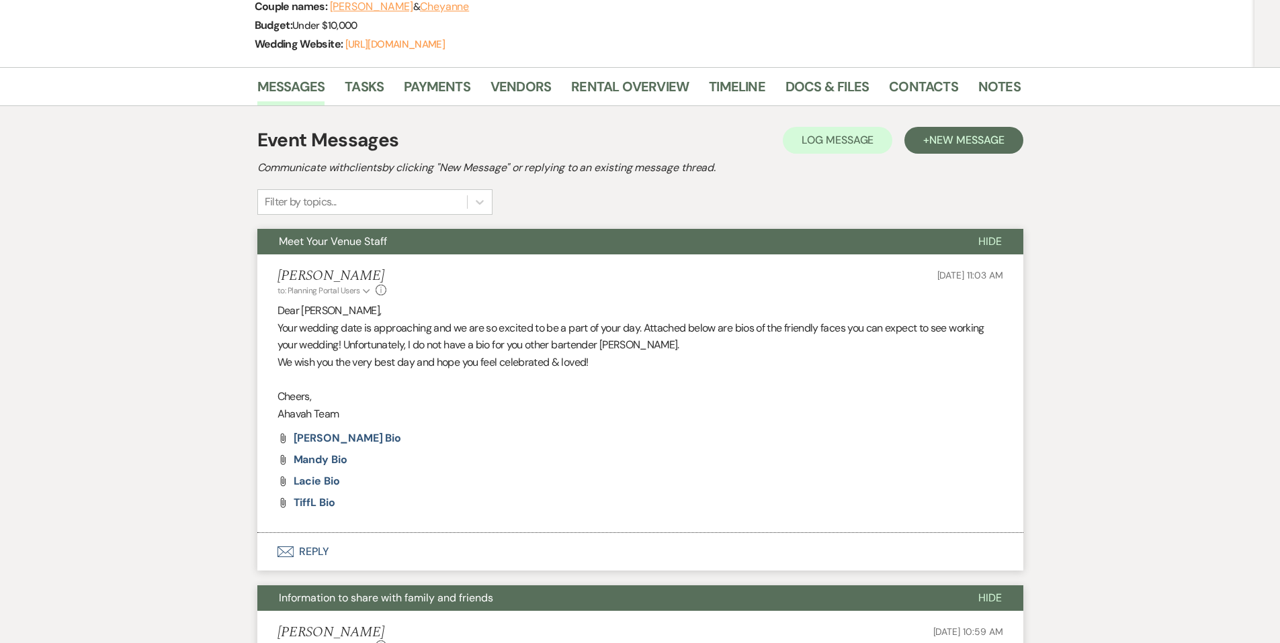
scroll to position [0, 0]
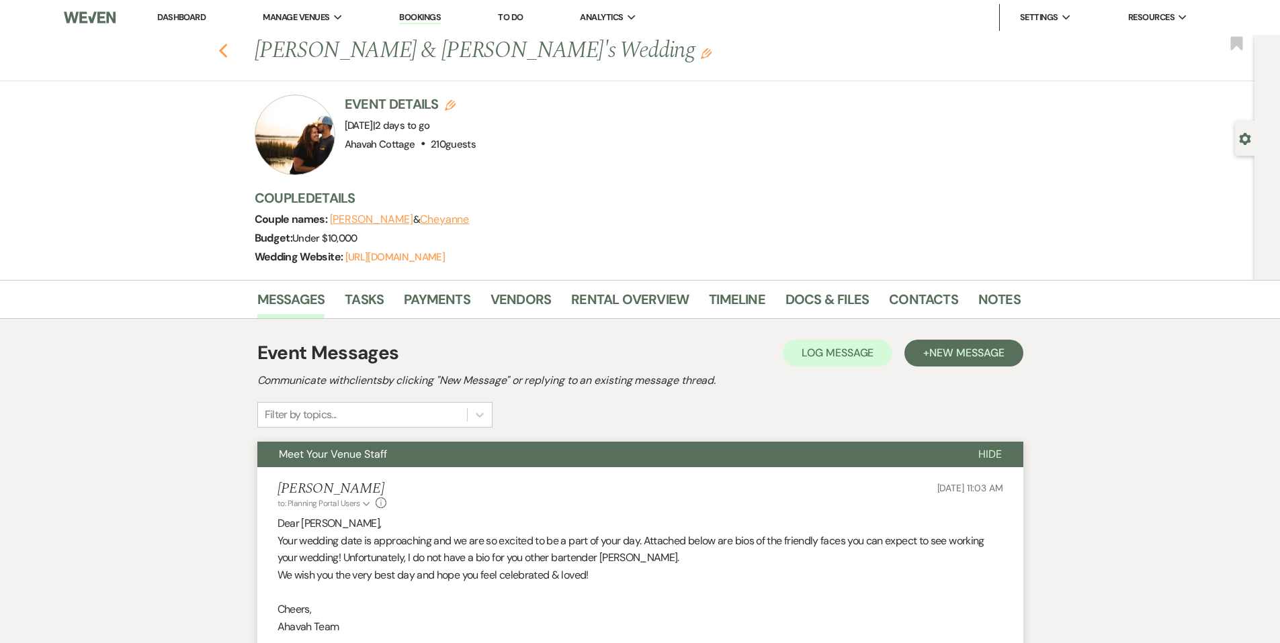
click at [226, 50] on use "button" at bounding box center [222, 51] width 9 height 15
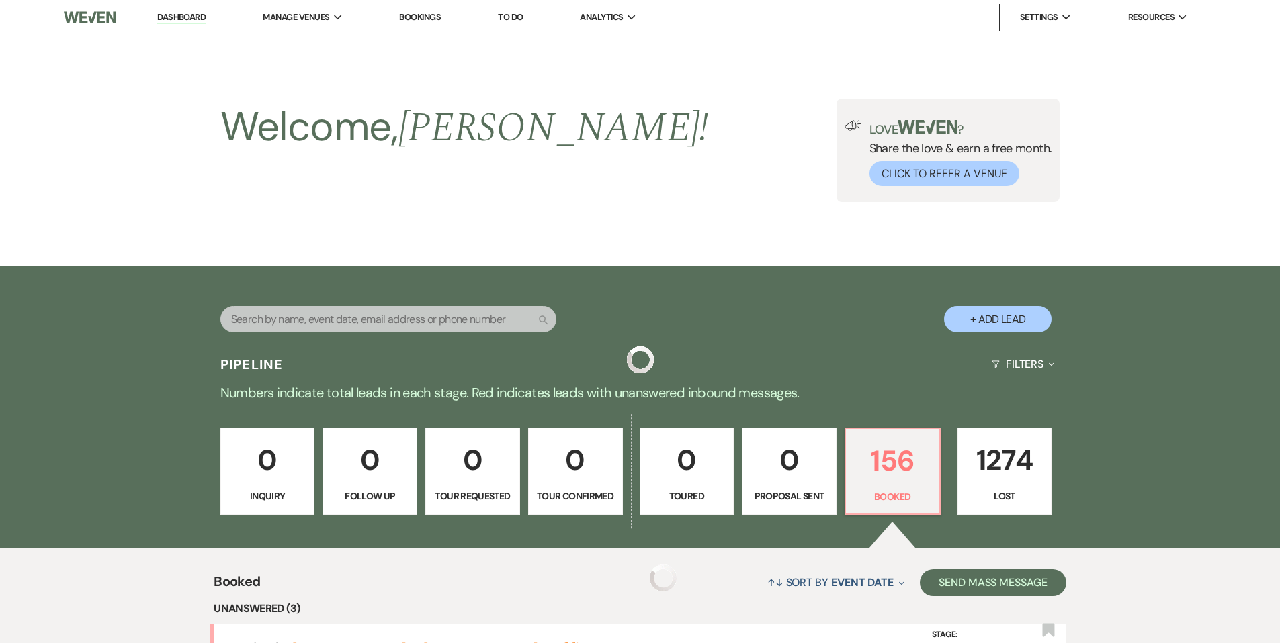
scroll to position [648, 0]
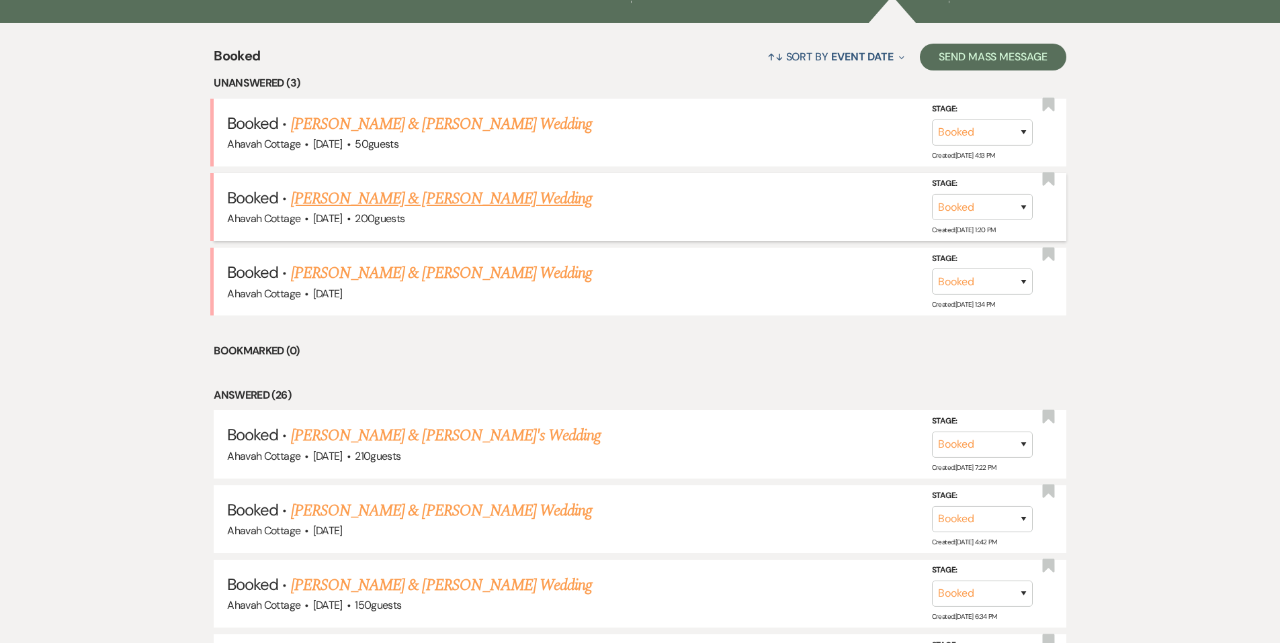
click at [412, 196] on link "[PERSON_NAME] & [PERSON_NAME] Wedding" at bounding box center [441, 199] width 301 height 24
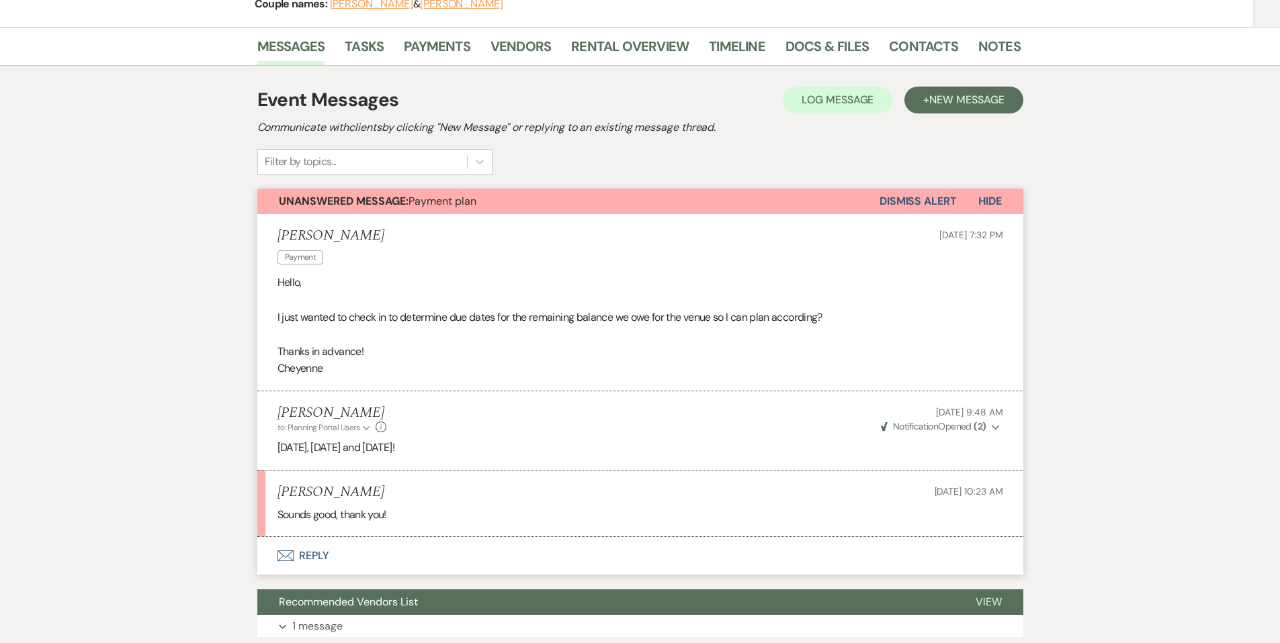
scroll to position [191, 0]
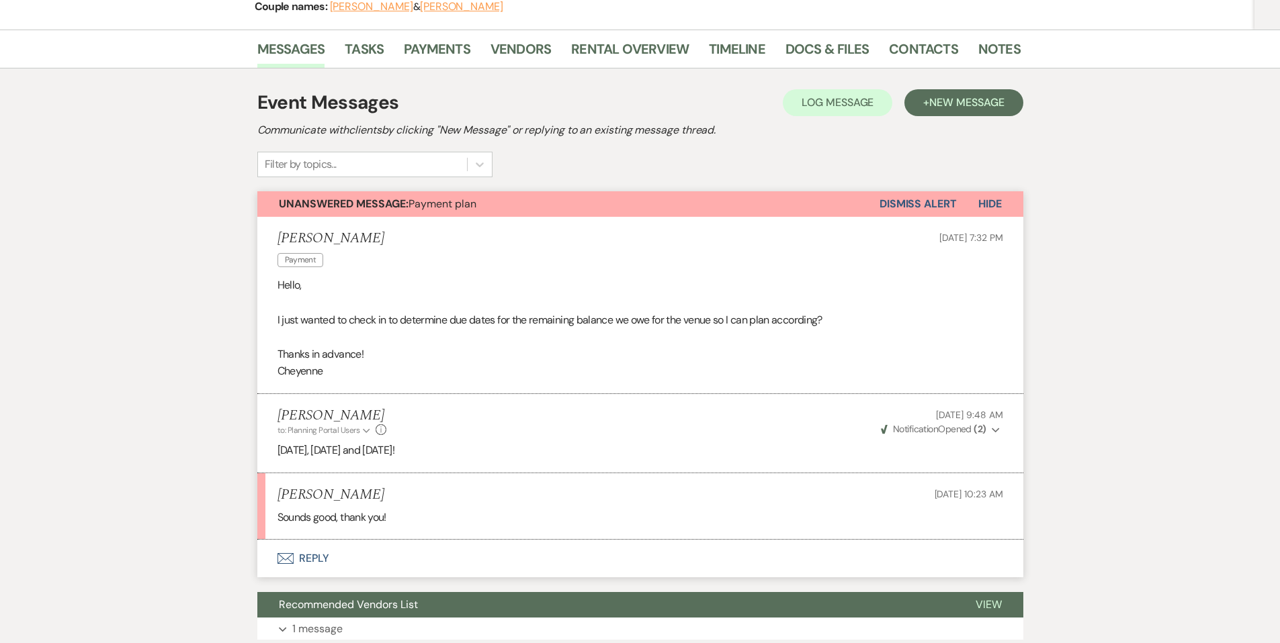
click at [922, 203] on button "Dismiss Alert" at bounding box center [917, 204] width 77 height 26
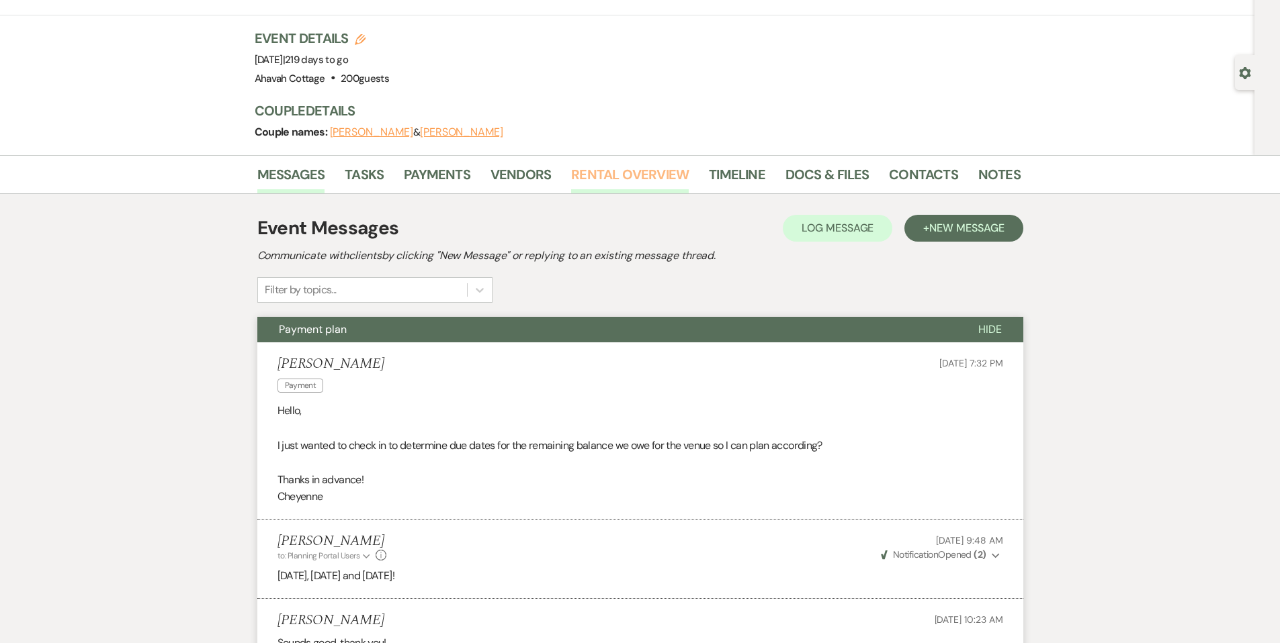
scroll to position [0, 0]
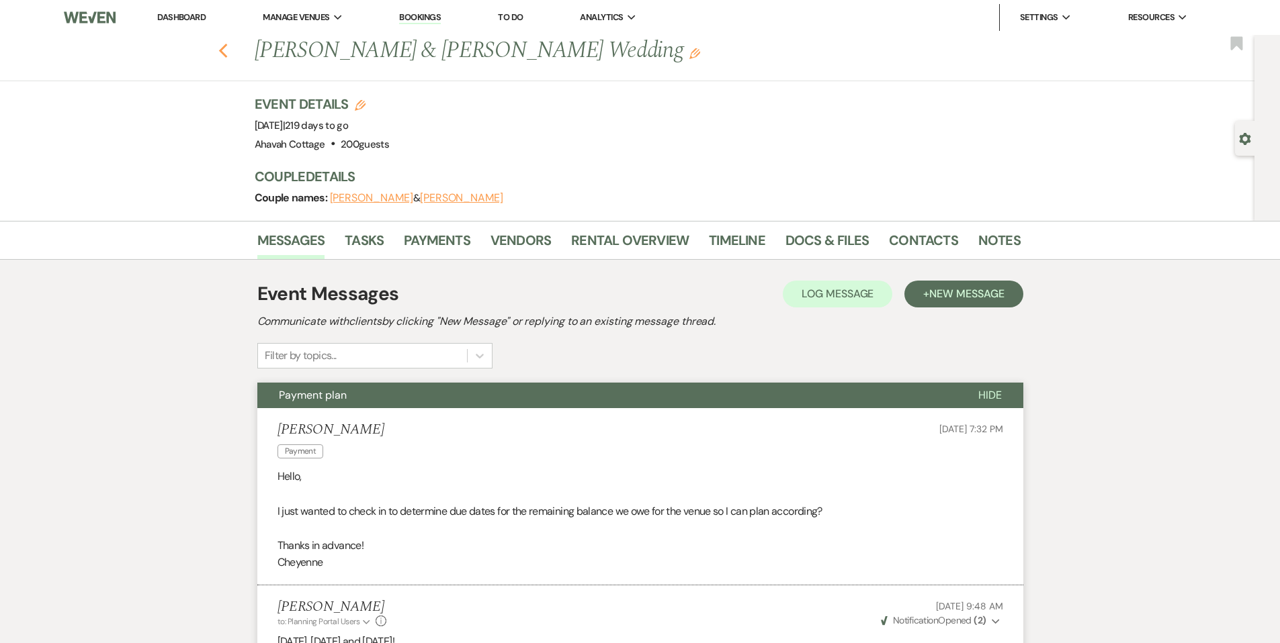
click at [227, 48] on use "button" at bounding box center [222, 51] width 9 height 15
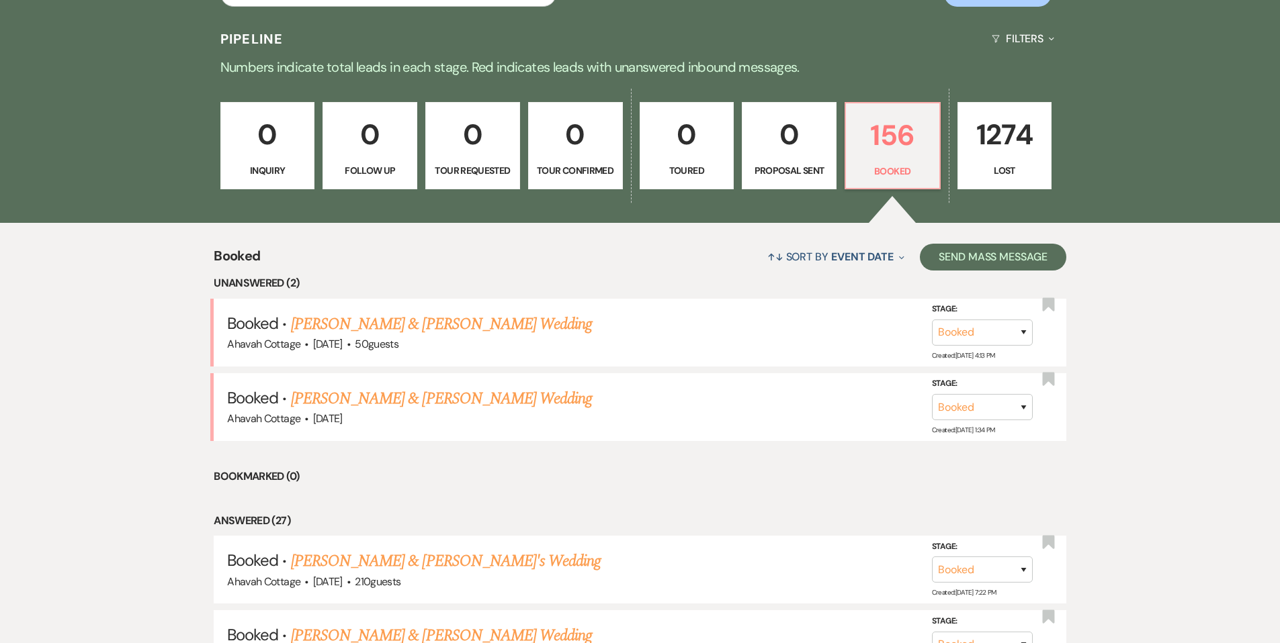
scroll to position [320, 0]
